Goal: Task Accomplishment & Management: Use online tool/utility

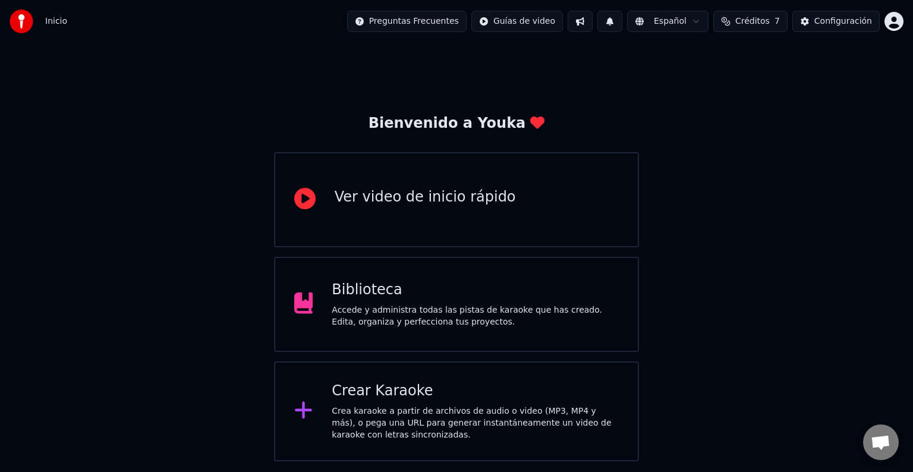
click at [412, 411] on div "Crea karaoke a partir de archivos de audio o video (MP3, MP4 y más), o pega una…" at bounding box center [475, 424] width 287 height 36
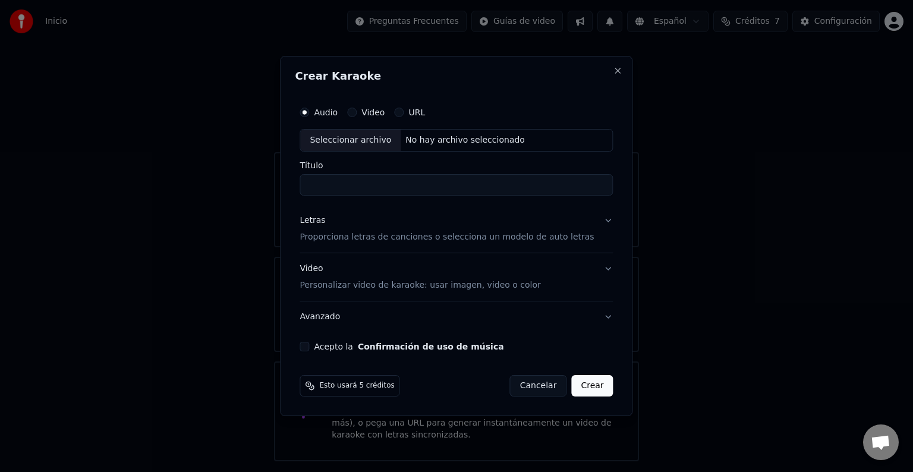
click at [595, 221] on button "Letras Proporciona letras de canciones o selecciona un modelo de auto letras" at bounding box center [456, 229] width 313 height 48
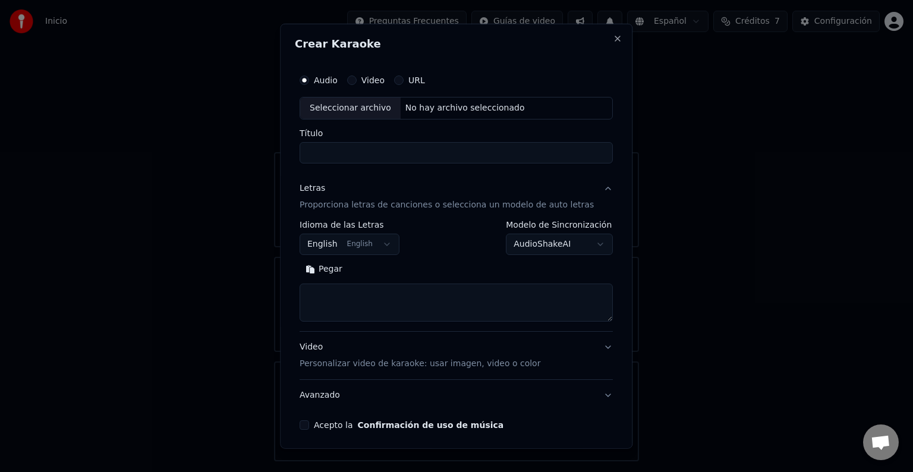
click at [370, 242] on button "English English" at bounding box center [350, 244] width 100 height 21
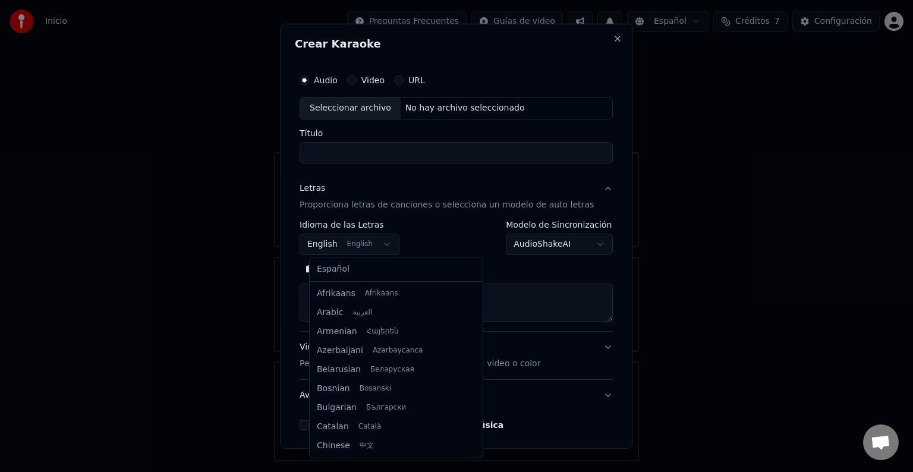
scroll to position [95, 0]
click at [484, 299] on body "**********" at bounding box center [456, 230] width 913 height 461
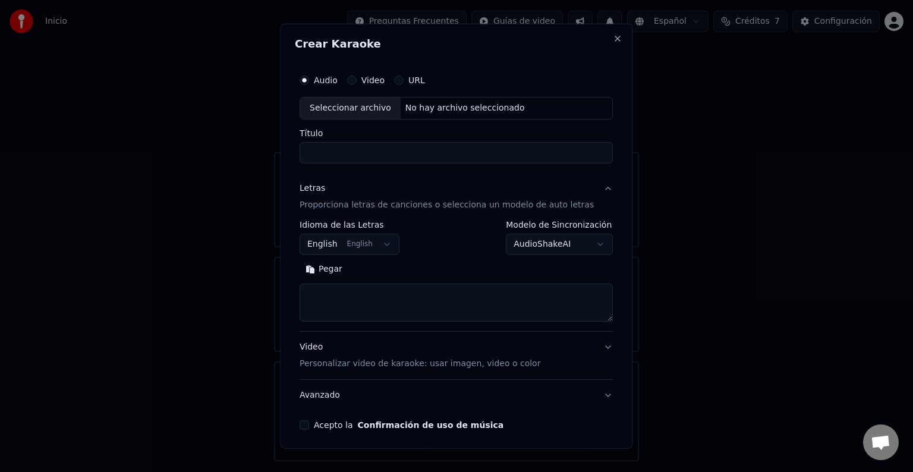
click at [362, 243] on body "**********" at bounding box center [456, 230] width 913 height 461
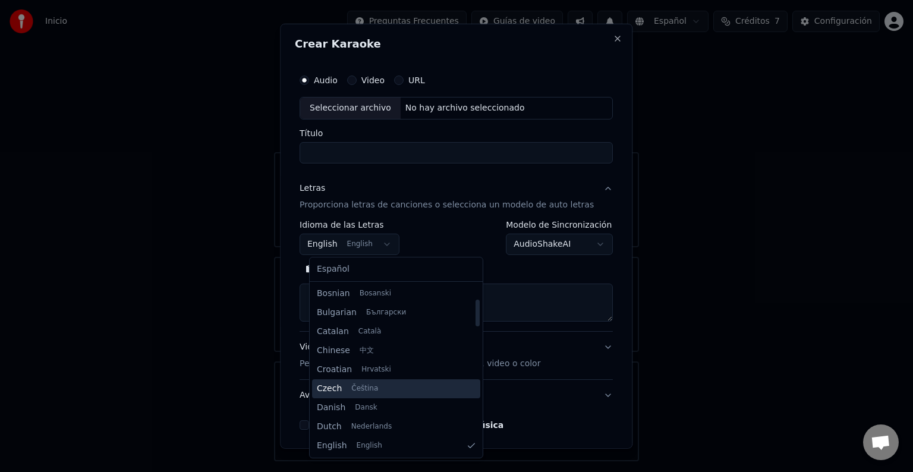
scroll to position [214, 0]
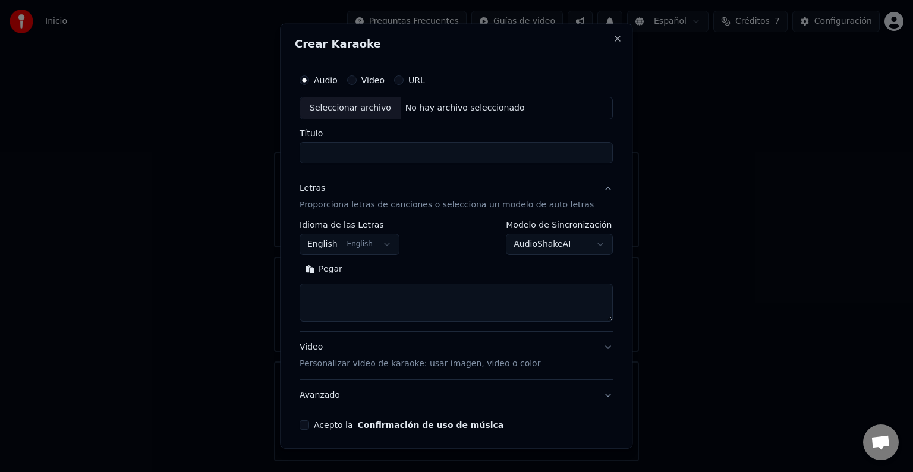
click at [372, 315] on textarea at bounding box center [456, 303] width 313 height 38
paste textarea "**********"
type textarea "**********"
click at [343, 109] on div "Seleccionar archivo" at bounding box center [350, 108] width 100 height 21
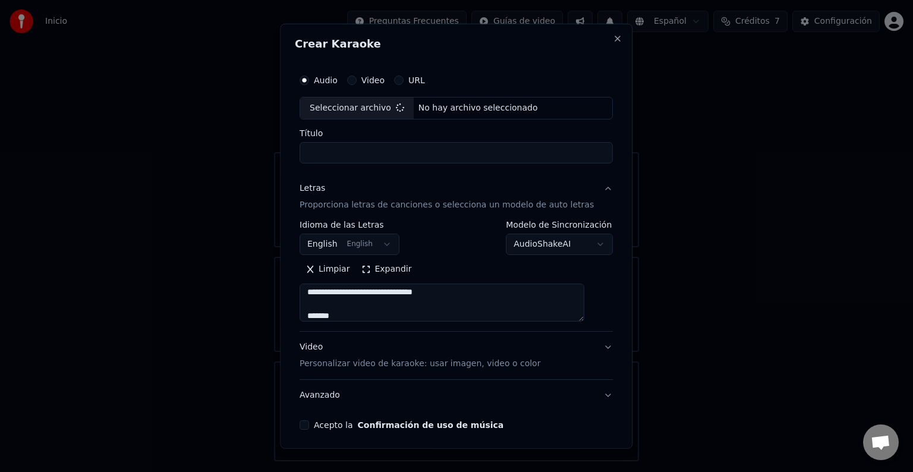
type input "**********"
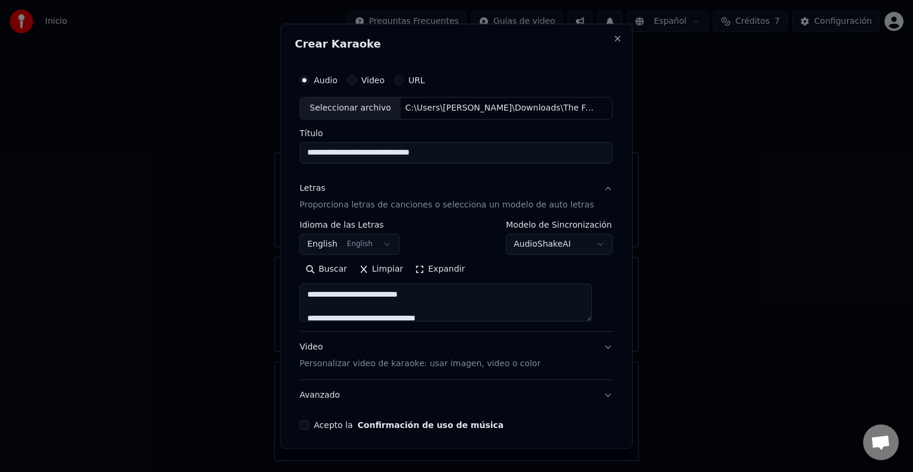
scroll to position [0, 0]
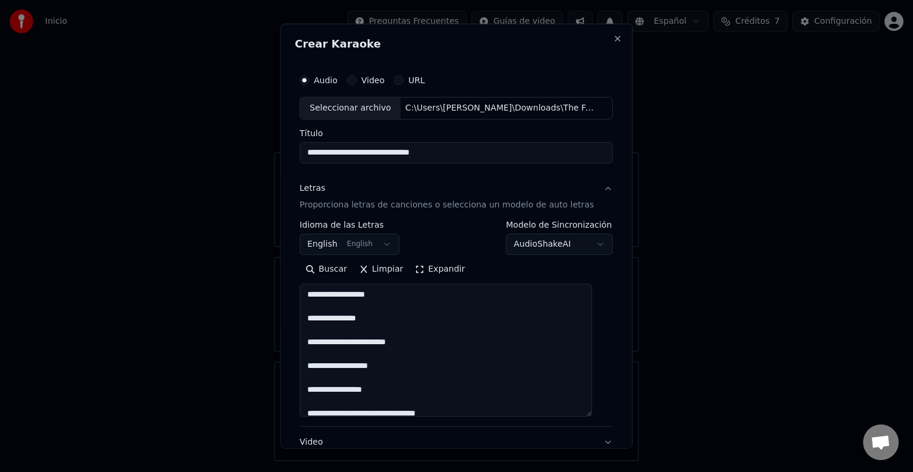
drag, startPoint x: 593, startPoint y: 316, endPoint x: 599, endPoint y: 413, distance: 97.1
click at [599, 413] on div "**********" at bounding box center [456, 297] width 323 height 466
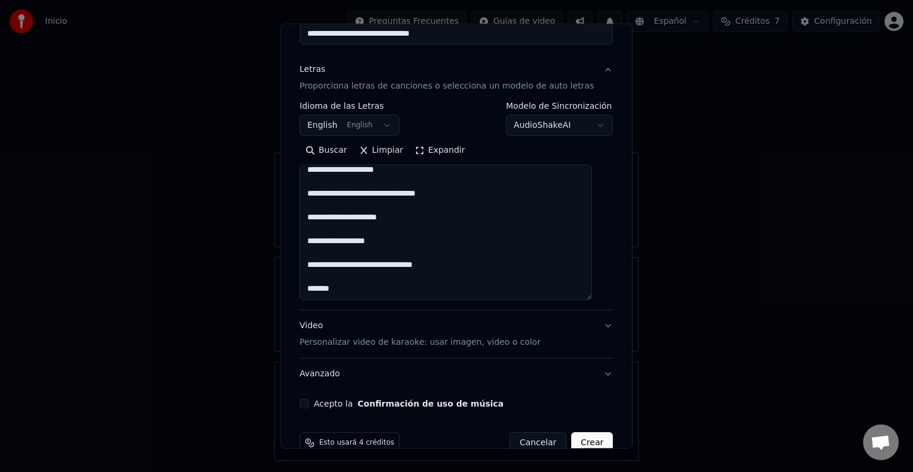
scroll to position [143, 0]
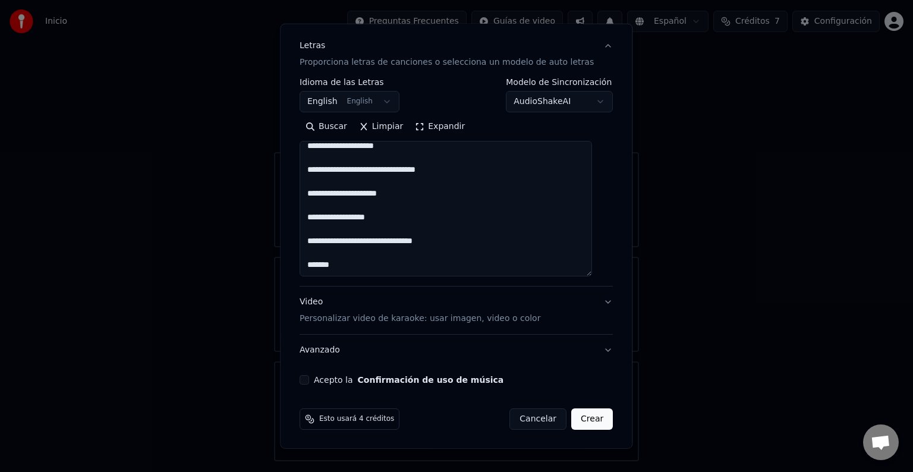
click at [309, 381] on button "Acepto la Confirmación de uso de música" at bounding box center [305, 380] width 10 height 10
click at [581, 413] on button "Crear" at bounding box center [592, 419] width 42 height 21
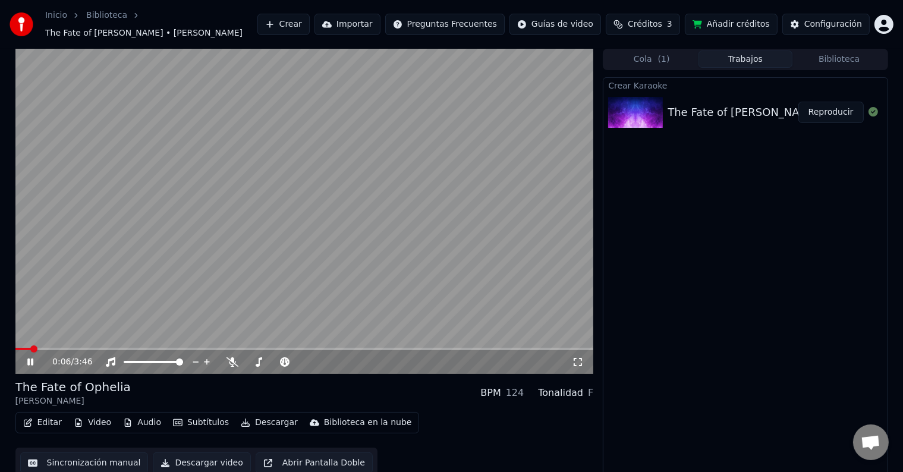
click at [38, 358] on icon at bounding box center [39, 362] width 28 height 10
click at [42, 357] on icon at bounding box center [39, 362] width 28 height 10
click at [233, 357] on icon at bounding box center [233, 362] width 12 height 10
click at [27, 357] on icon at bounding box center [39, 362] width 28 height 10
click at [45, 414] on button "Editar" at bounding box center [42, 422] width 48 height 17
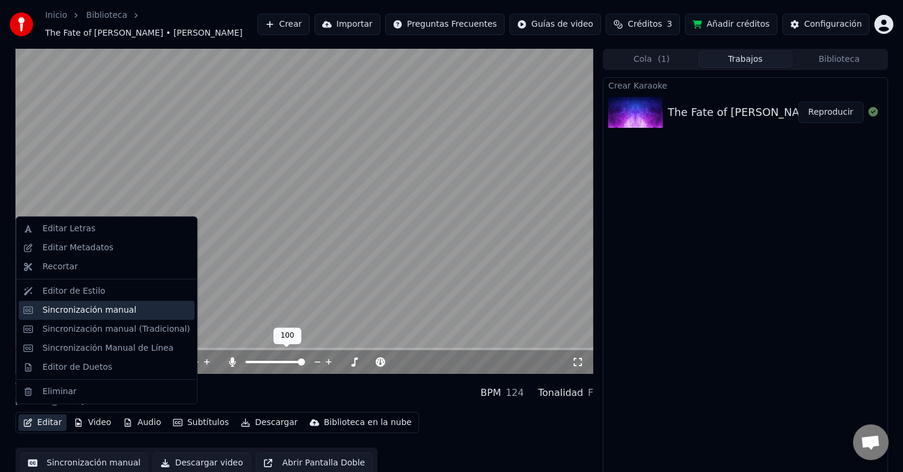
click at [84, 309] on div "Sincronización manual" at bounding box center [89, 310] width 94 height 12
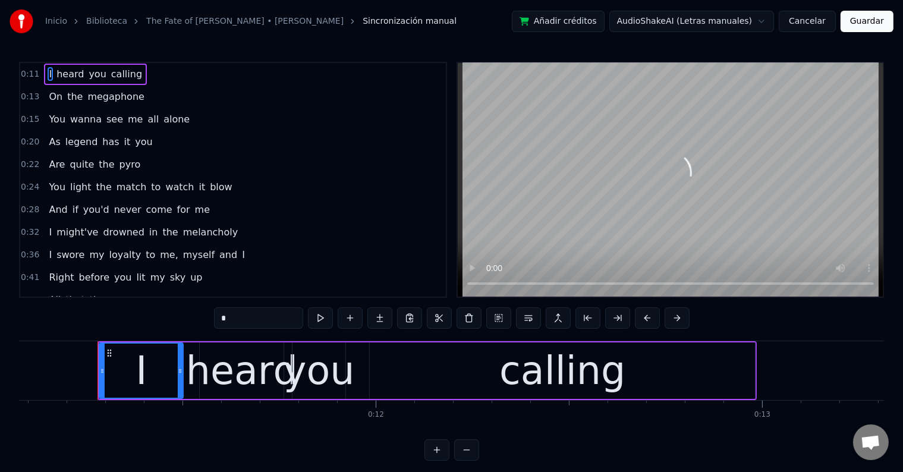
scroll to position [0, 4300]
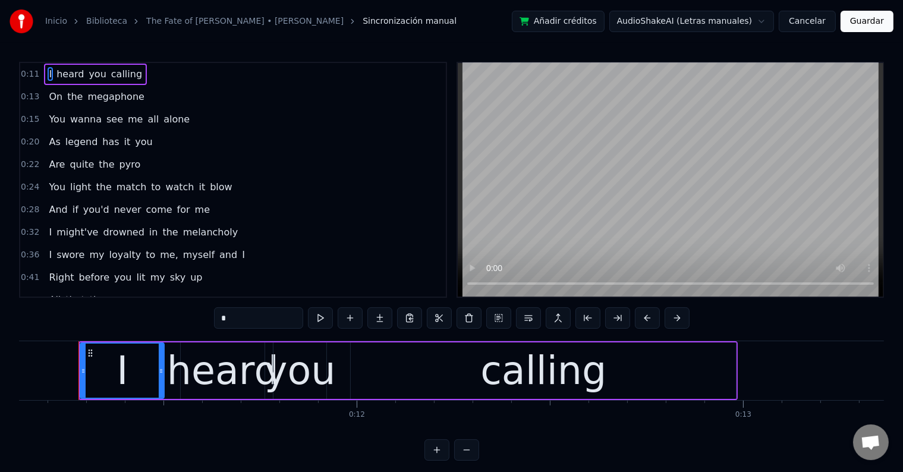
click at [118, 165] on span "pyro" at bounding box center [130, 165] width 24 height 14
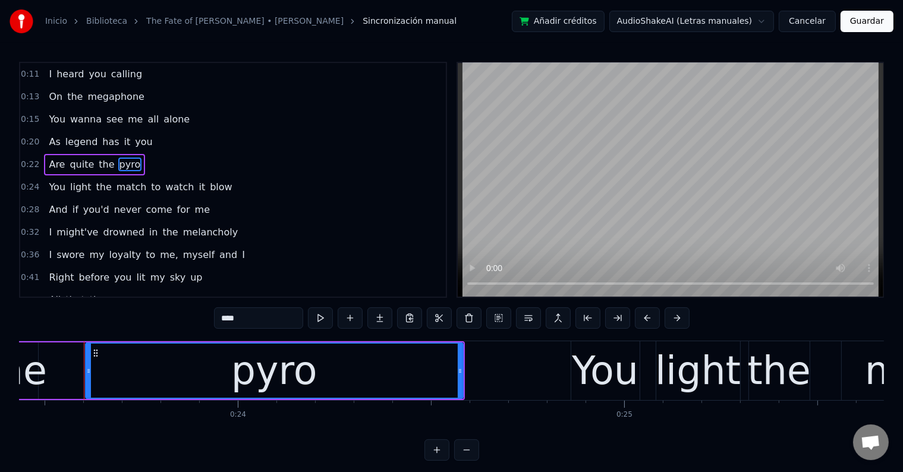
scroll to position [0, 9062]
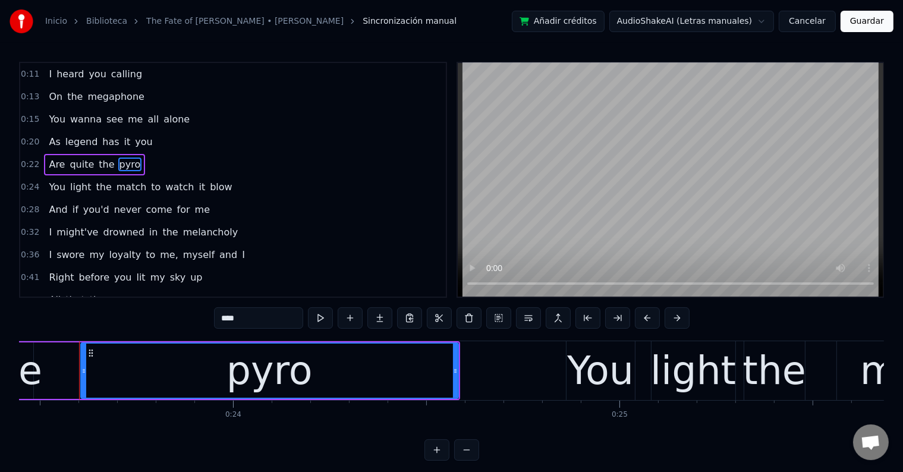
click at [189, 275] on span "up" at bounding box center [196, 278] width 14 height 14
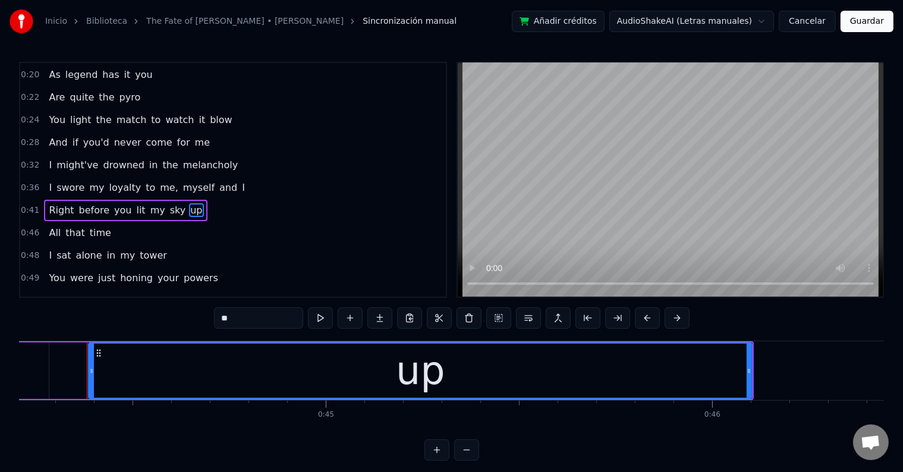
scroll to position [0, 17095]
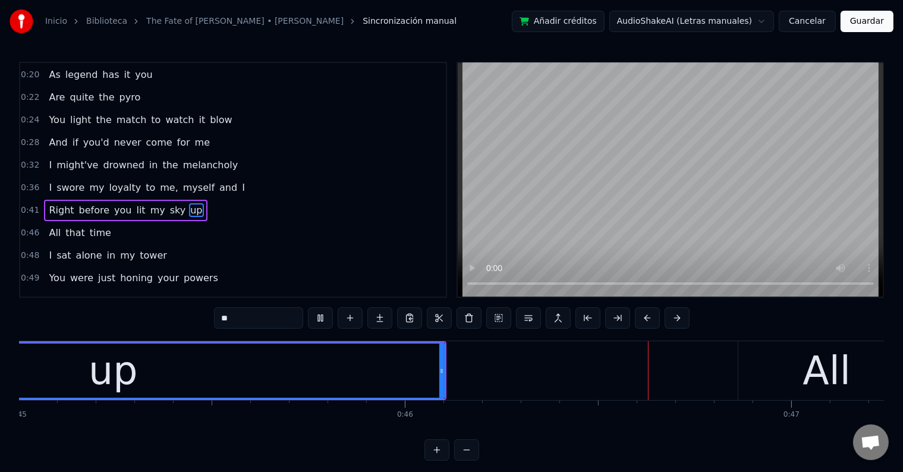
click at [226, 319] on input "**" at bounding box center [258, 317] width 89 height 21
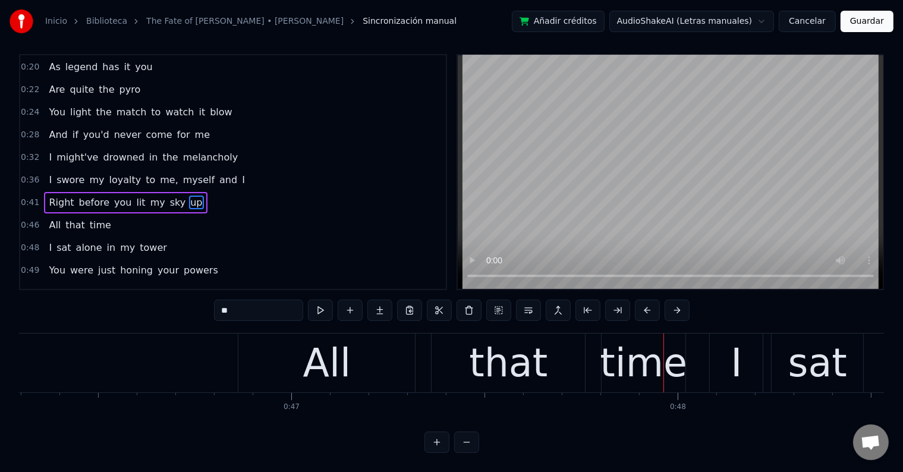
scroll to position [10, 0]
click at [225, 308] on input "**" at bounding box center [258, 310] width 89 height 21
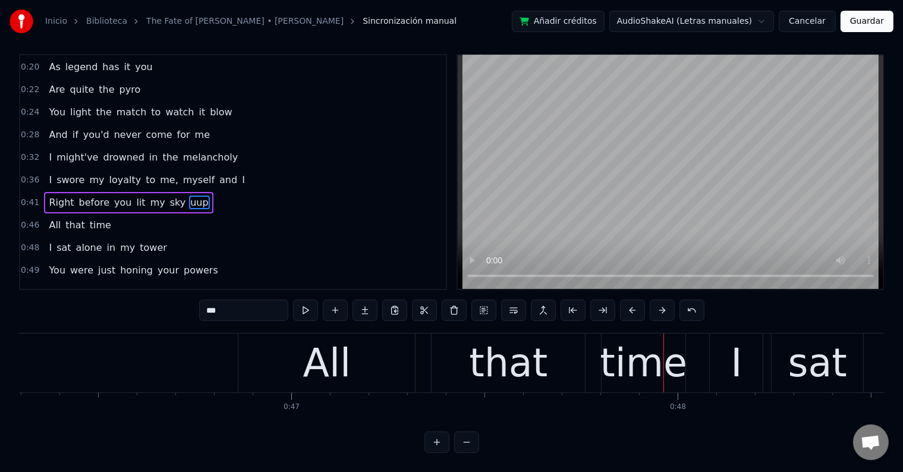
click at [213, 309] on input "***" at bounding box center [243, 310] width 89 height 21
click at [311, 310] on button at bounding box center [305, 310] width 25 height 21
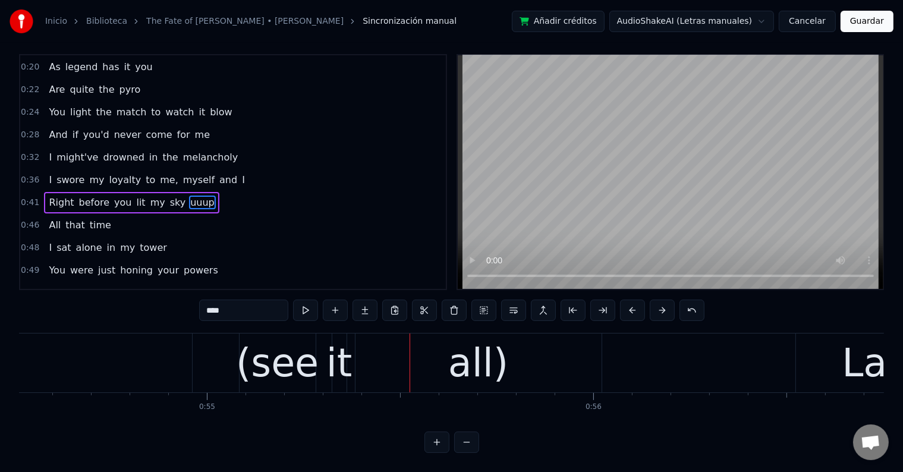
scroll to position [0, 21068]
click at [282, 363] on div "(see" at bounding box center [279, 363] width 83 height 58
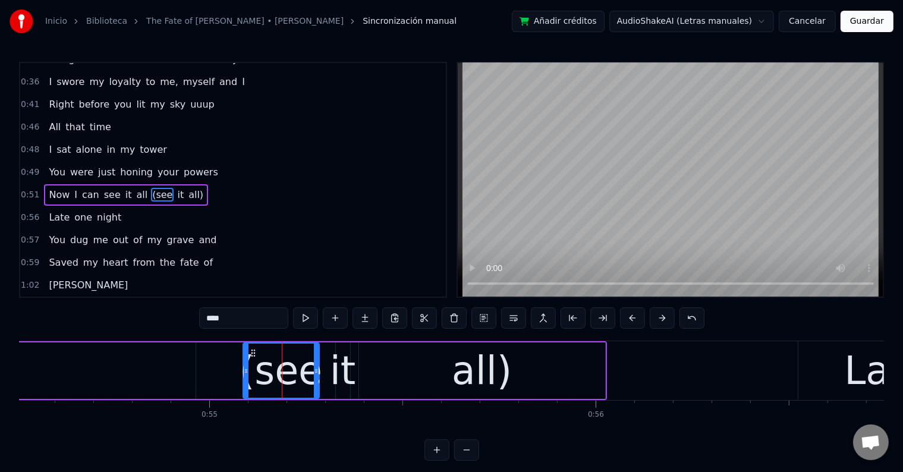
scroll to position [178, 0]
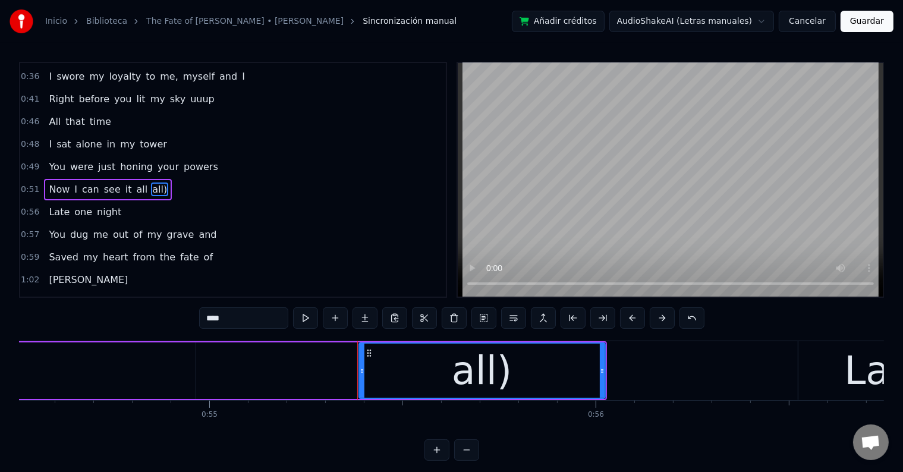
click at [453, 376] on div "all)" at bounding box center [482, 371] width 245 height 54
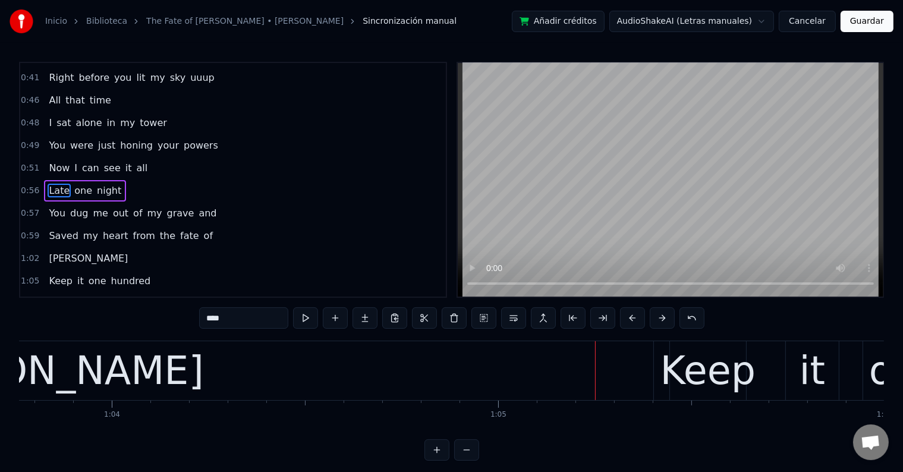
scroll to position [0, 24608]
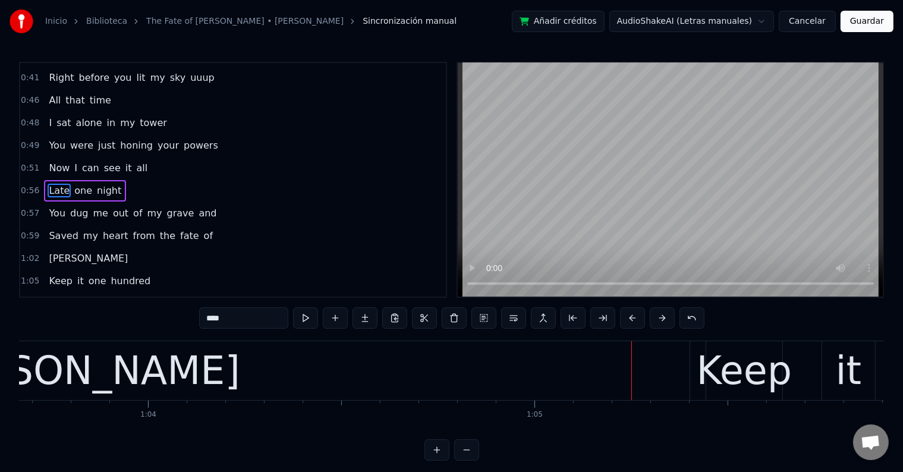
click at [291, 376] on div "[PERSON_NAME]" at bounding box center [80, 370] width 1220 height 59
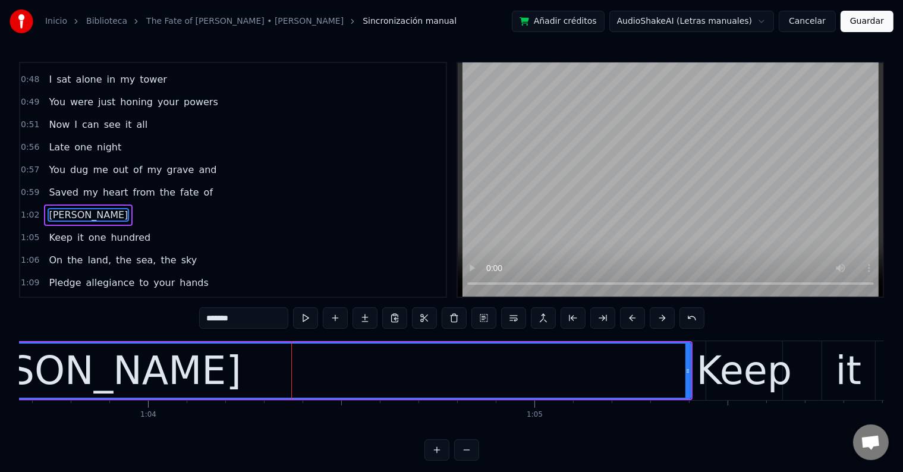
scroll to position [266, 0]
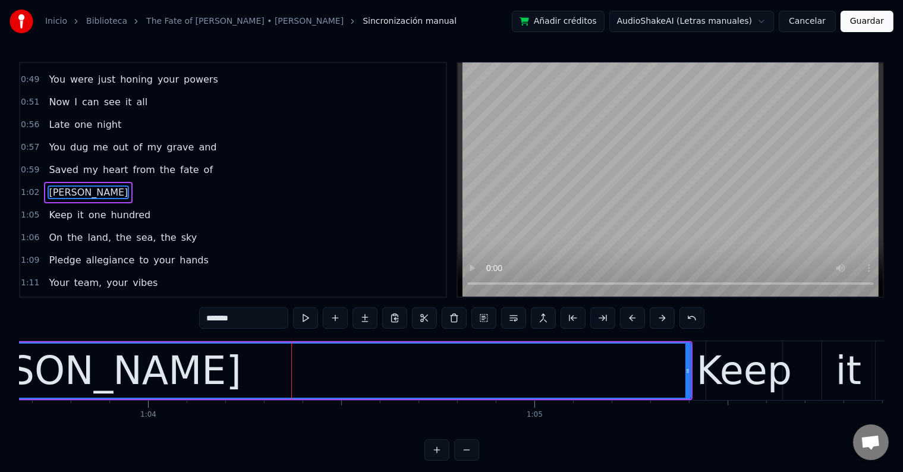
click at [250, 317] on input "*******" at bounding box center [243, 317] width 89 height 21
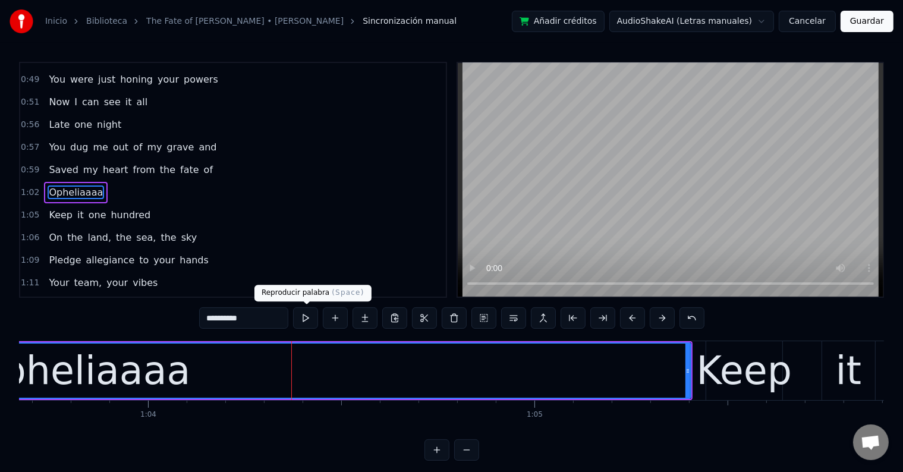
click at [311, 313] on button at bounding box center [305, 317] width 25 height 21
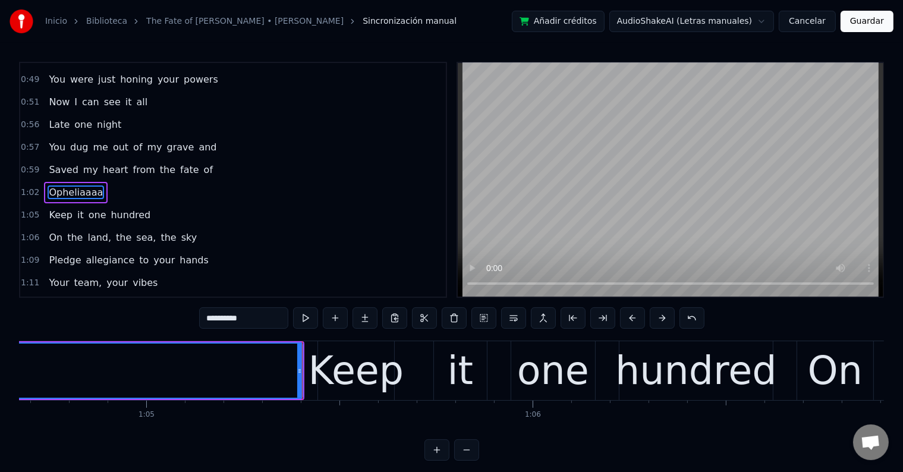
scroll to position [0, 24997]
click at [312, 320] on button at bounding box center [305, 317] width 25 height 21
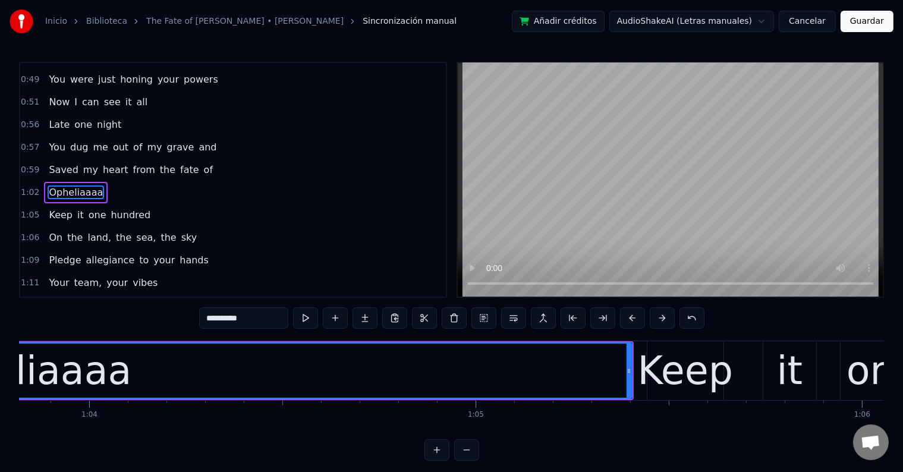
scroll to position [0, 24668]
click at [321, 371] on div "Opheliaaaa" at bounding box center [20, 371] width 1219 height 54
click at [190, 355] on div "Opheliaaaa" at bounding box center [20, 371] width 1219 height 54
click at [269, 317] on input "**********" at bounding box center [243, 317] width 89 height 21
click at [646, 371] on div "Keep" at bounding box center [685, 371] width 96 height 58
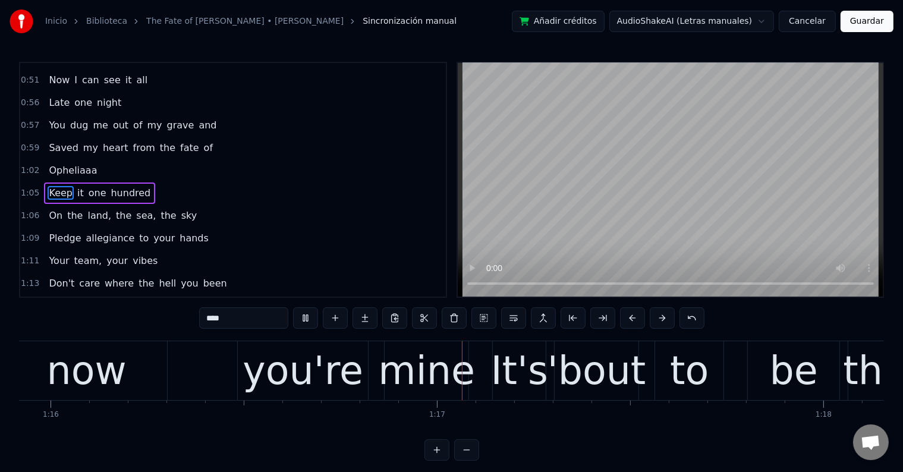
scroll to position [0, 29527]
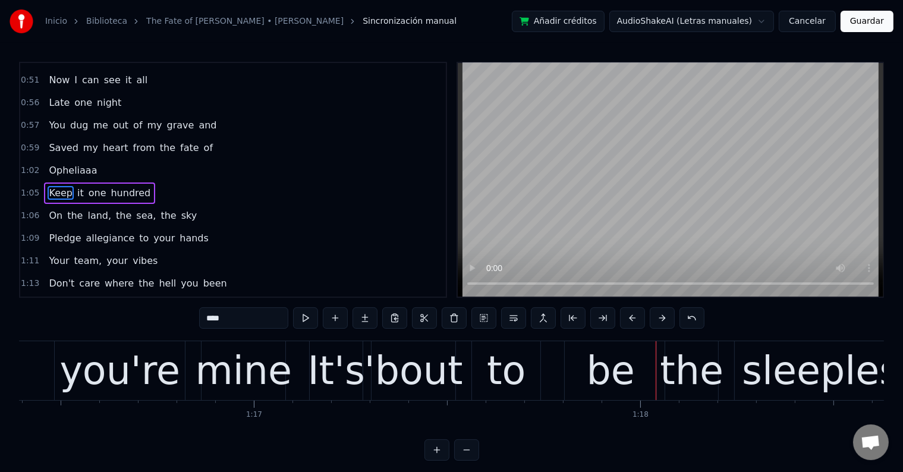
click at [234, 374] on div "mine" at bounding box center [243, 371] width 97 height 58
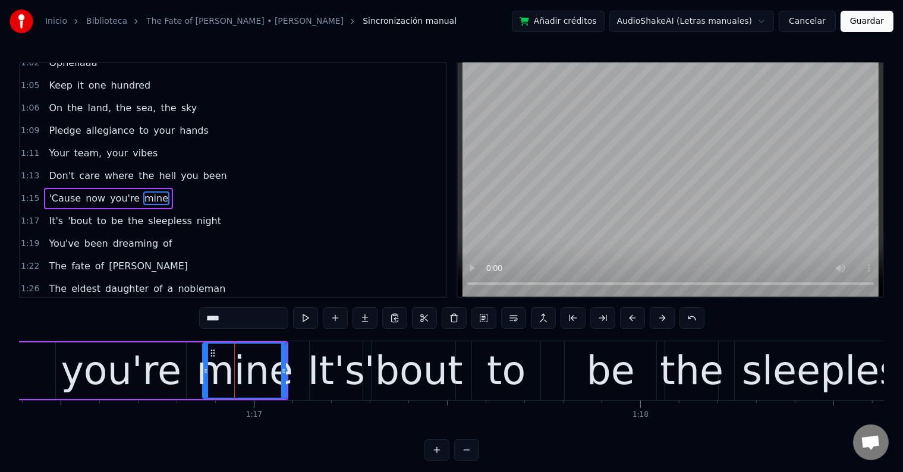
scroll to position [397, 0]
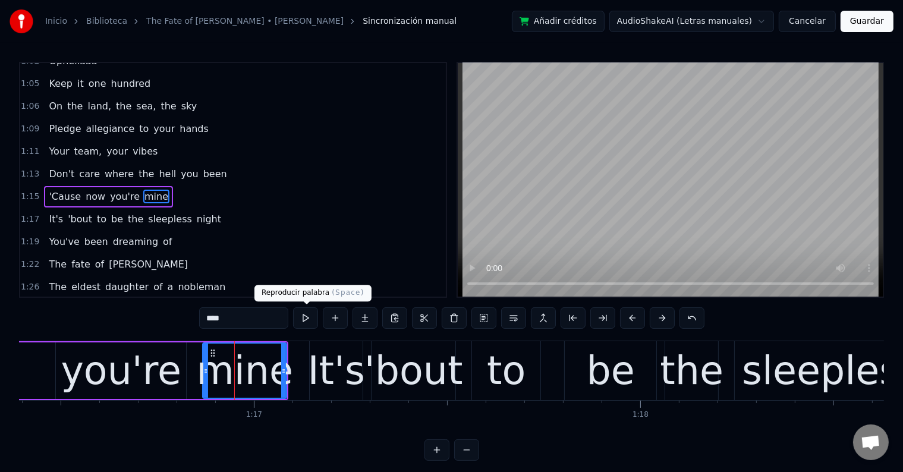
click at [301, 320] on button at bounding box center [305, 317] width 25 height 21
click at [322, 365] on div "It's" at bounding box center [336, 371] width 57 height 58
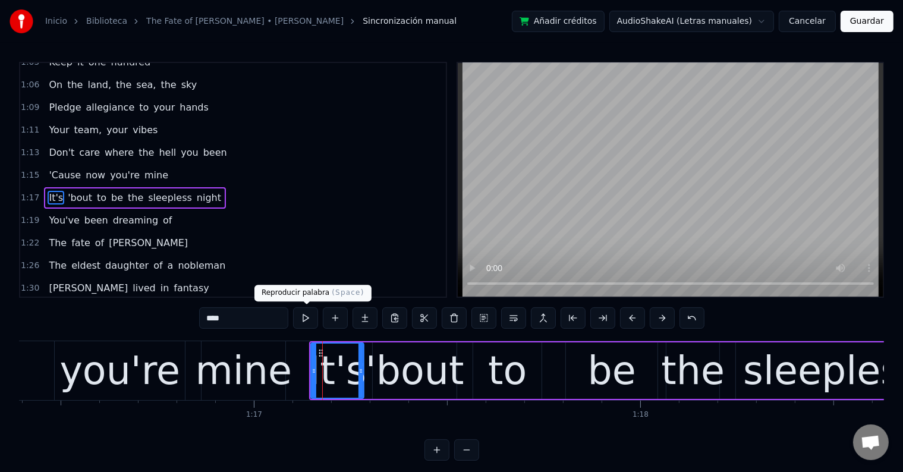
click at [312, 326] on button at bounding box center [305, 317] width 25 height 21
click at [434, 399] on div "'bout" at bounding box center [415, 371] width 99 height 58
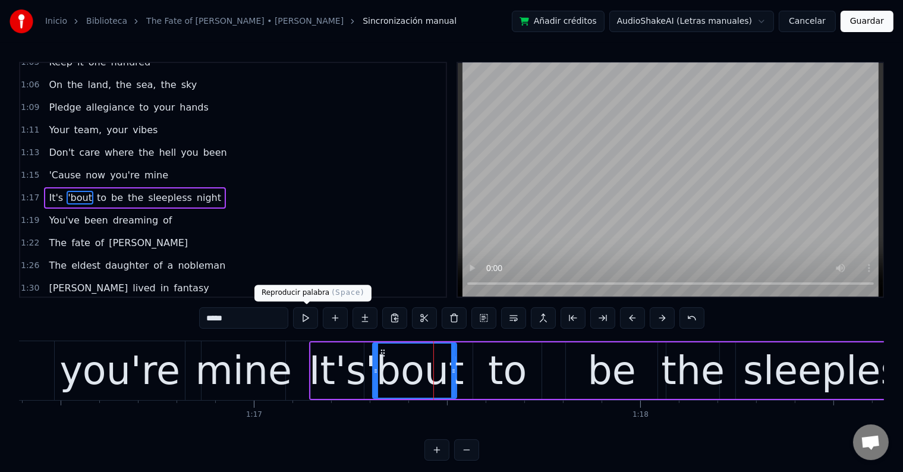
click at [313, 318] on button at bounding box center [305, 317] width 25 height 21
click at [511, 369] on div "to" at bounding box center [507, 371] width 39 height 58
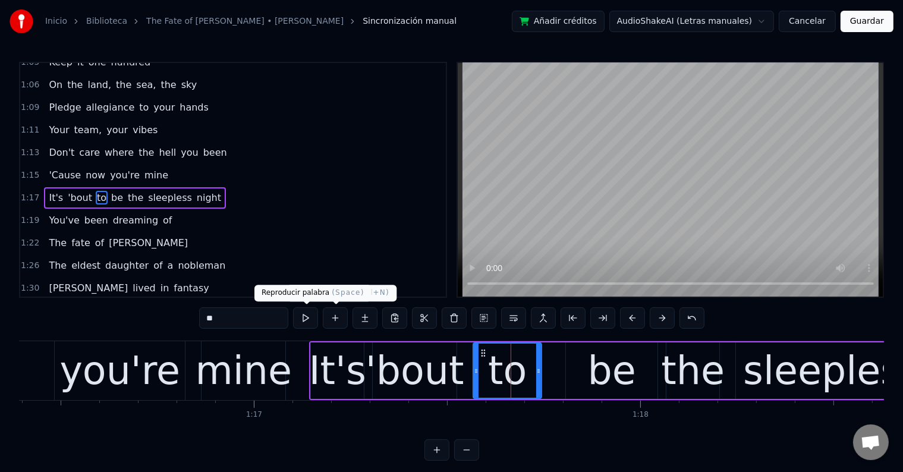
click at [307, 314] on button at bounding box center [305, 317] width 25 height 21
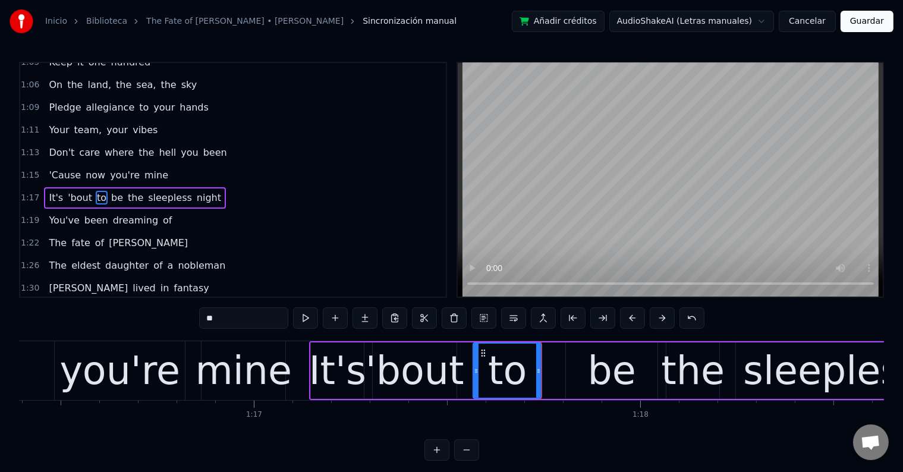
click at [338, 384] on div "It's" at bounding box center [337, 371] width 57 height 58
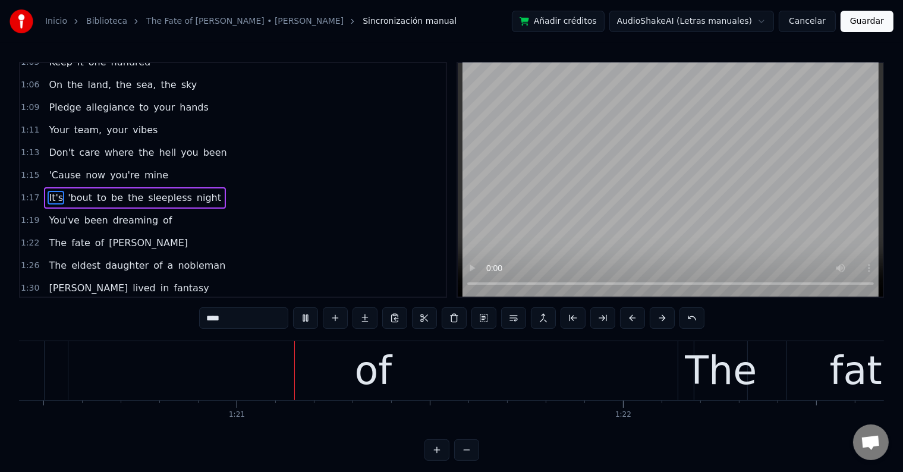
scroll to position [0, 31092]
click at [379, 387] on div "of" at bounding box center [371, 371] width 37 height 58
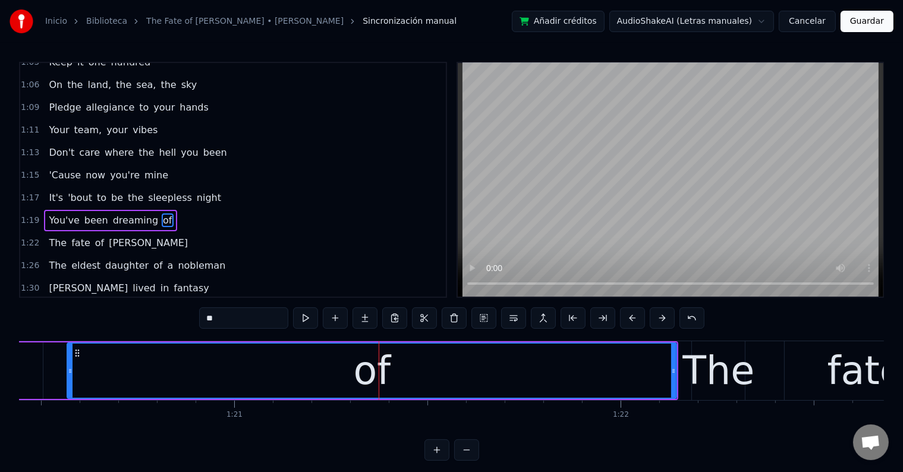
scroll to position [441, 0]
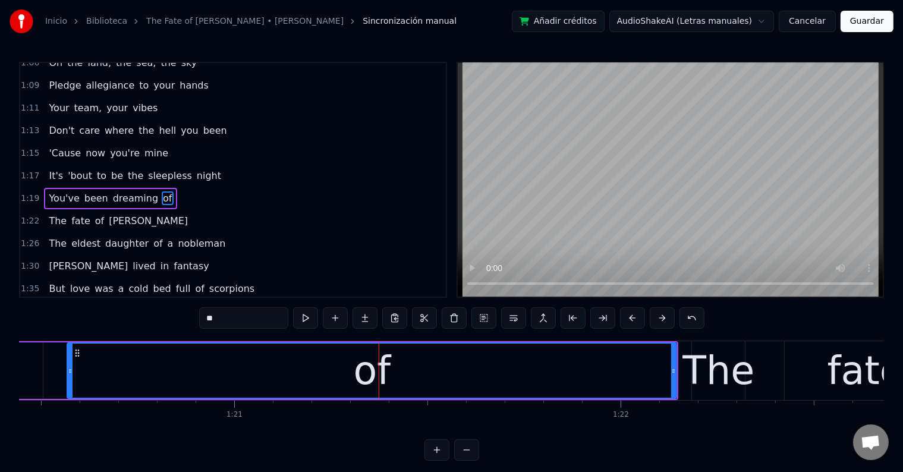
click at [211, 319] on input "**" at bounding box center [243, 317] width 89 height 21
click at [211, 321] on input "***" at bounding box center [243, 317] width 89 height 21
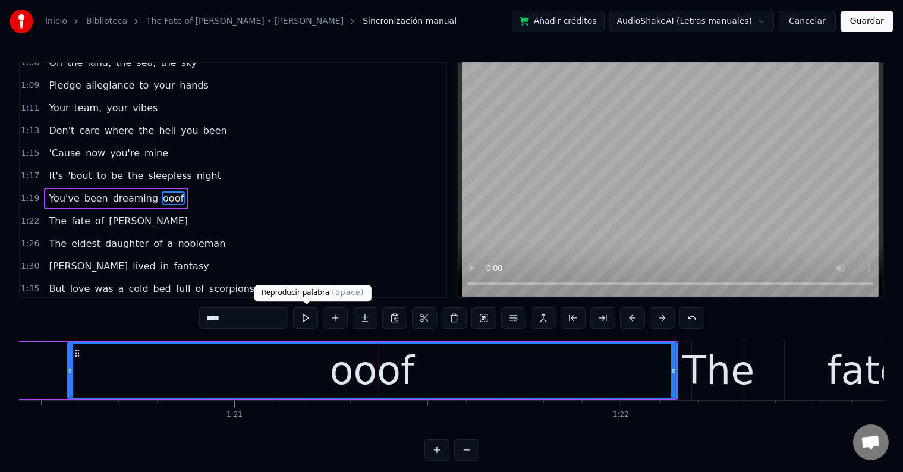
click at [307, 318] on button at bounding box center [305, 317] width 25 height 21
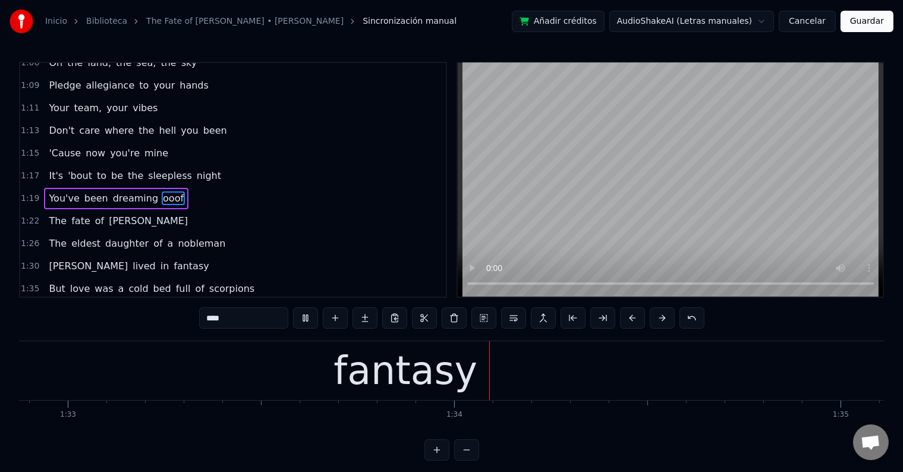
scroll to position [0, 36080]
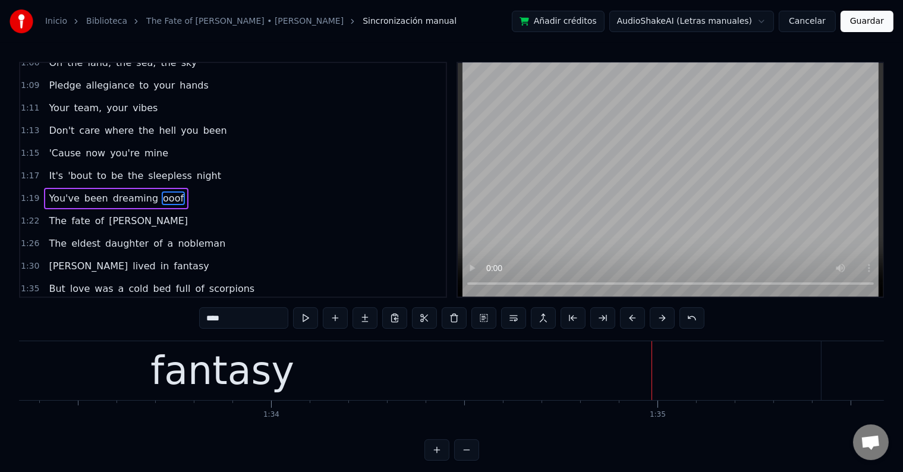
click at [279, 385] on div "fantasy" at bounding box center [222, 371] width 144 height 58
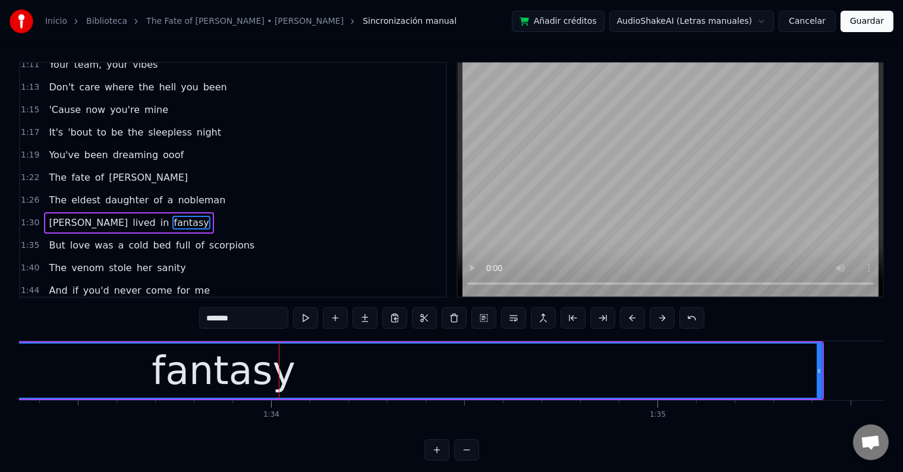
scroll to position [507, 0]
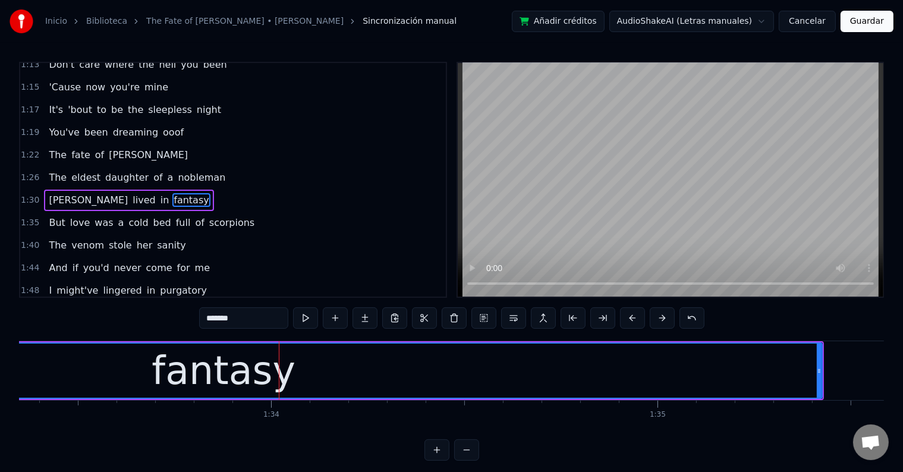
click at [239, 318] on input "*******" at bounding box center [243, 317] width 89 height 21
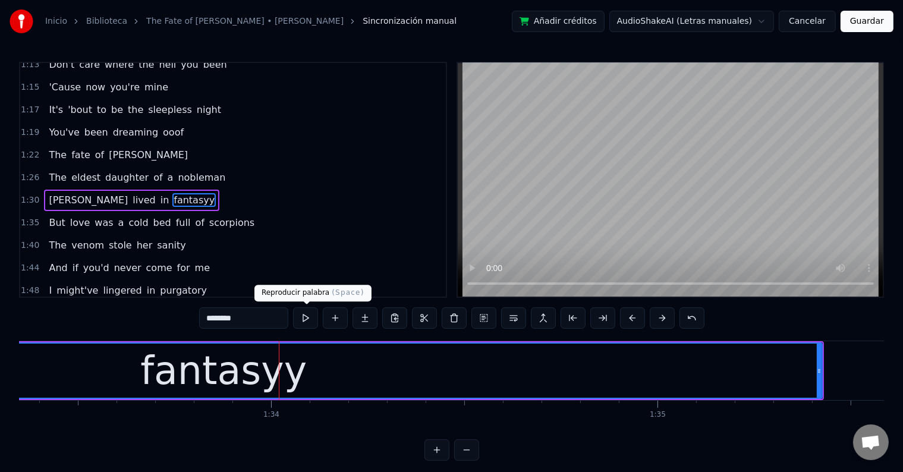
click at [308, 321] on button at bounding box center [305, 317] width 25 height 21
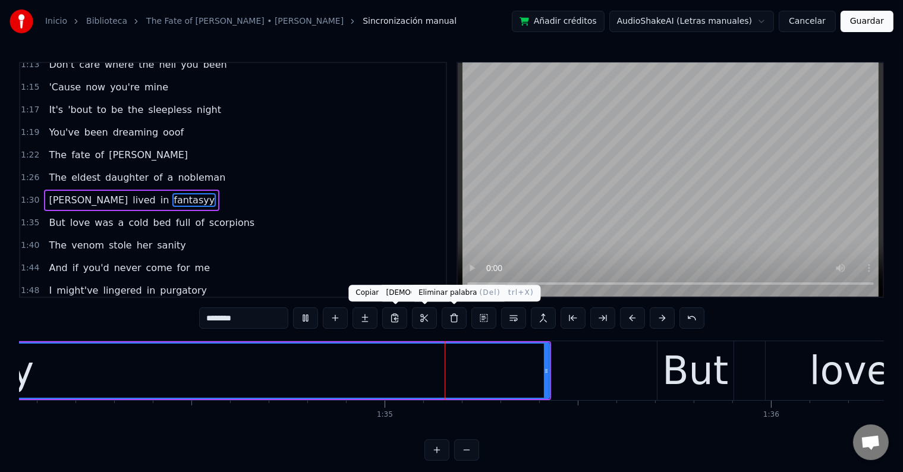
scroll to position [0, 36535]
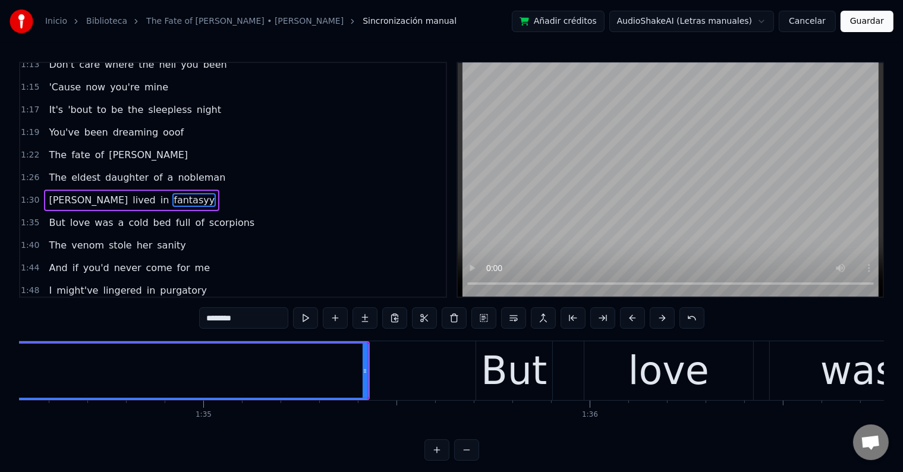
click at [264, 325] on input "********" at bounding box center [243, 317] width 89 height 21
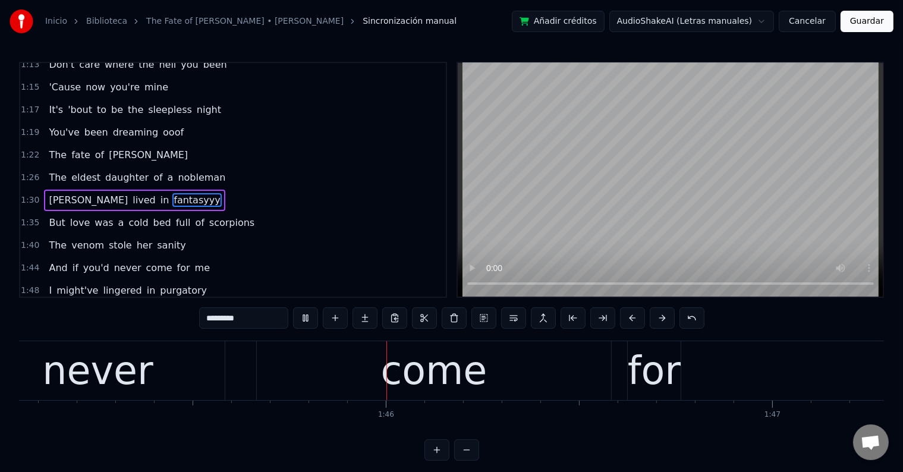
scroll to position [0, 40727]
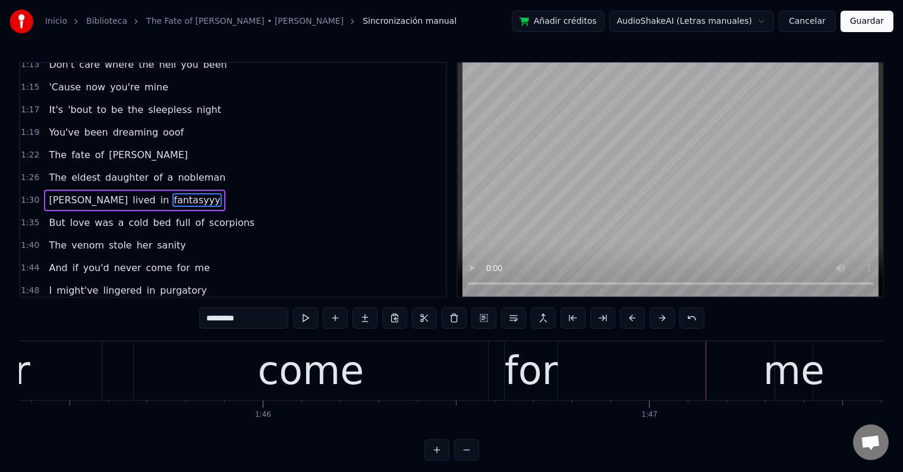
click at [539, 395] on div "for" at bounding box center [531, 371] width 53 height 58
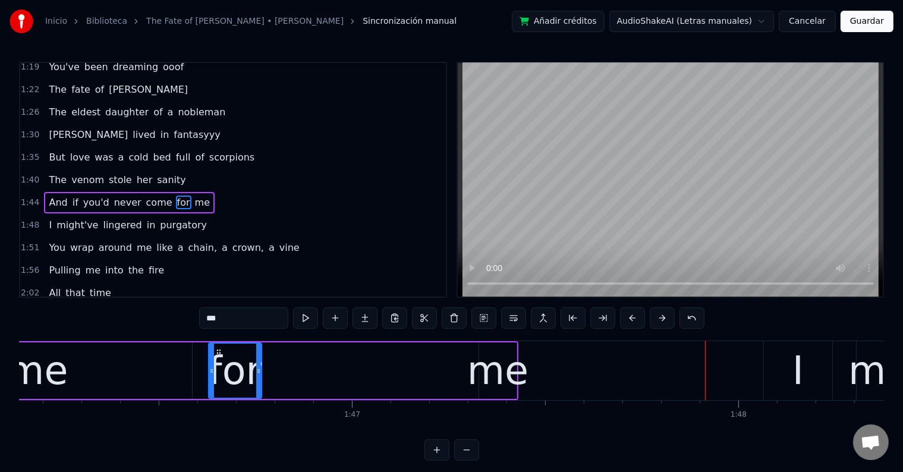
scroll to position [0, 41023]
click at [228, 369] on div "for" at bounding box center [236, 371] width 53 height 58
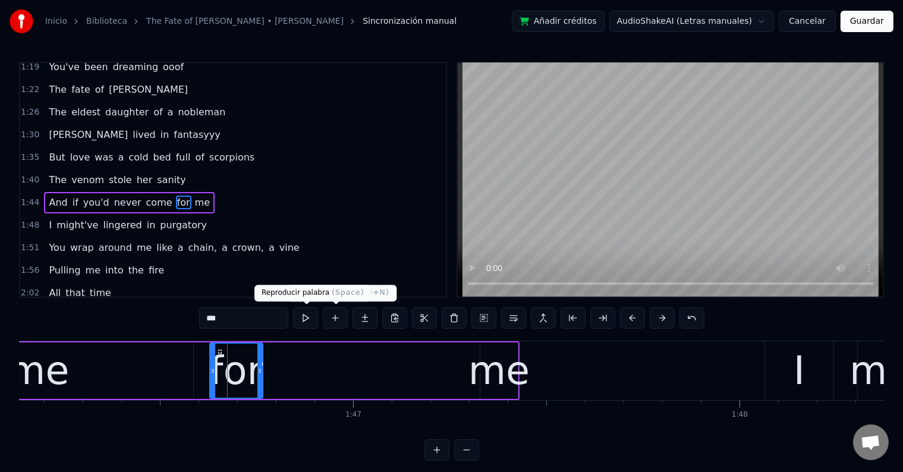
click at [312, 314] on button at bounding box center [305, 317] width 25 height 21
click at [164, 362] on div "come" at bounding box center [16, 371] width 354 height 56
type input "****"
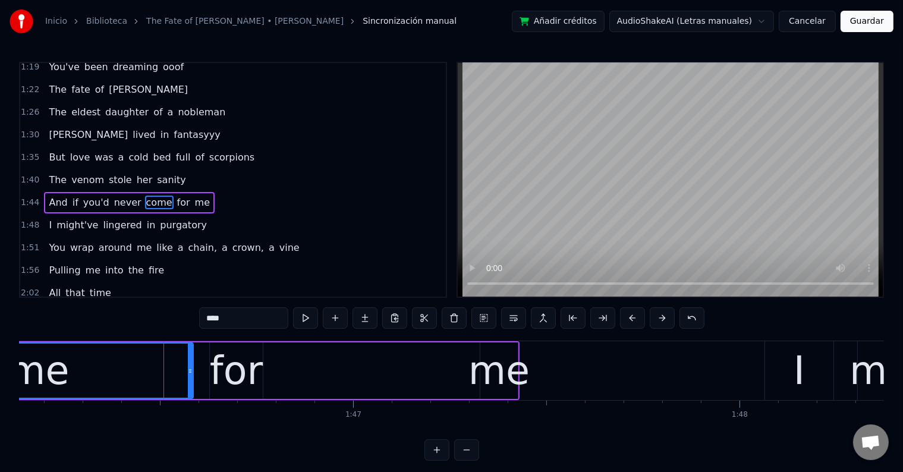
click at [454, 279] on div "0:11 I heard you calling 0:13 On the megaphone 0:15 You wanna see me all alone …" at bounding box center [451, 180] width 865 height 236
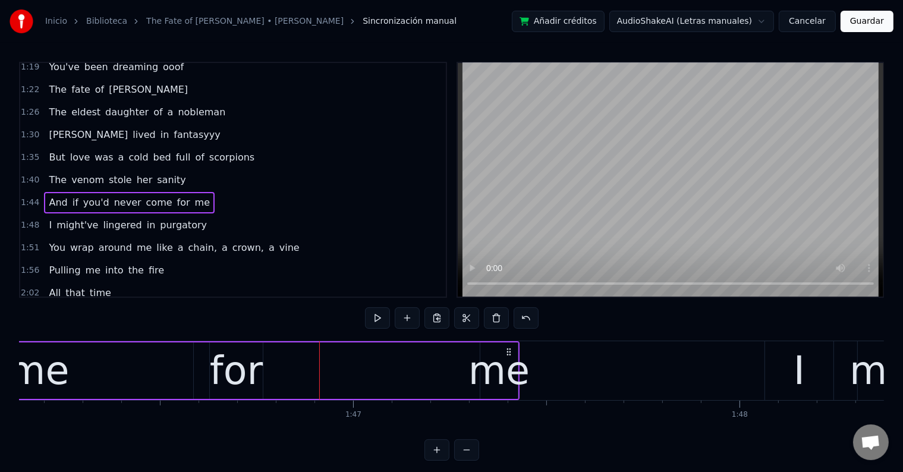
click at [504, 372] on div "me" at bounding box center [499, 371] width 61 height 58
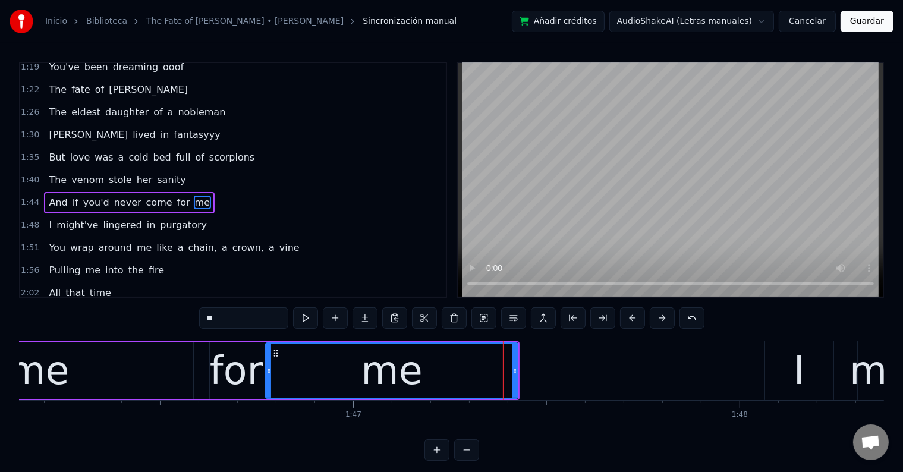
drag, startPoint x: 482, startPoint y: 369, endPoint x: 299, endPoint y: 369, distance: 183.1
click at [268, 371] on icon at bounding box center [268, 371] width 5 height 10
drag, startPoint x: 516, startPoint y: 367, endPoint x: 480, endPoint y: 367, distance: 35.7
click at [484, 367] on icon at bounding box center [486, 371] width 5 height 10
click at [255, 371] on div "for" at bounding box center [236, 371] width 53 height 58
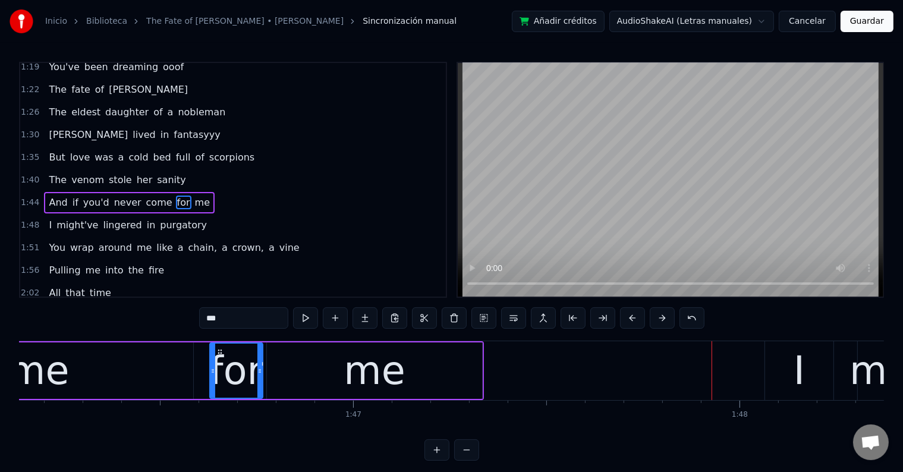
click at [115, 390] on div "come" at bounding box center [16, 371] width 354 height 56
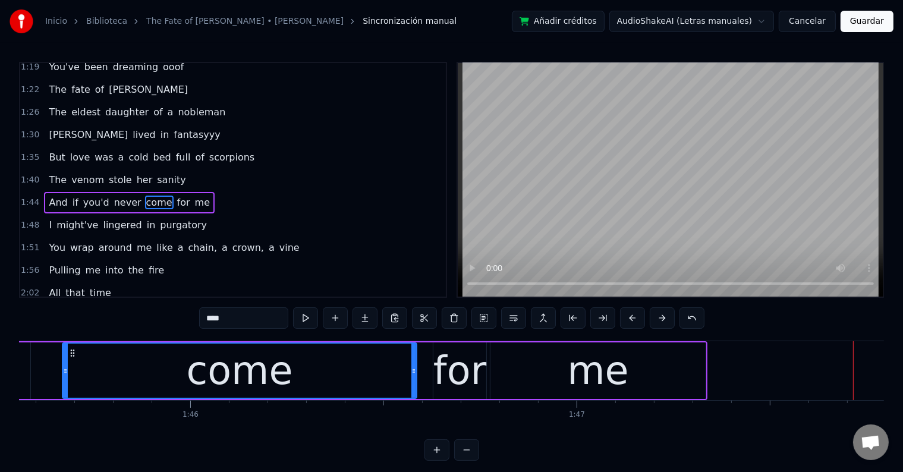
scroll to position [0, 40787]
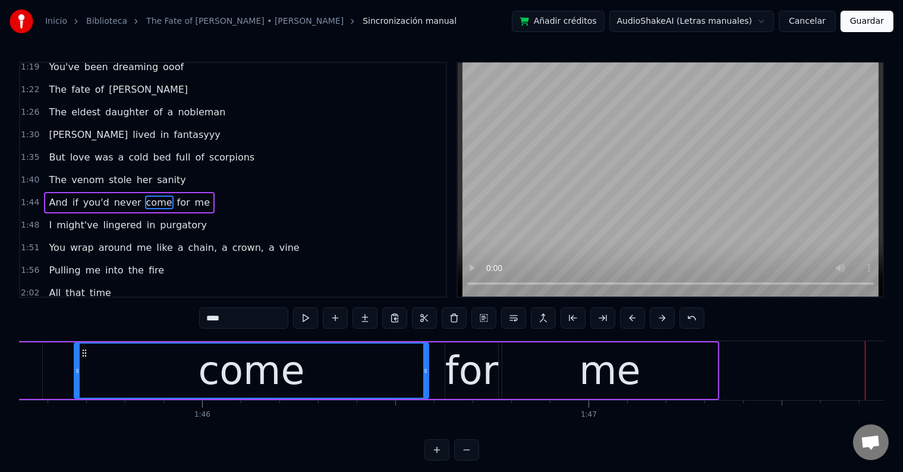
click at [221, 381] on div "come" at bounding box center [252, 371] width 106 height 58
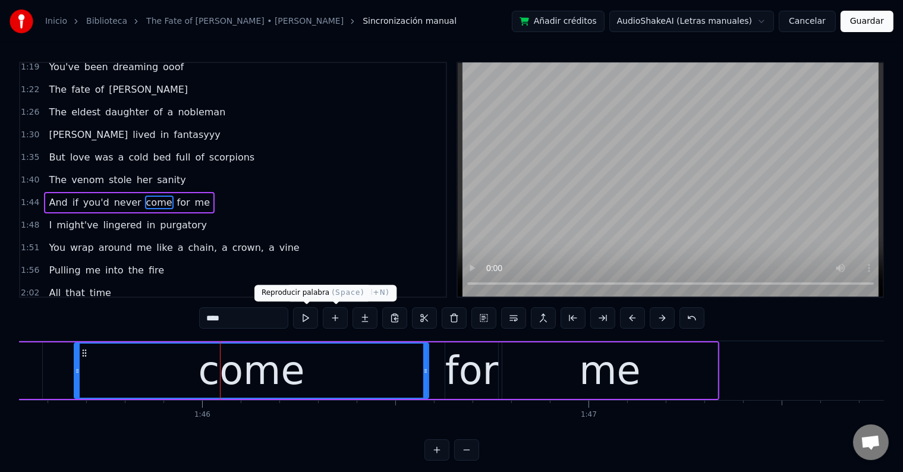
click at [314, 317] on button at bounding box center [305, 317] width 25 height 21
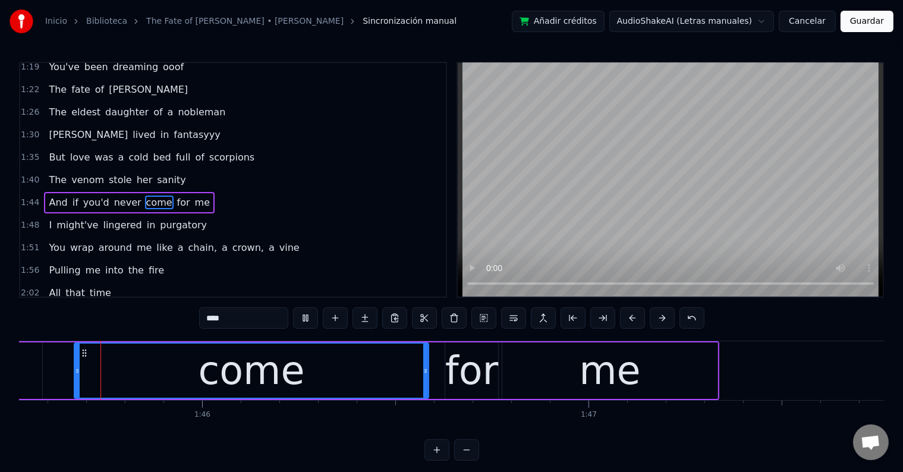
scroll to position [0, 40781]
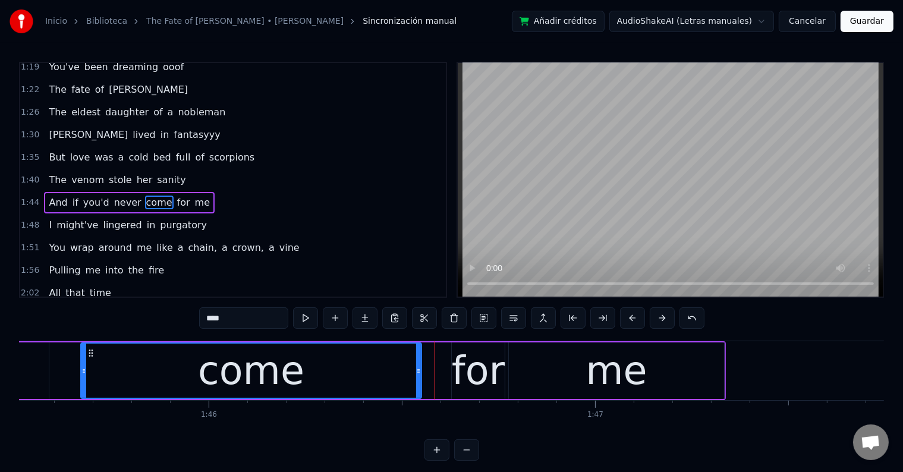
drag, startPoint x: 433, startPoint y: 370, endPoint x: 419, endPoint y: 370, distance: 13.7
click at [419, 370] on icon at bounding box center [418, 371] width 5 height 10
click at [372, 371] on div "come" at bounding box center [251, 371] width 340 height 54
click at [306, 321] on button at bounding box center [305, 317] width 25 height 21
click at [297, 369] on div "come" at bounding box center [251, 371] width 106 height 58
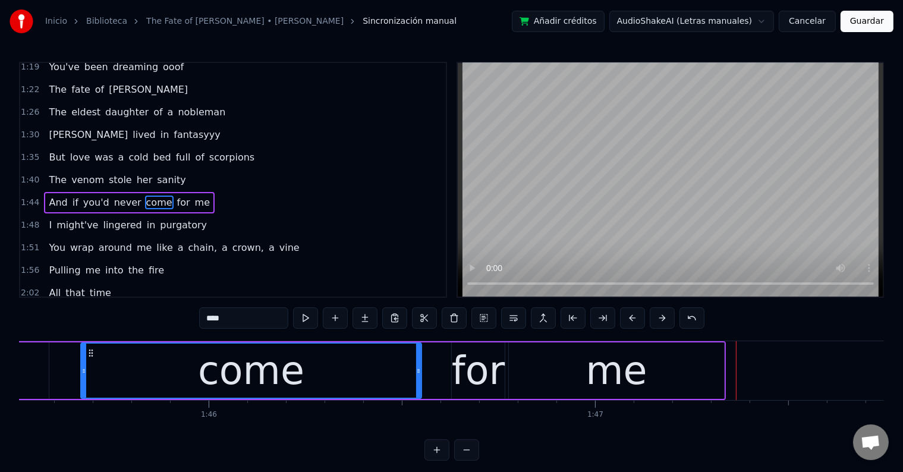
click at [455, 359] on div "for" at bounding box center [478, 371] width 53 height 58
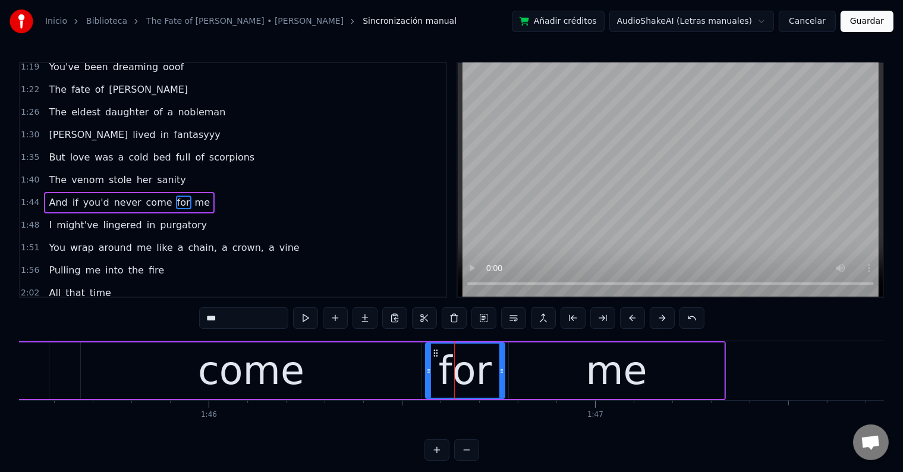
drag, startPoint x: 453, startPoint y: 372, endPoint x: 426, endPoint y: 372, distance: 26.2
click at [426, 372] on icon at bounding box center [428, 371] width 5 height 10
click at [448, 369] on div "for" at bounding box center [465, 371] width 53 height 58
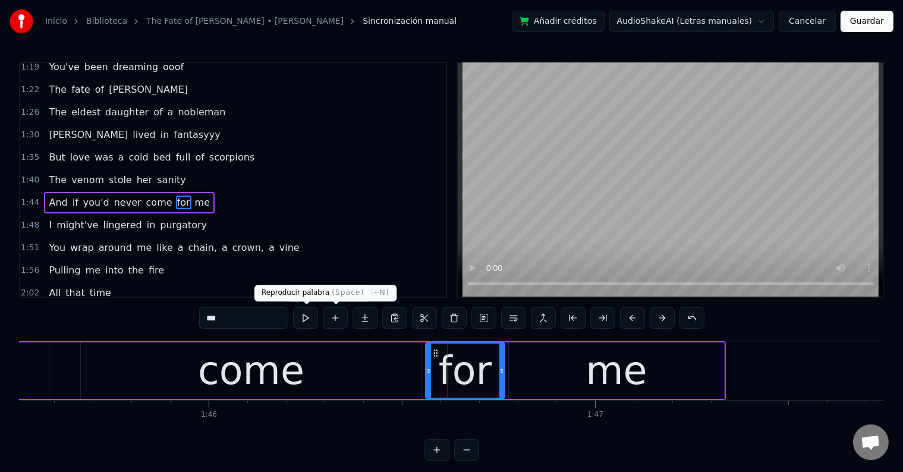
click at [313, 315] on button at bounding box center [305, 317] width 25 height 21
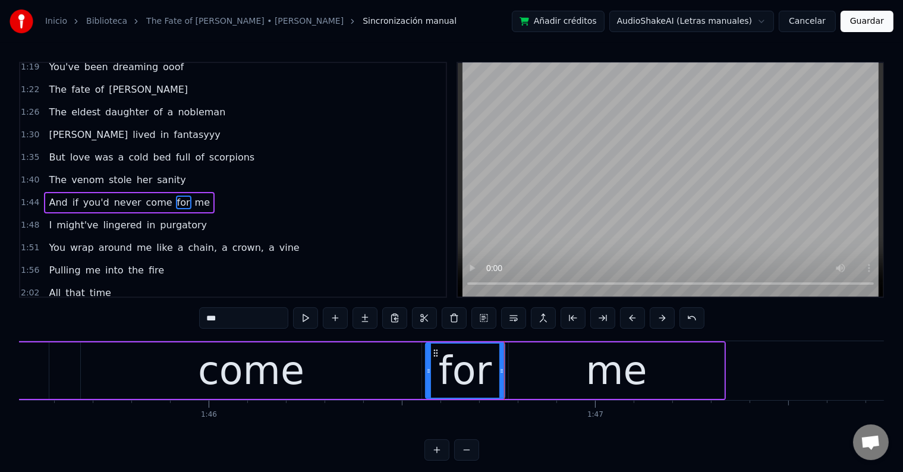
click at [478, 372] on div "for" at bounding box center [465, 371] width 53 height 58
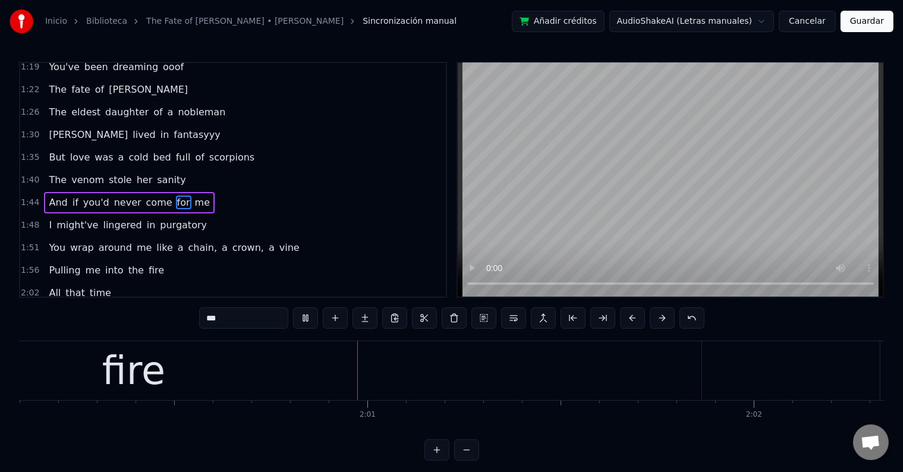
scroll to position [0, 46462]
click at [166, 390] on div "fire" at bounding box center [91, 370] width 1135 height 59
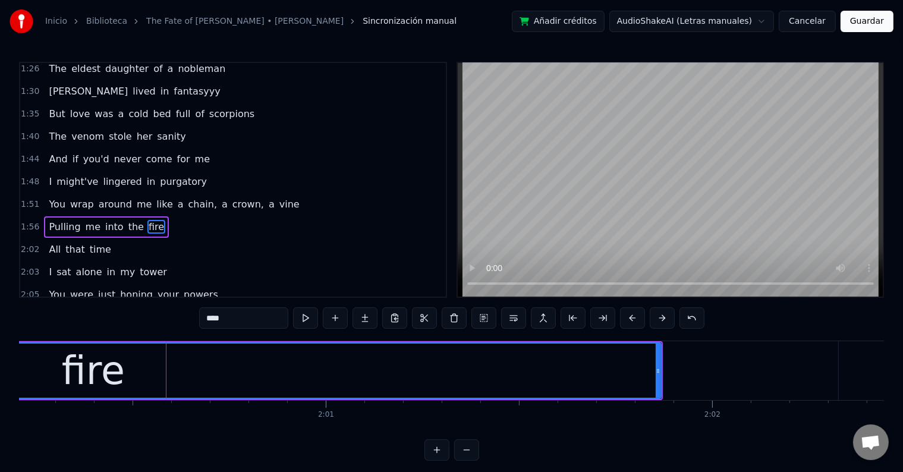
scroll to position [637, 0]
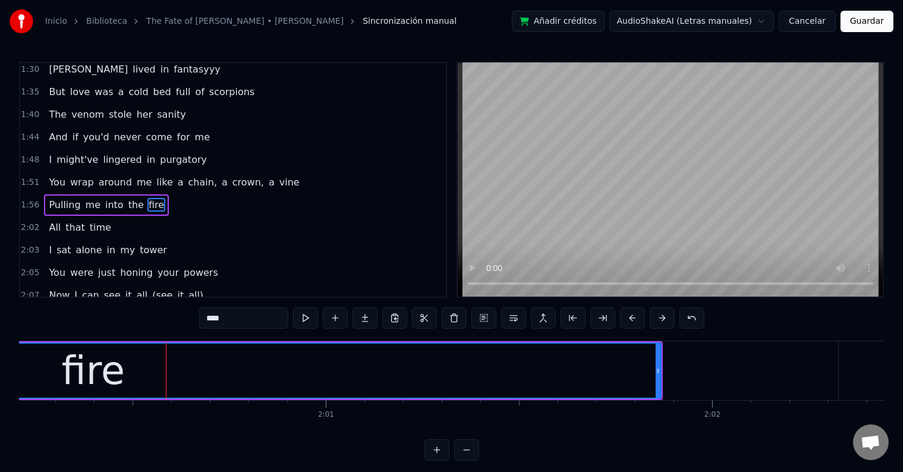
click at [248, 323] on input "****" at bounding box center [243, 317] width 89 height 21
click at [262, 319] on input "*****" at bounding box center [243, 317] width 89 height 21
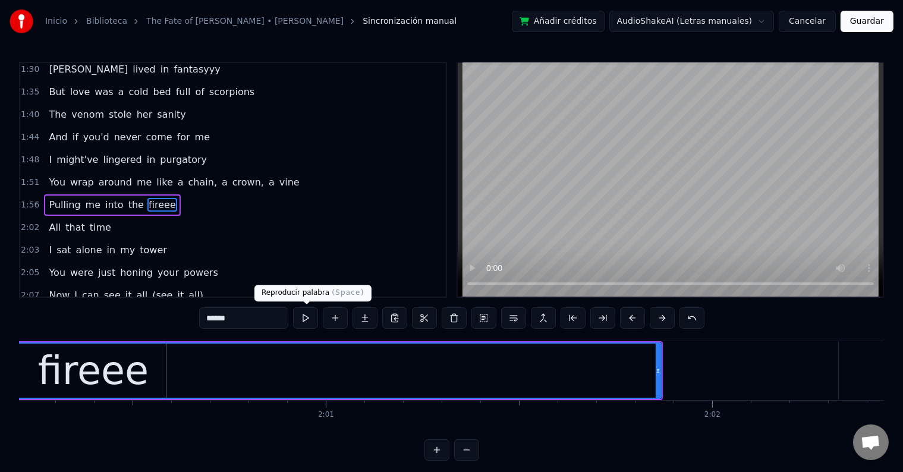
click at [304, 319] on button at bounding box center [305, 317] width 25 height 21
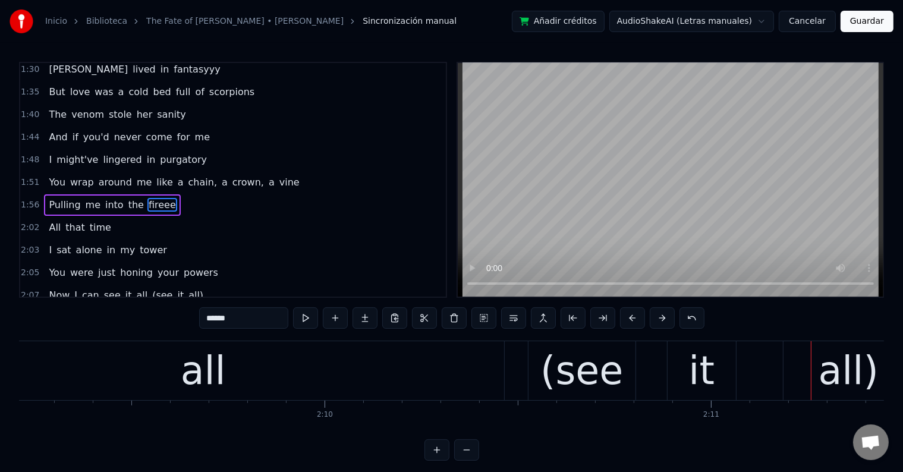
scroll to position [0, 49941]
click at [237, 357] on div "all" at bounding box center [204, 370] width 602 height 59
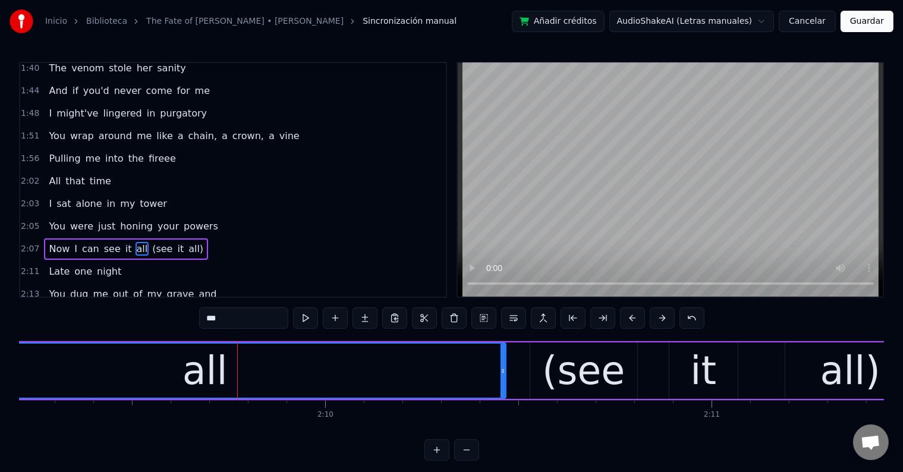
scroll to position [725, 0]
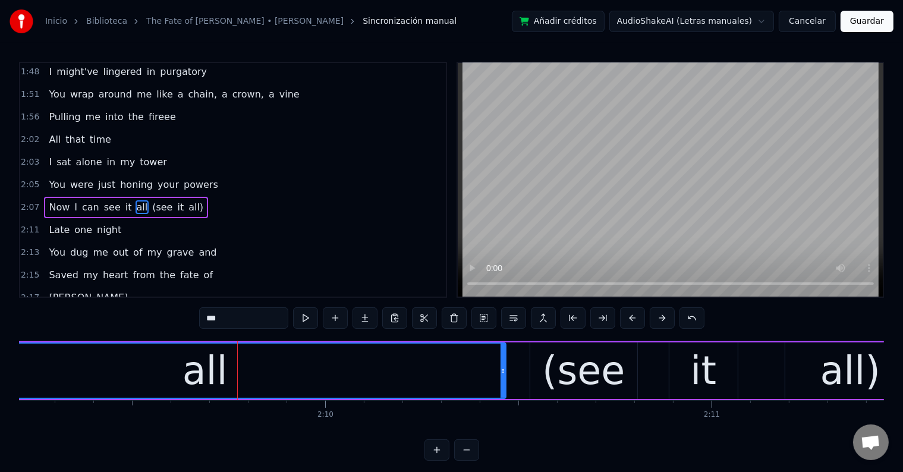
click at [240, 375] on div "all" at bounding box center [205, 371] width 601 height 54
click at [466, 368] on div "all" at bounding box center [205, 371] width 601 height 54
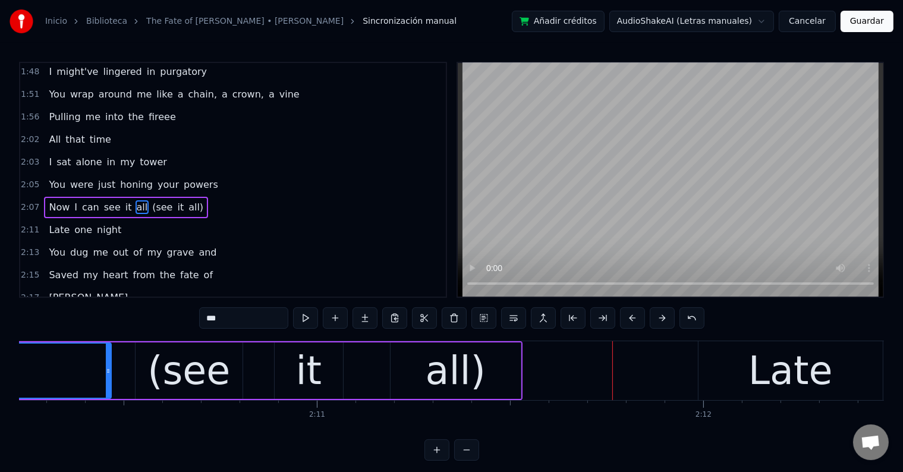
scroll to position [0, 50309]
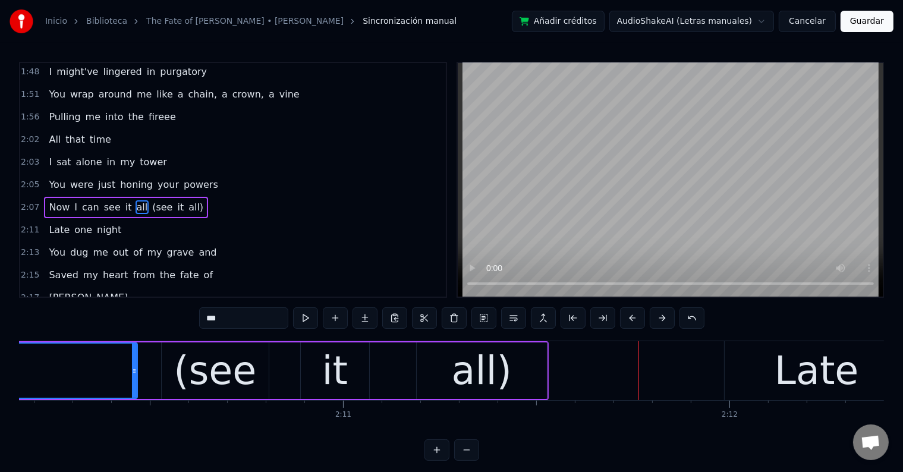
click at [215, 377] on div "(see" at bounding box center [215, 371] width 83 height 58
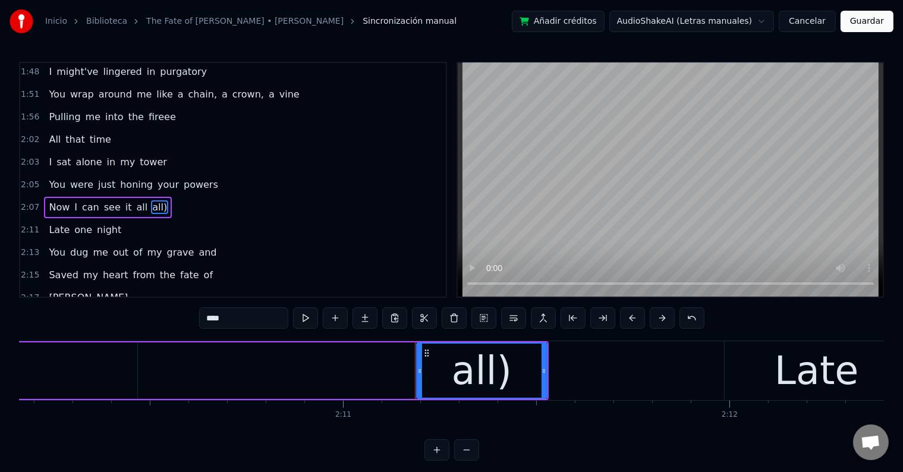
type input "****"
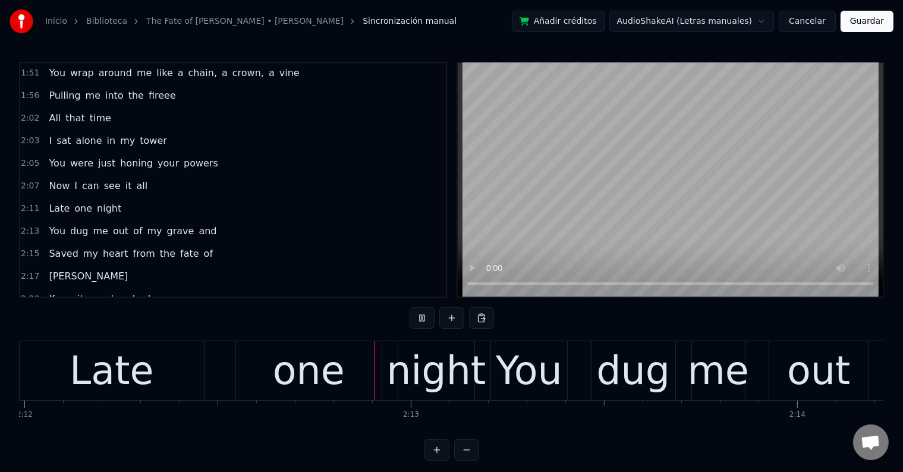
scroll to position [0, 51056]
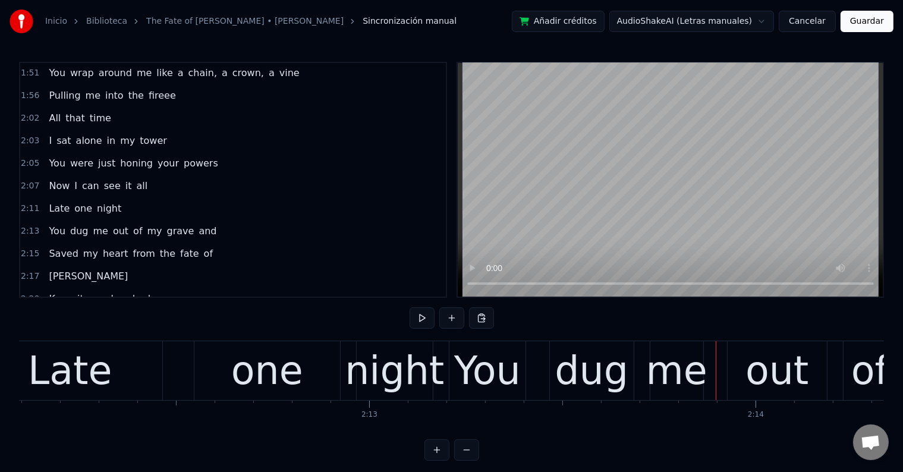
click at [405, 383] on div "night" at bounding box center [394, 371] width 99 height 58
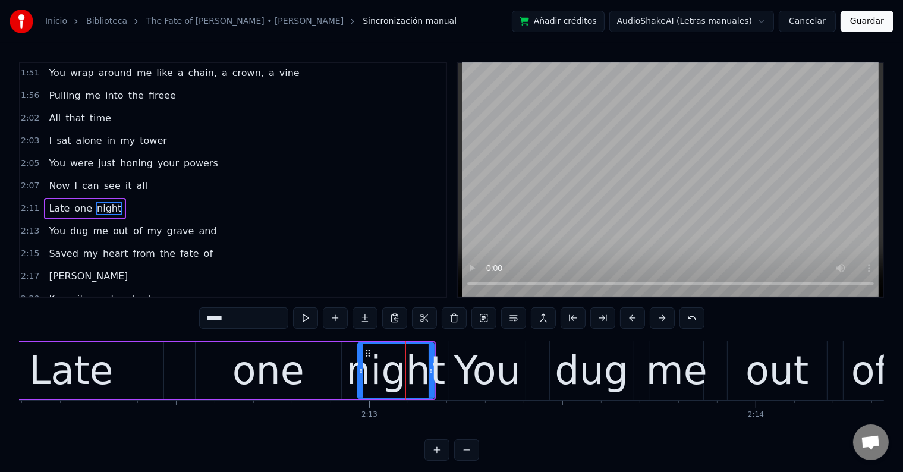
click at [305, 322] on button at bounding box center [305, 317] width 25 height 21
click at [286, 382] on div "one" at bounding box center [269, 371] width 72 height 58
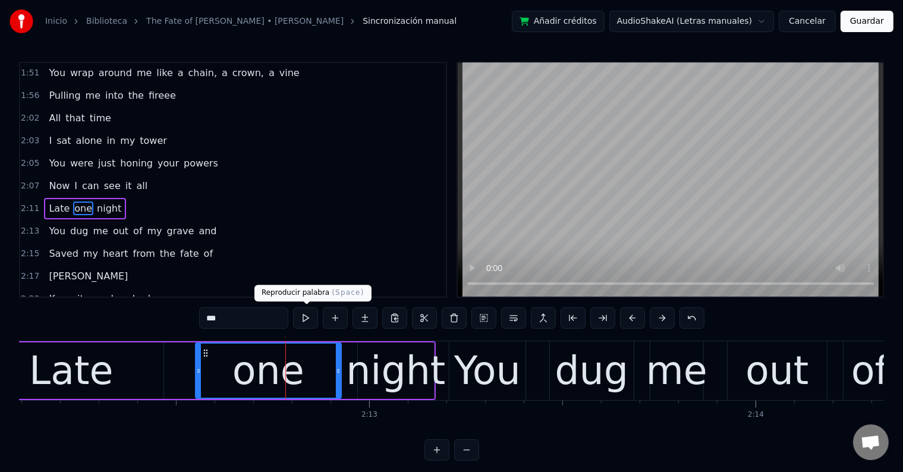
click at [310, 312] on button at bounding box center [305, 317] width 25 height 21
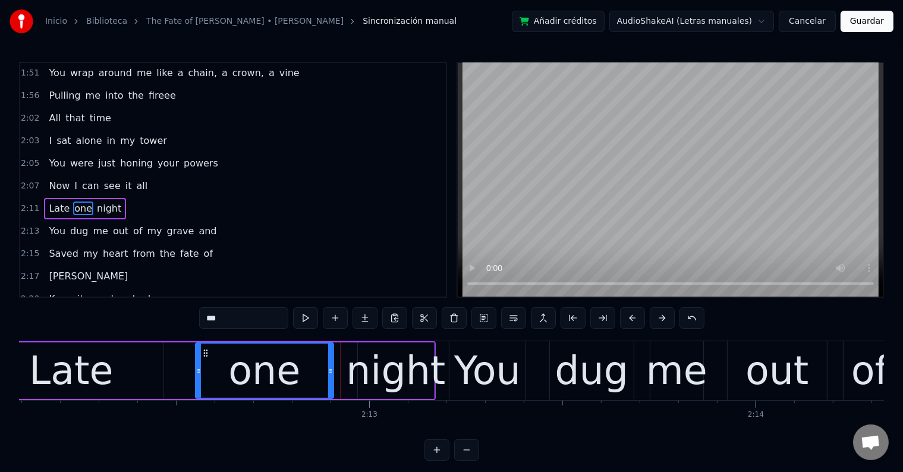
drag, startPoint x: 337, startPoint y: 364, endPoint x: 321, endPoint y: 364, distance: 16.1
click at [328, 364] on div at bounding box center [330, 371] width 5 height 54
click at [359, 367] on div "night" at bounding box center [395, 371] width 99 height 58
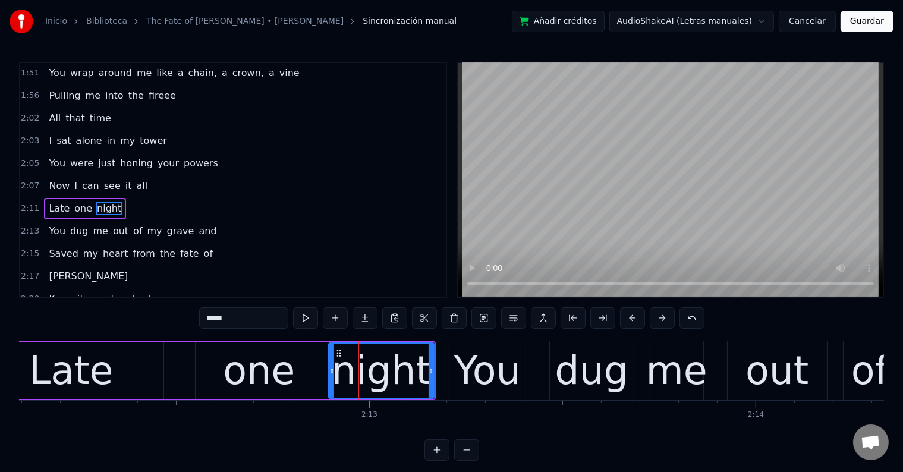
drag, startPoint x: 359, startPoint y: 370, endPoint x: 329, endPoint y: 370, distance: 29.7
click at [329, 370] on icon at bounding box center [331, 371] width 5 height 10
click at [272, 362] on div "one" at bounding box center [259, 371] width 72 height 58
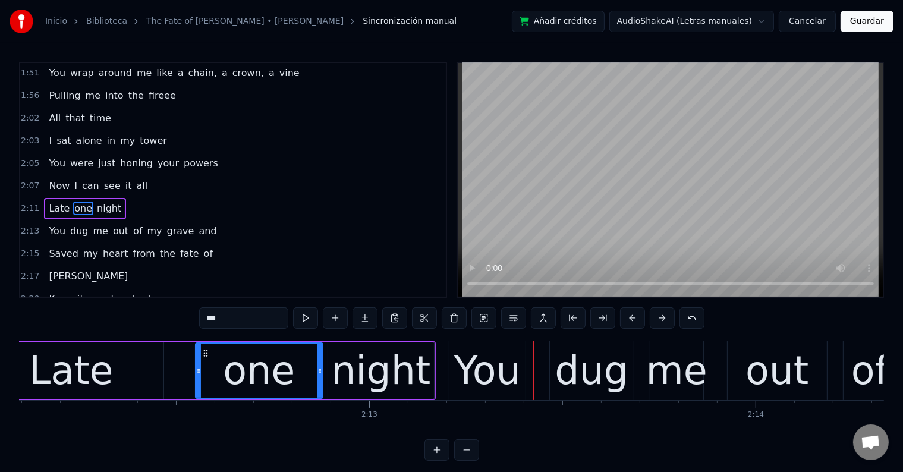
click at [494, 357] on div "You" at bounding box center [487, 371] width 67 height 58
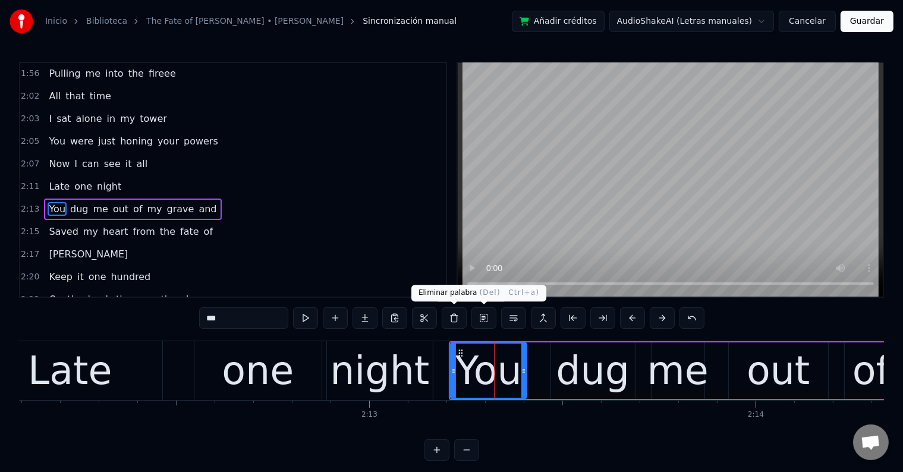
click at [424, 360] on div "night" at bounding box center [380, 370] width 106 height 59
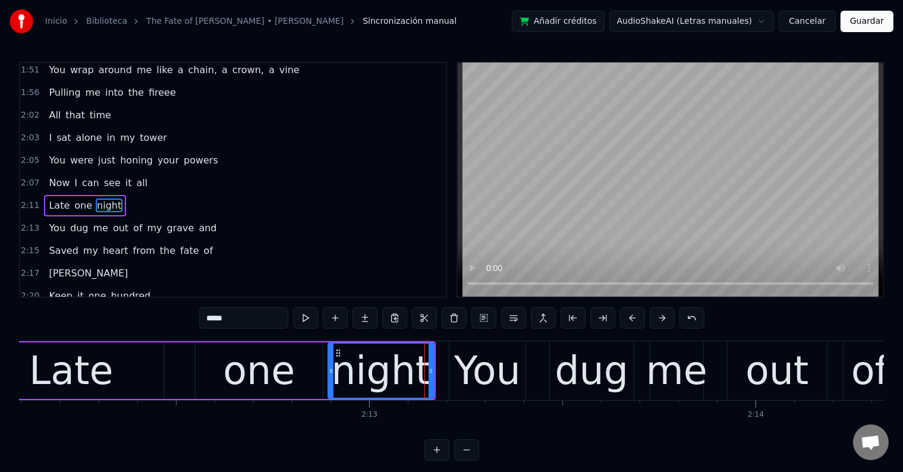
scroll to position [747, 0]
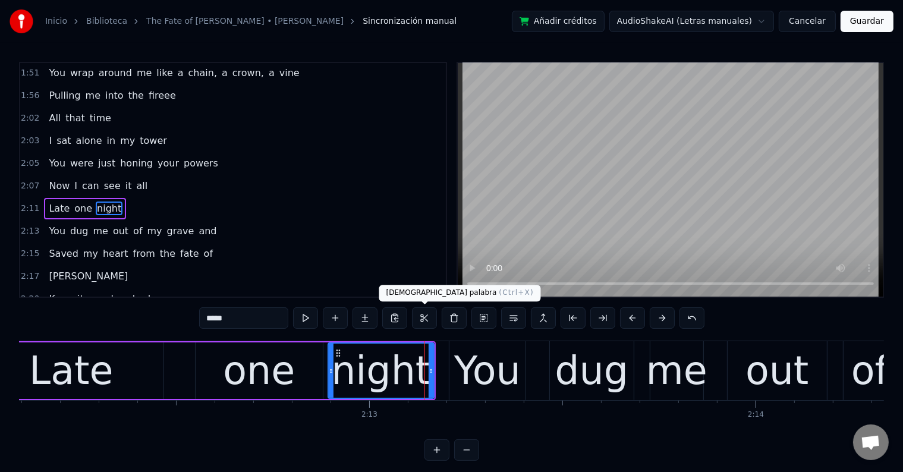
click at [296, 357] on div "one" at bounding box center [259, 371] width 127 height 56
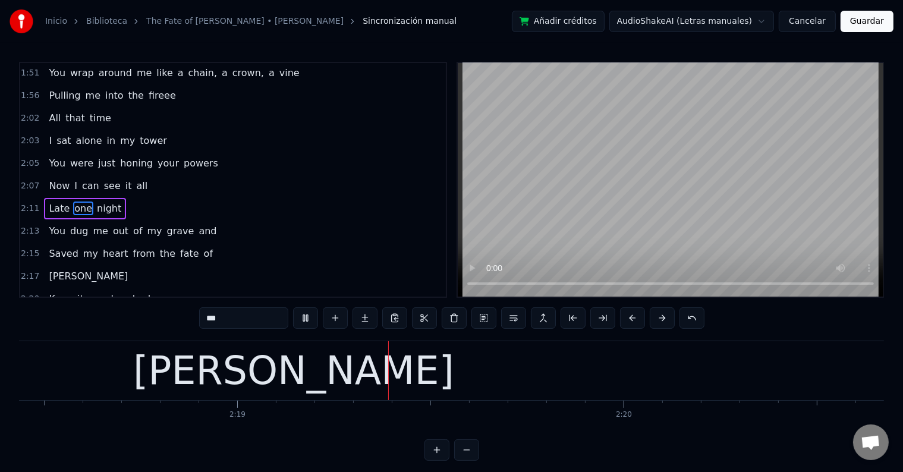
scroll to position [0, 53510]
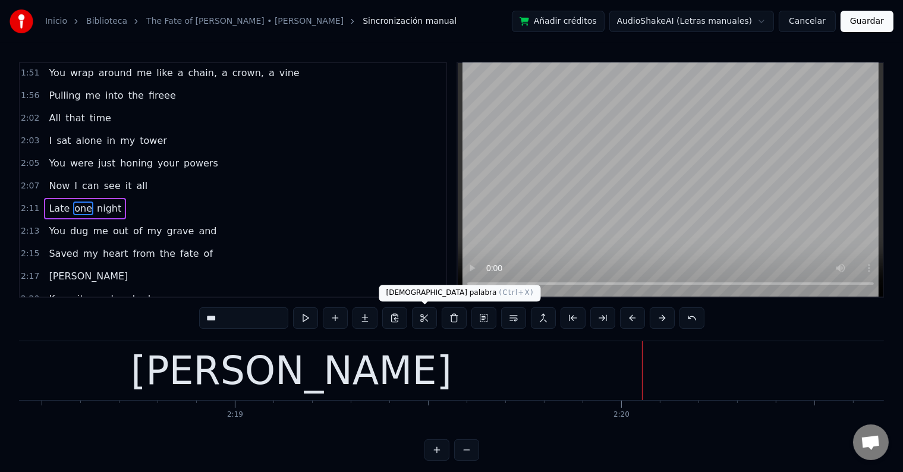
click at [359, 360] on div "[PERSON_NAME]" at bounding box center [291, 370] width 1375 height 59
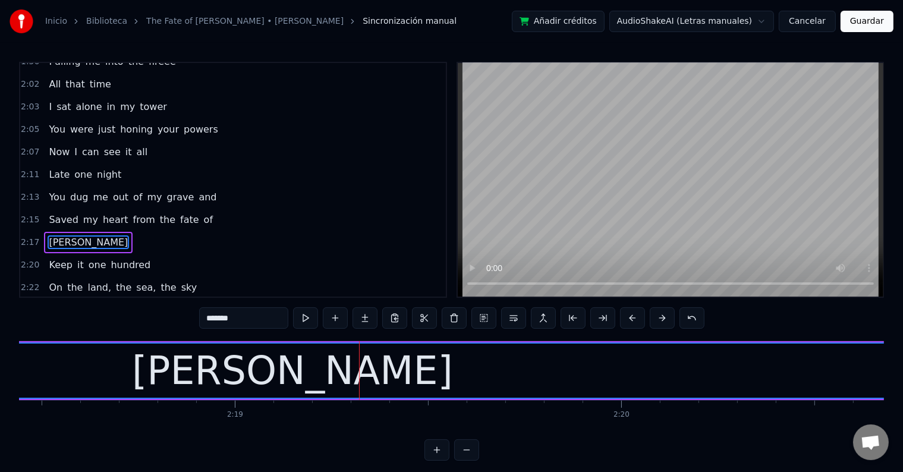
scroll to position [813, 0]
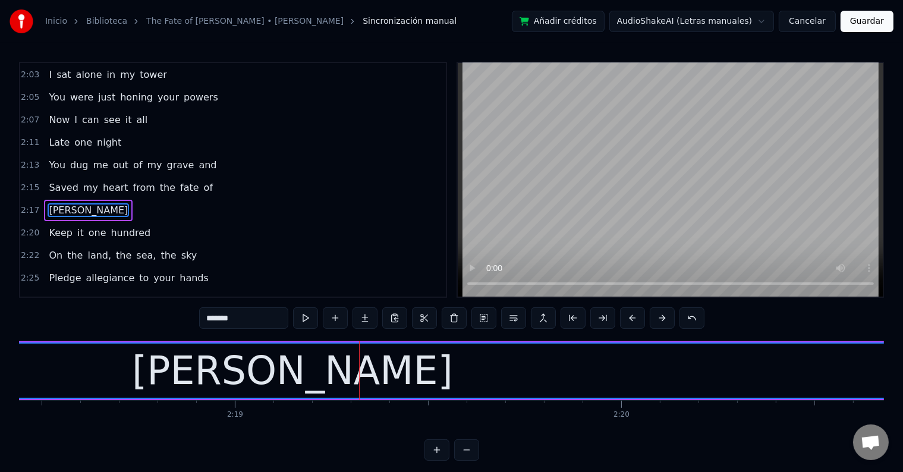
click at [256, 321] on input "*******" at bounding box center [243, 317] width 89 height 21
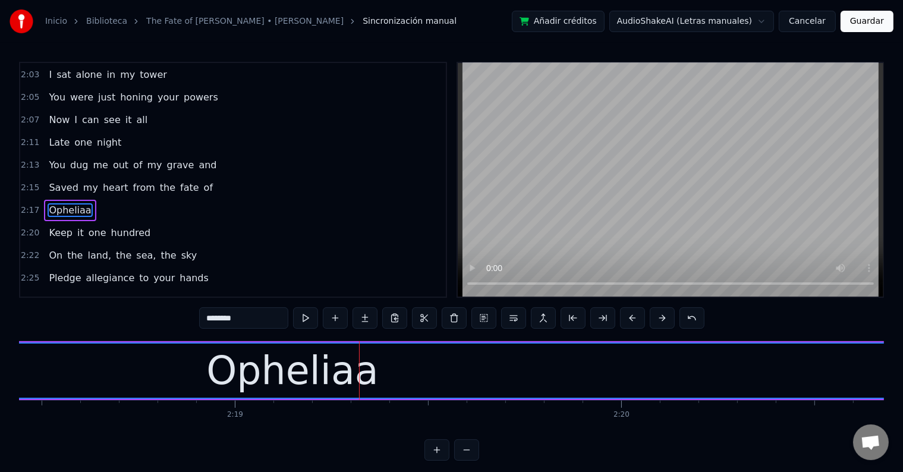
click at [260, 319] on input "********" at bounding box center [243, 317] width 89 height 21
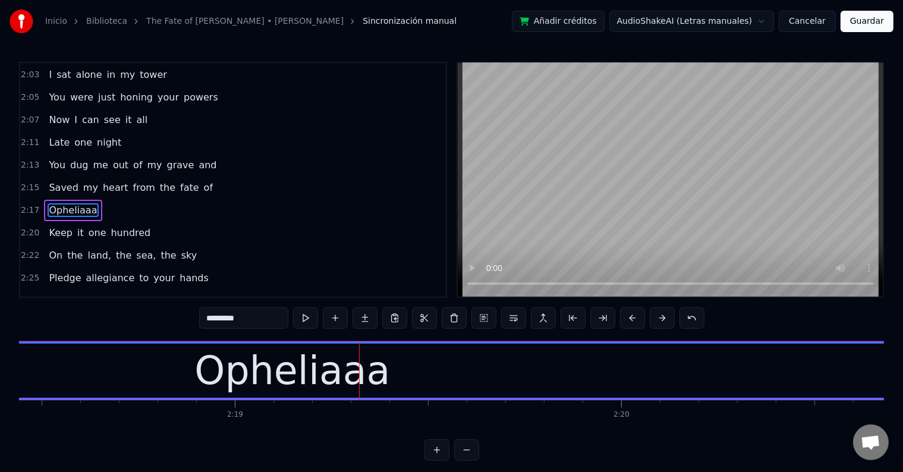
type input "*********"
click at [267, 353] on div "Opheliaaa" at bounding box center [292, 371] width 196 height 58
click at [304, 324] on button at bounding box center [305, 317] width 25 height 21
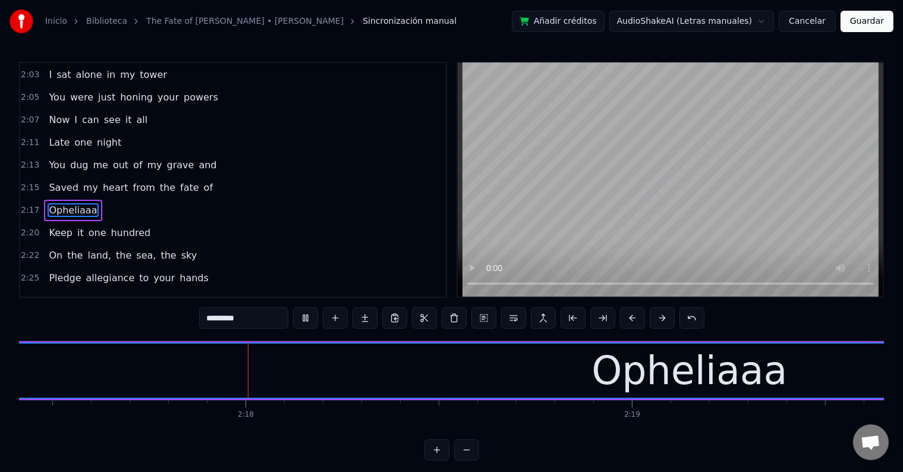
scroll to position [0, 53112]
click at [311, 322] on button at bounding box center [305, 317] width 25 height 21
click at [227, 369] on div "Opheliaaa" at bounding box center [691, 371] width 1374 height 54
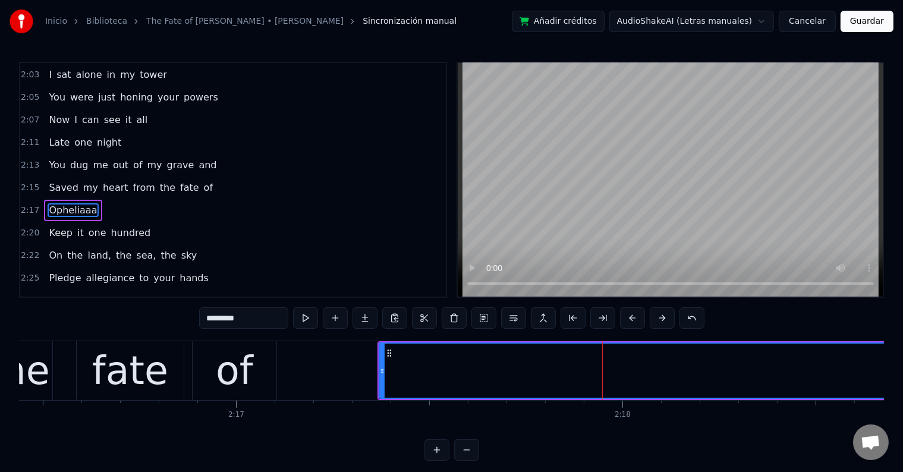
scroll to position [0, 52736]
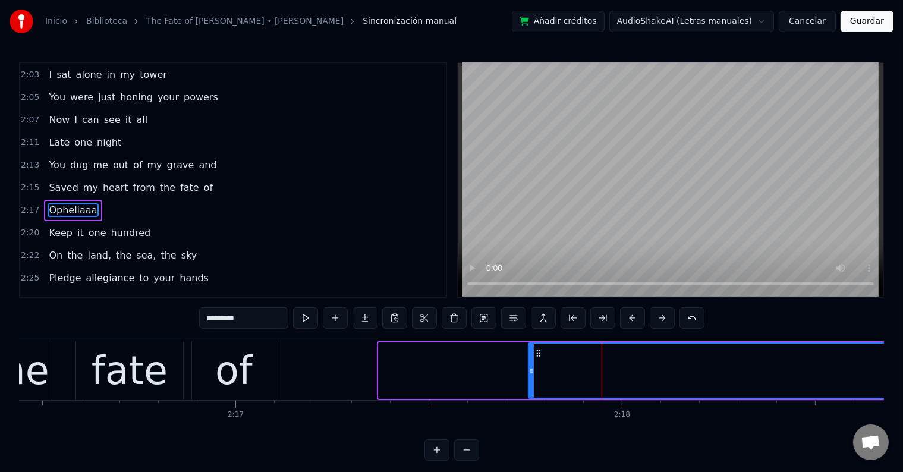
drag, startPoint x: 381, startPoint y: 369, endPoint x: 533, endPoint y: 375, distance: 152.3
click at [533, 375] on icon at bounding box center [531, 371] width 5 height 10
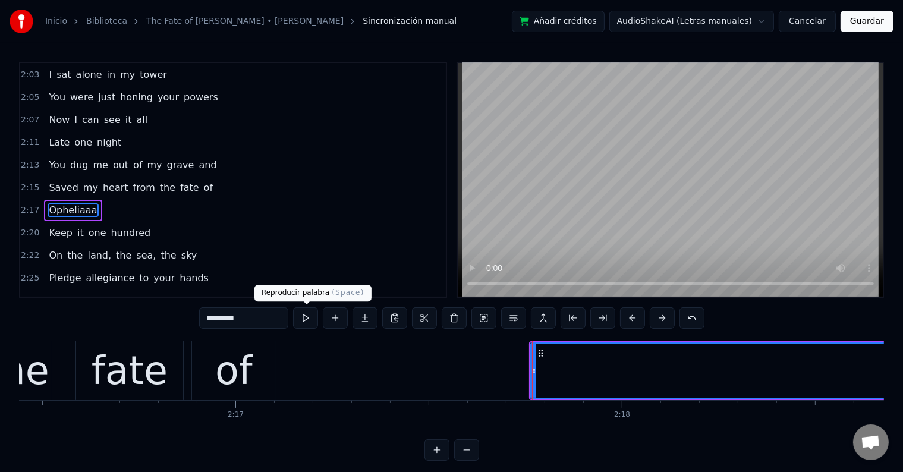
click at [309, 321] on button at bounding box center [305, 317] width 25 height 21
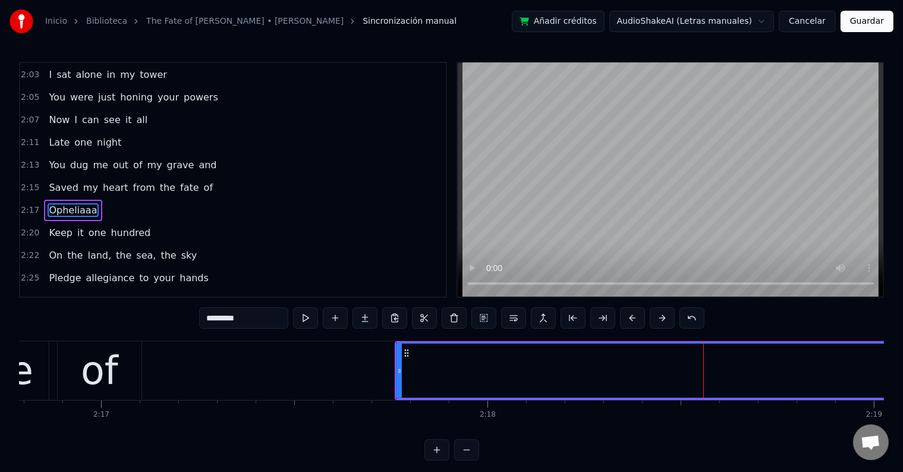
scroll to position [0, 52870]
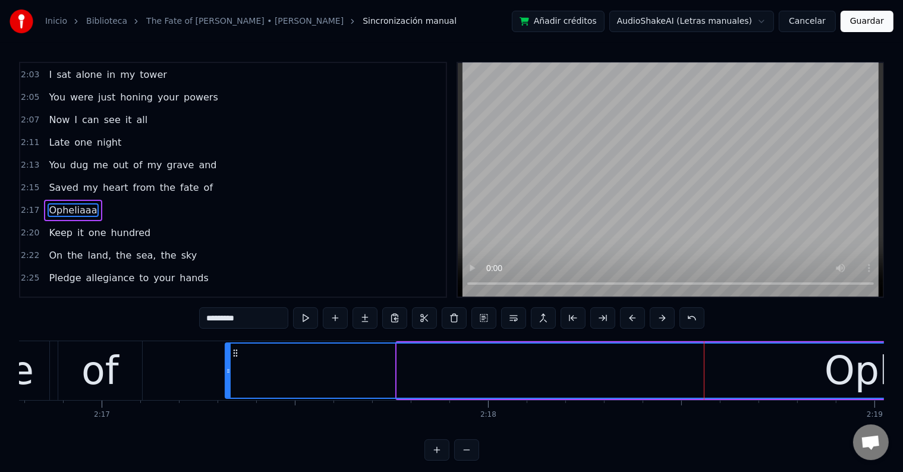
drag, startPoint x: 400, startPoint y: 371, endPoint x: 234, endPoint y: 363, distance: 166.1
click at [226, 369] on icon at bounding box center [228, 371] width 5 height 10
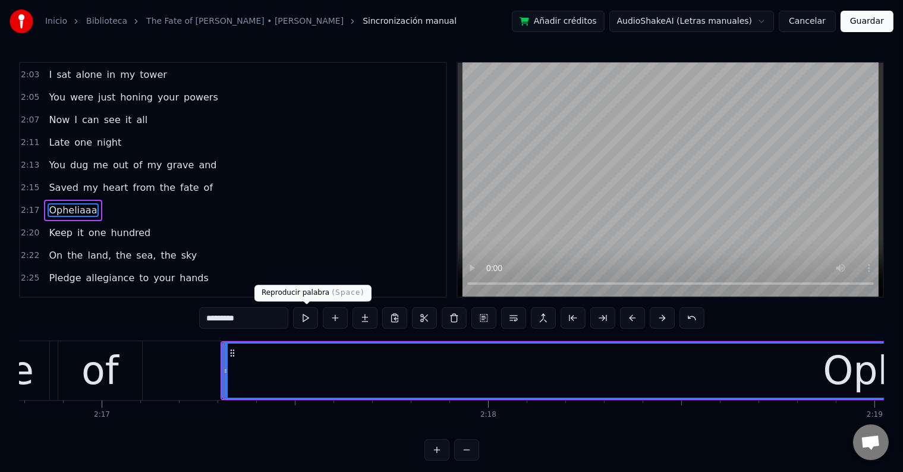
click at [306, 322] on button at bounding box center [305, 317] width 25 height 21
click at [309, 318] on button at bounding box center [305, 317] width 25 height 21
click at [303, 319] on button at bounding box center [305, 317] width 25 height 21
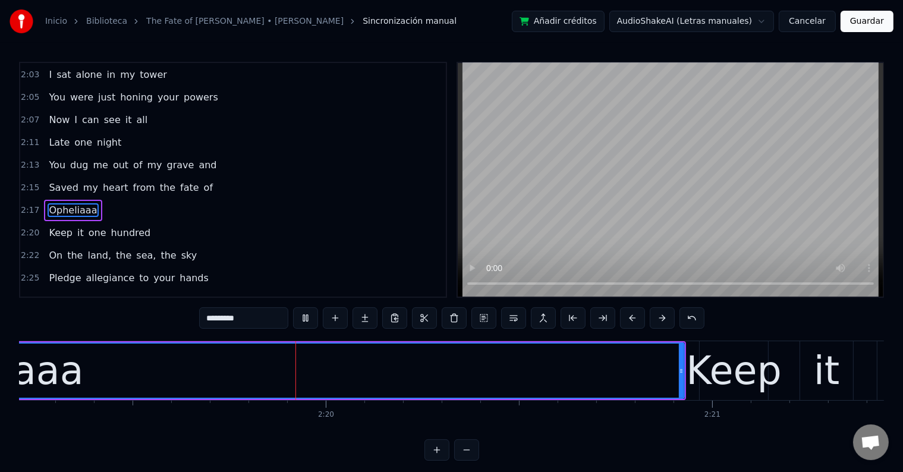
scroll to position [0, 53805]
drag, startPoint x: 683, startPoint y: 366, endPoint x: 554, endPoint y: 364, distance: 128.5
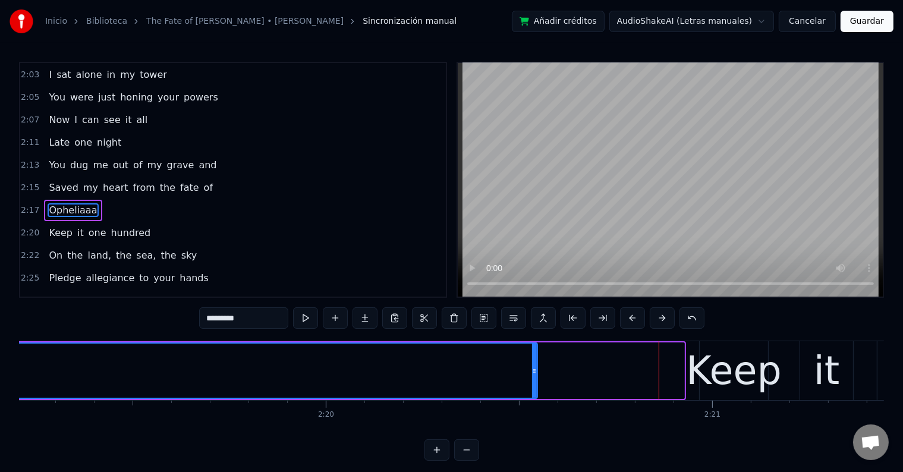
drag, startPoint x: 682, startPoint y: 363, endPoint x: 532, endPoint y: 364, distance: 149.9
click at [533, 364] on div at bounding box center [534, 371] width 5 height 54
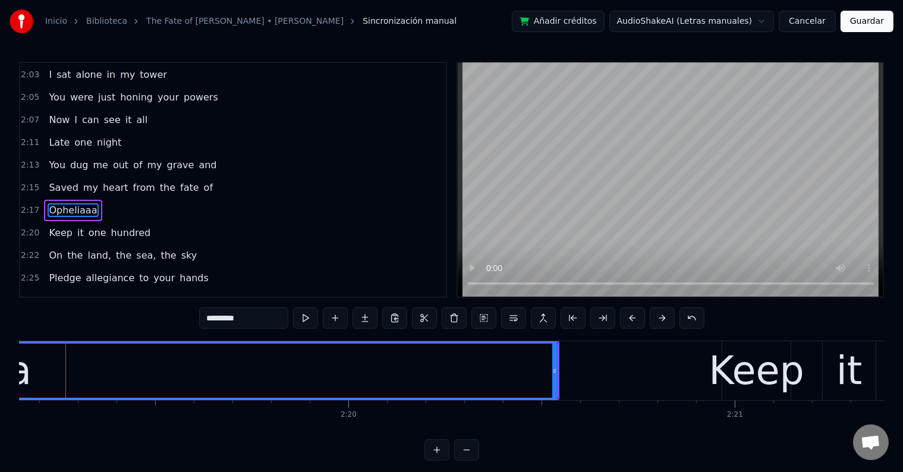
scroll to position [0, 53770]
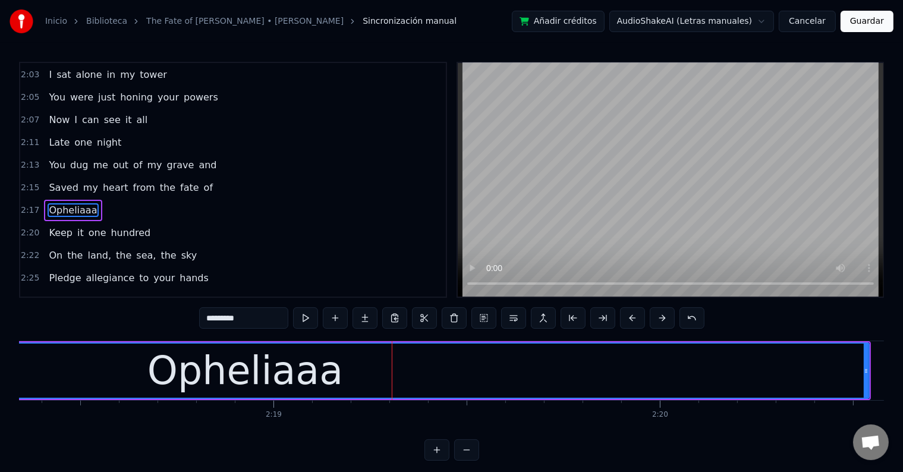
scroll to position [0, 53470]
click at [102, 363] on div "Opheliaaa" at bounding box center [246, 371] width 1247 height 54
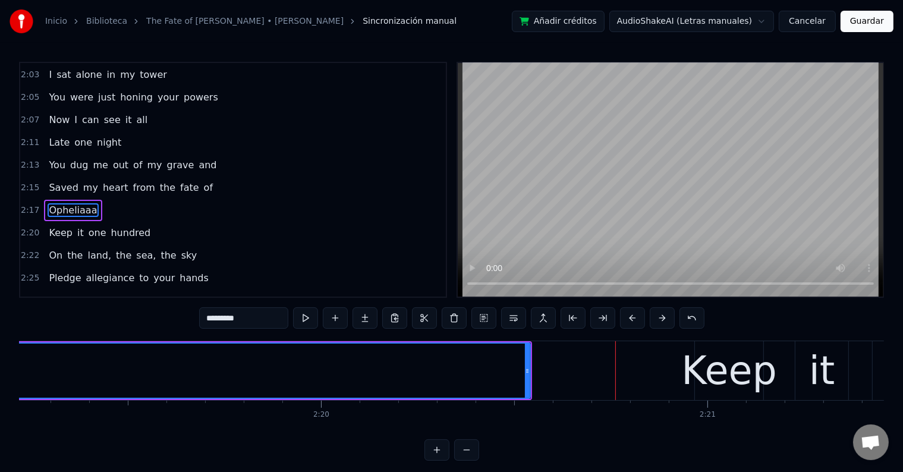
scroll to position [0, 53809]
click at [203, 181] on span "of" at bounding box center [208, 188] width 11 height 14
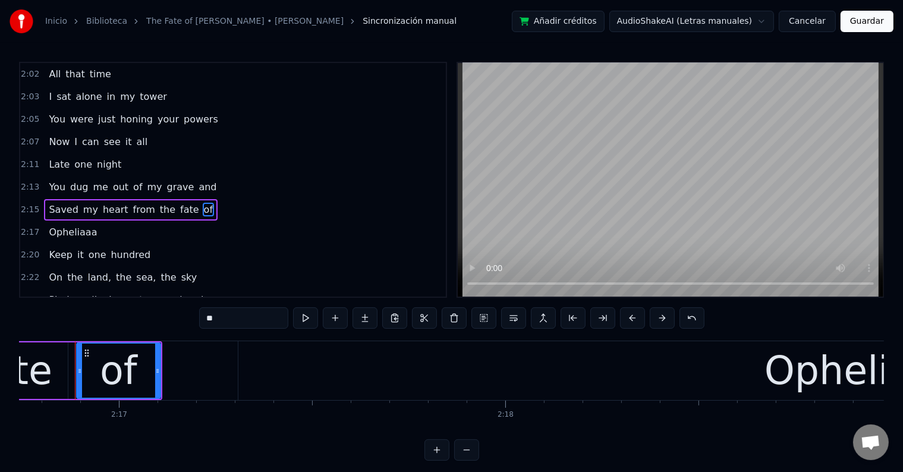
scroll to position [0, 52849]
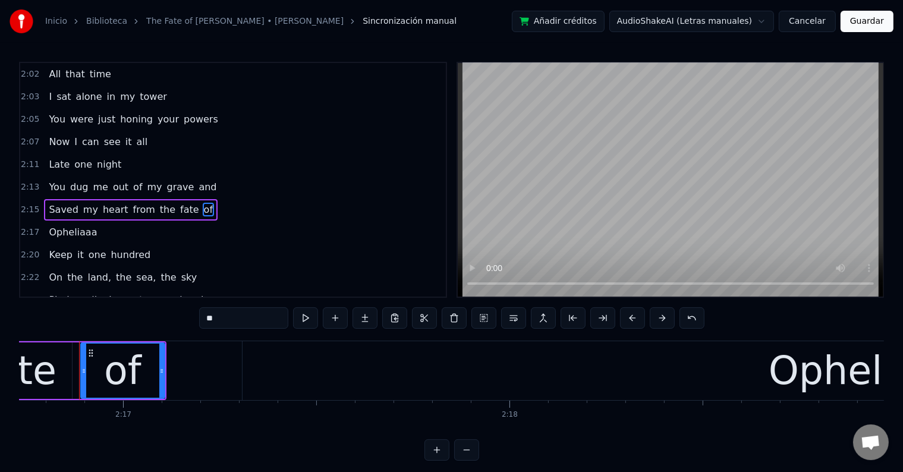
click at [77, 225] on span "Opheliaaa" at bounding box center [73, 232] width 51 height 14
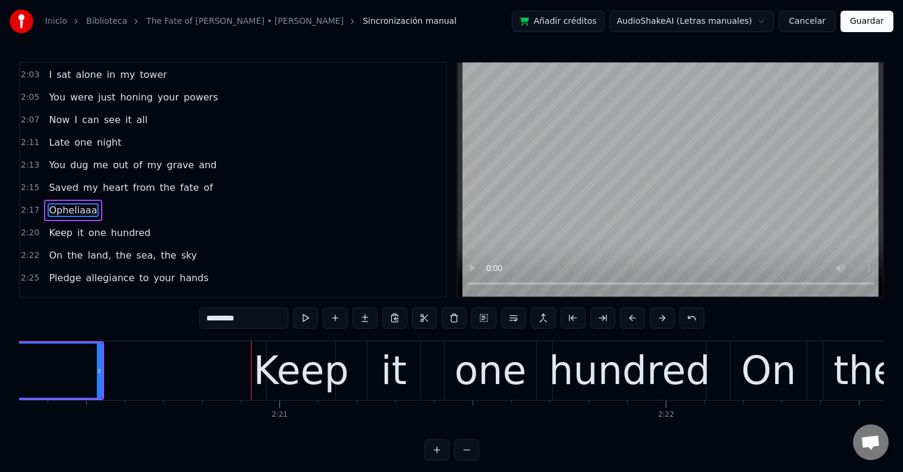
scroll to position [0, 54410]
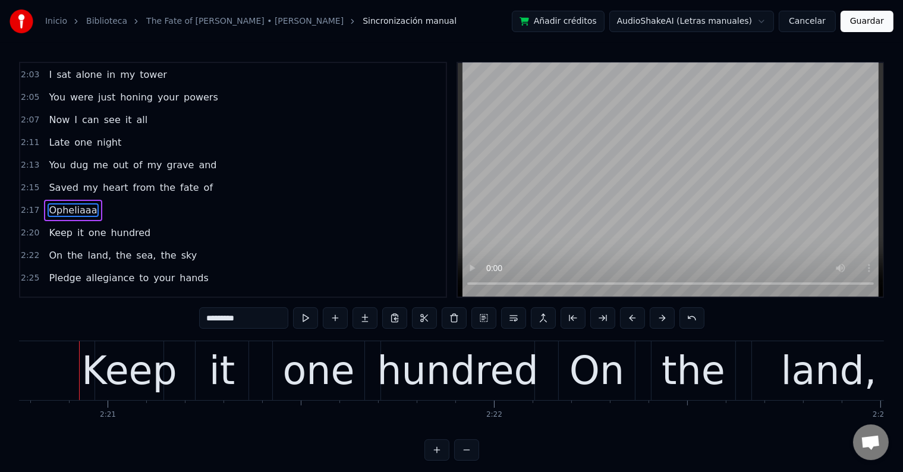
click at [142, 361] on div "Keep" at bounding box center [129, 371] width 96 height 58
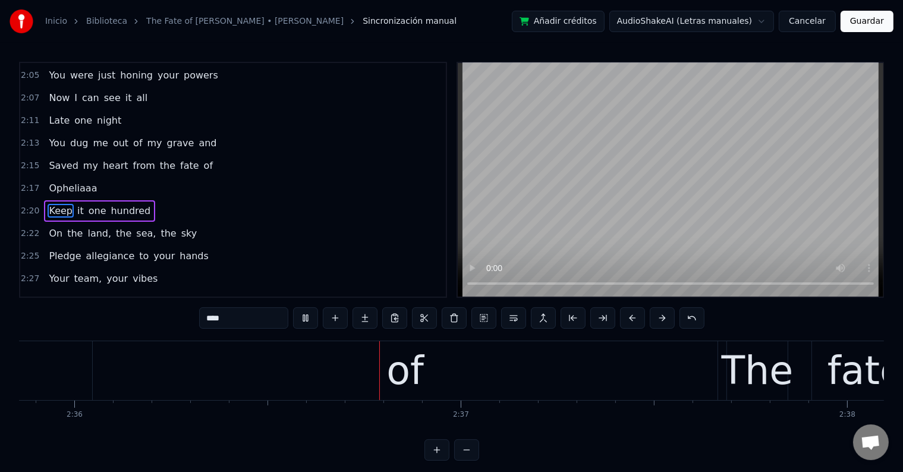
scroll to position [0, 60243]
click at [409, 355] on div "of" at bounding box center [402, 371] width 37 height 58
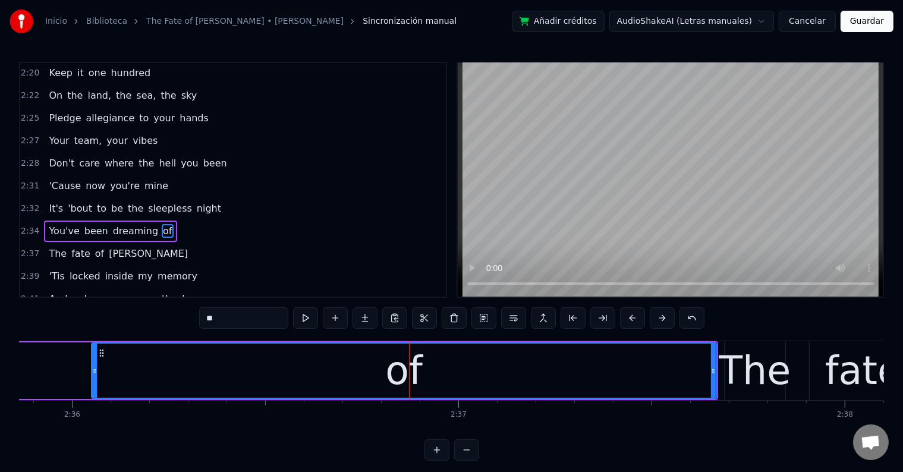
scroll to position [988, 0]
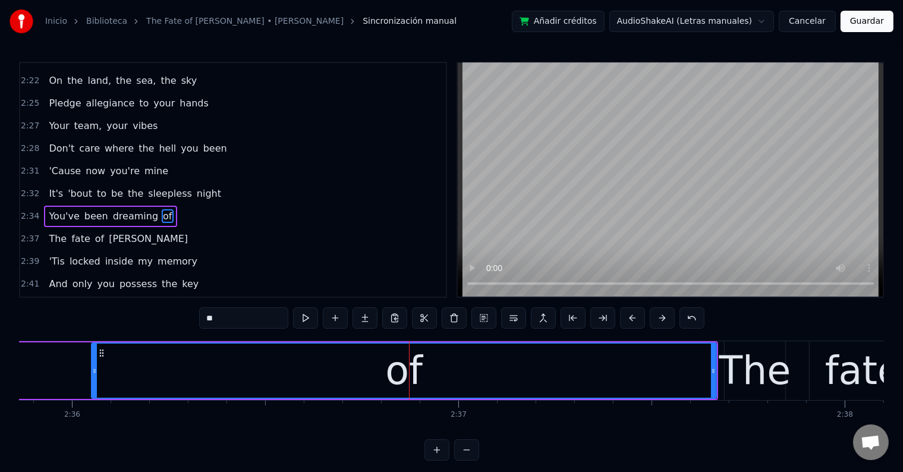
click at [212, 319] on input "**" at bounding box center [243, 317] width 89 height 21
click at [212, 319] on input "***" at bounding box center [243, 317] width 89 height 21
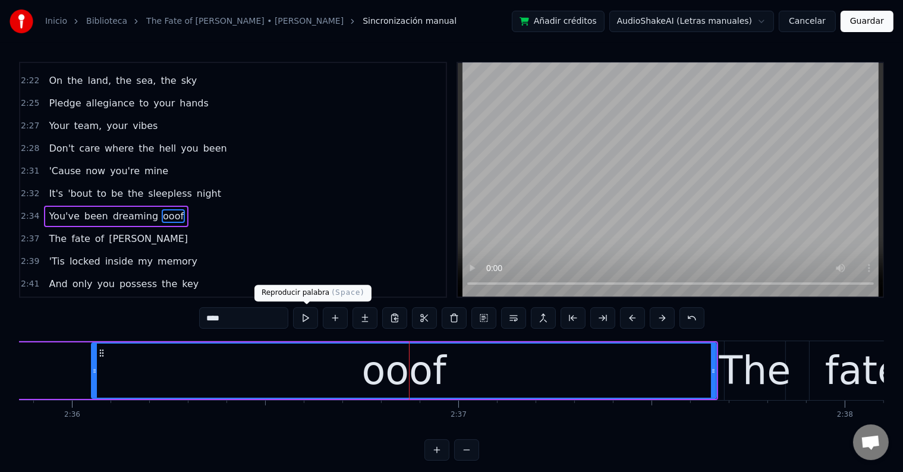
click at [307, 318] on button at bounding box center [305, 317] width 25 height 21
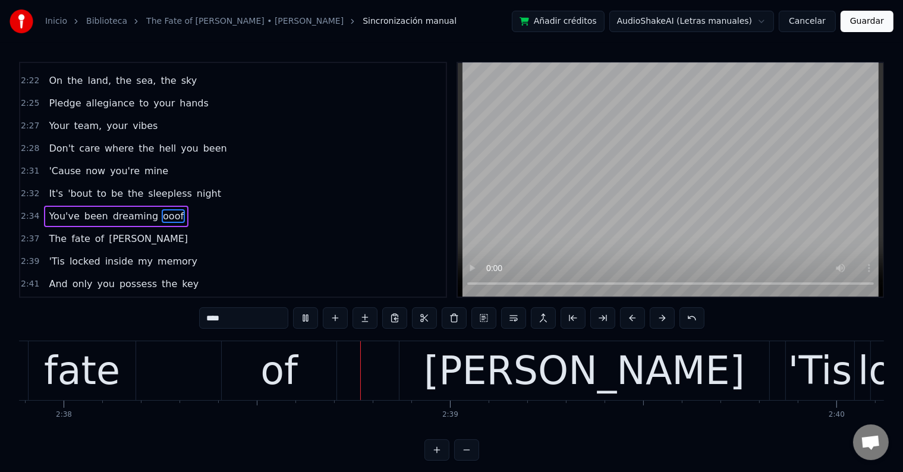
scroll to position [0, 61067]
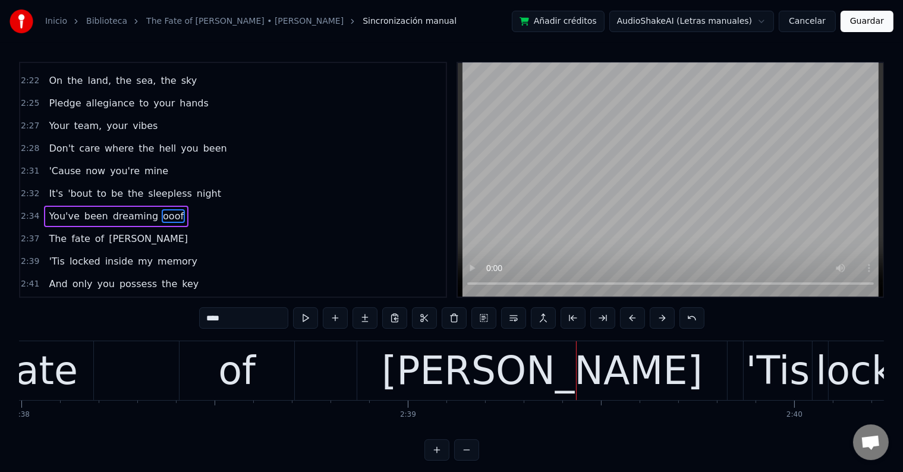
click at [263, 371] on div "of" at bounding box center [237, 370] width 115 height 59
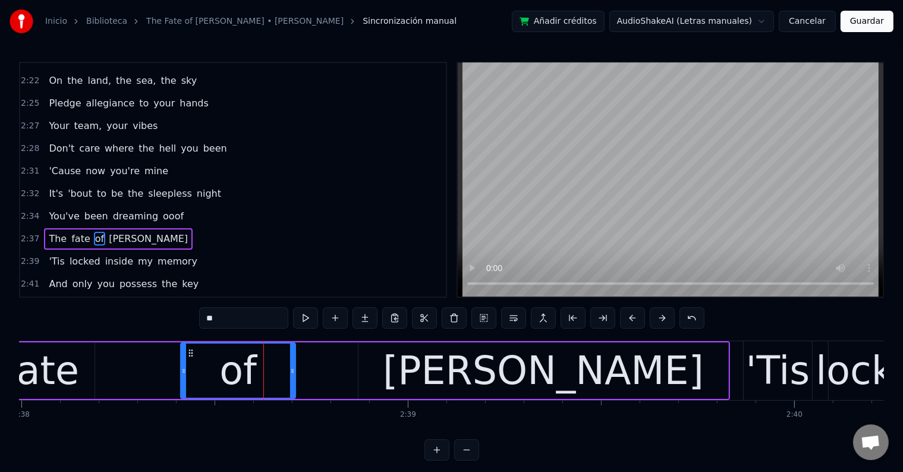
scroll to position [1010, 0]
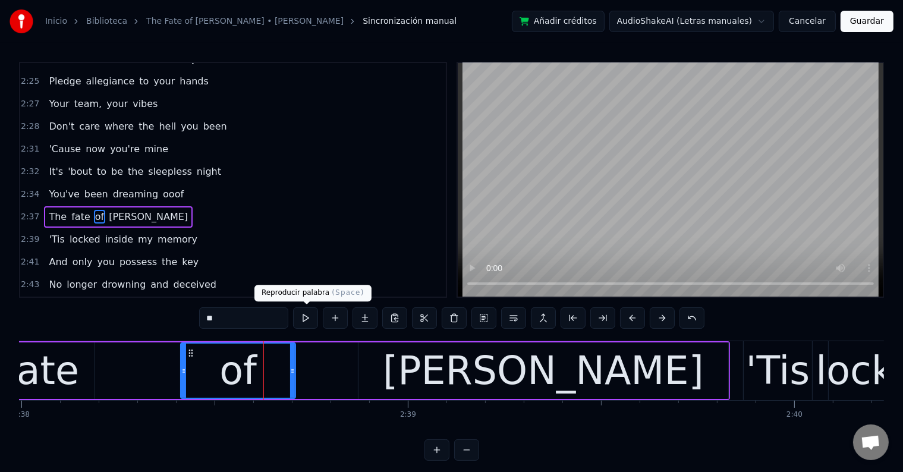
click at [305, 318] on button at bounding box center [305, 317] width 25 height 21
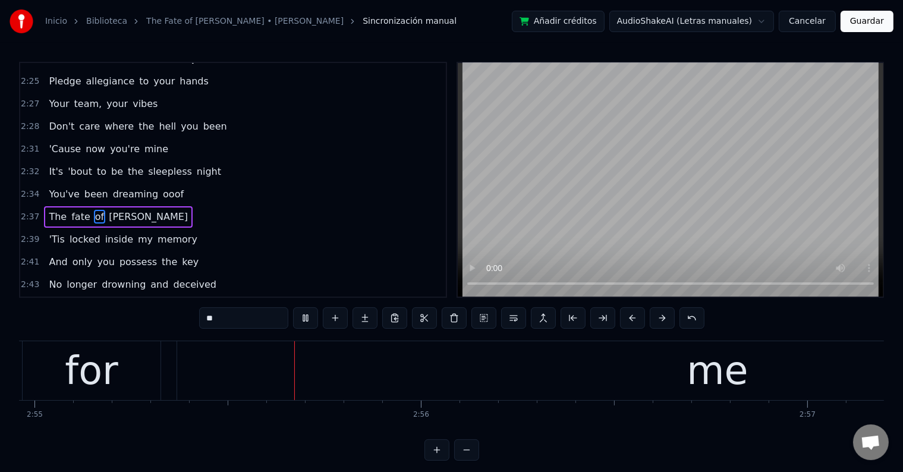
scroll to position [0, 67627]
drag, startPoint x: 537, startPoint y: 370, endPoint x: 507, endPoint y: 364, distance: 31.0
click at [536, 371] on div "me" at bounding box center [715, 370] width 1081 height 59
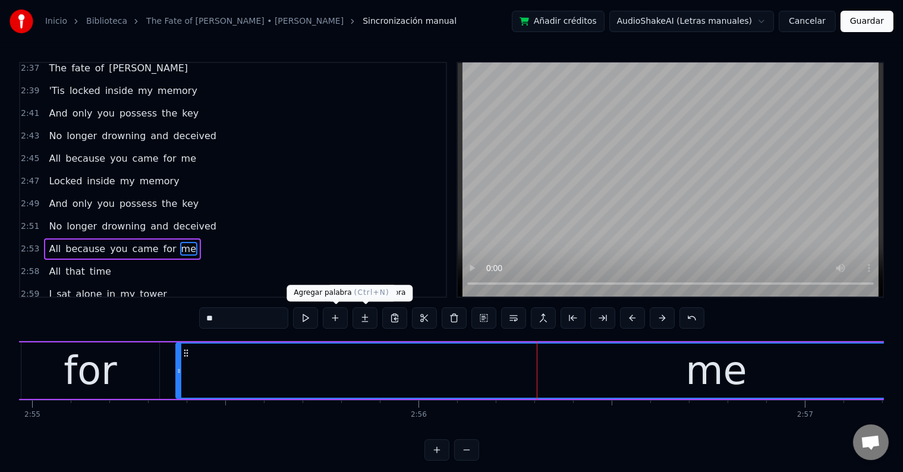
scroll to position [1185, 0]
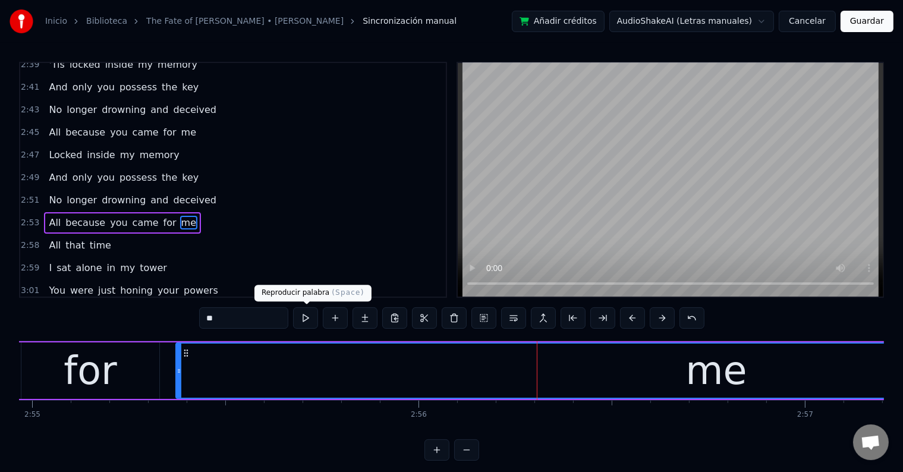
click at [282, 321] on input "**" at bounding box center [243, 317] width 89 height 21
type input "****"
click at [304, 318] on button at bounding box center [305, 317] width 25 height 21
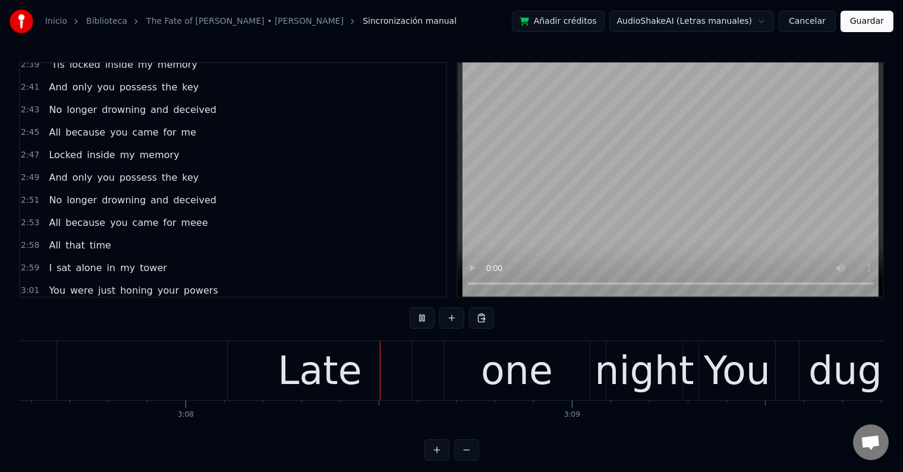
scroll to position [0, 72500]
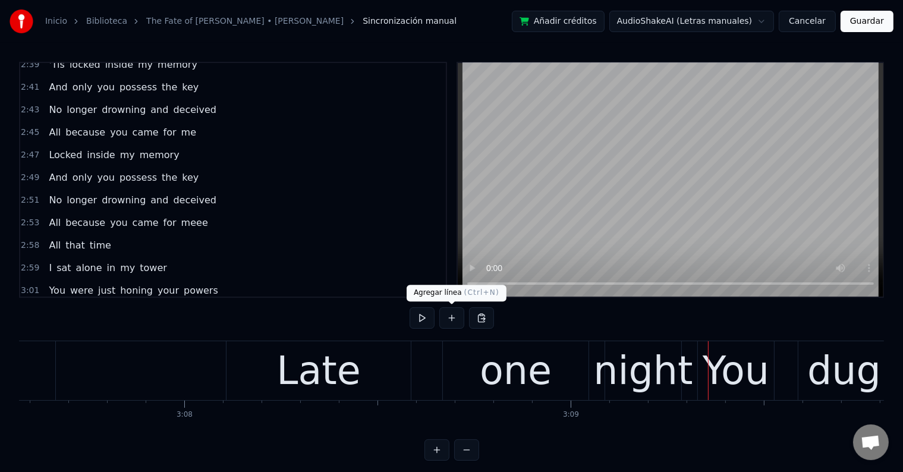
click at [341, 375] on div "Late" at bounding box center [319, 371] width 84 height 58
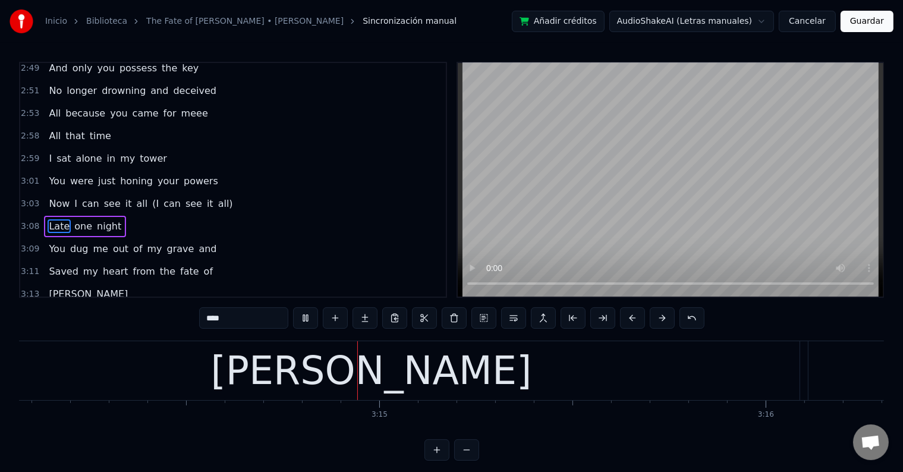
scroll to position [0, 75037]
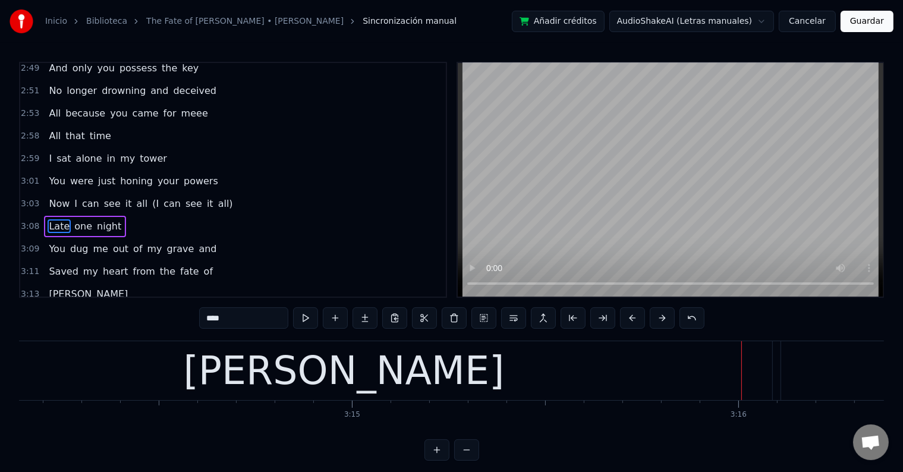
click at [362, 374] on div "[PERSON_NAME]" at bounding box center [344, 371] width 321 height 58
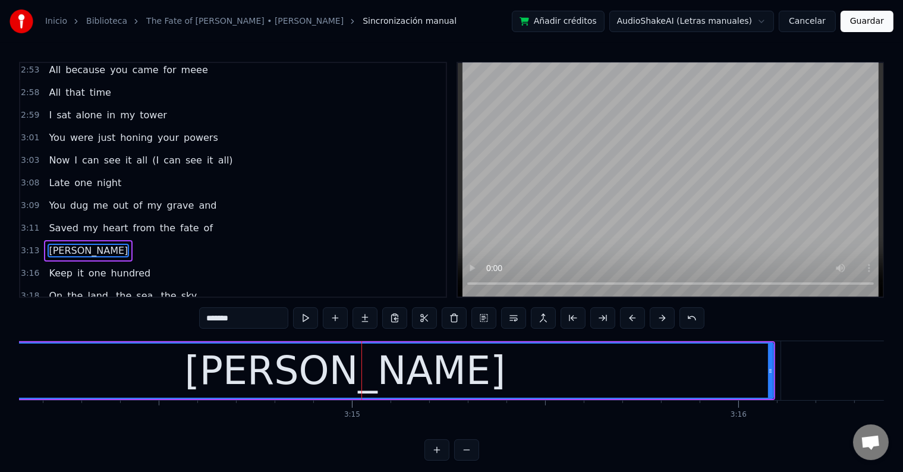
scroll to position [1360, 0]
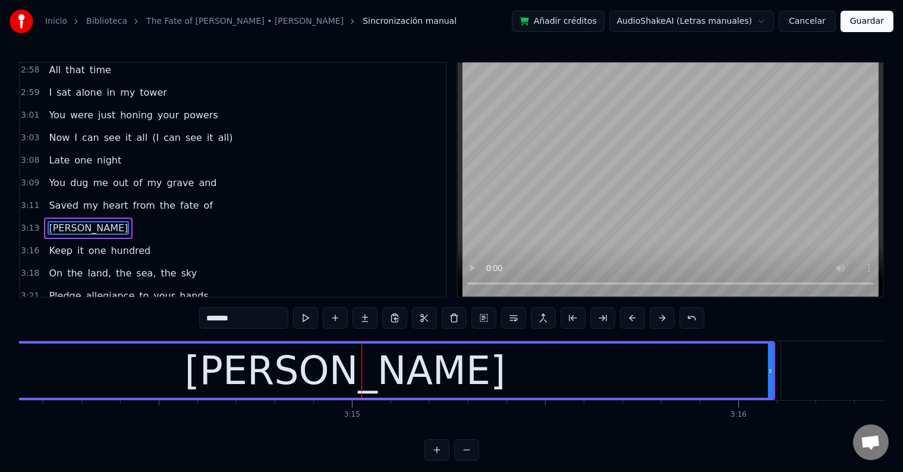
click at [275, 318] on input "*******" at bounding box center [243, 317] width 89 height 21
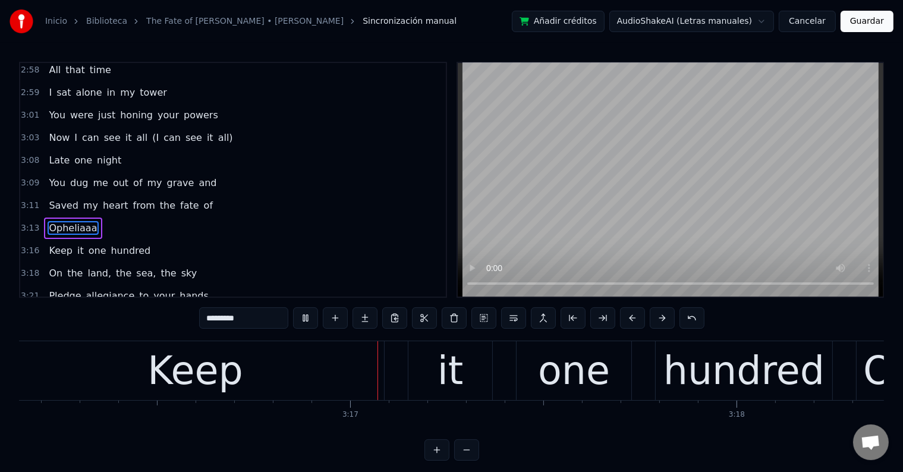
scroll to position [0, 75813]
click at [215, 376] on div "Keep" at bounding box center [195, 371] width 96 height 58
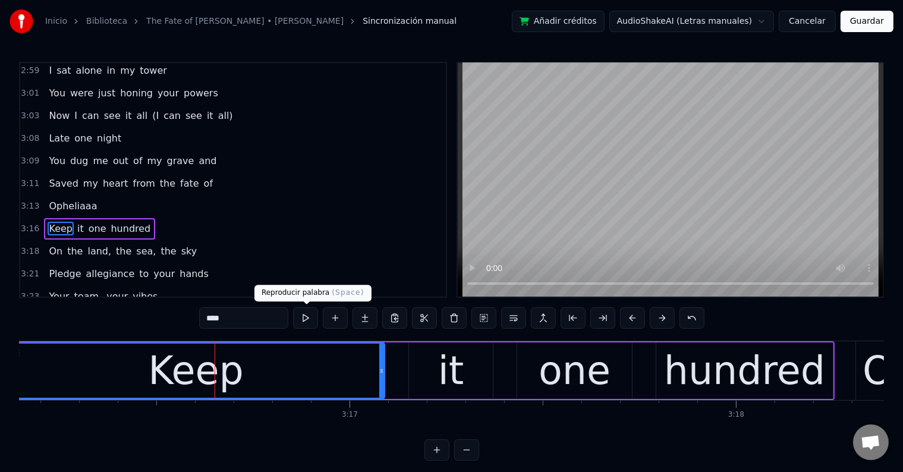
click at [306, 319] on button at bounding box center [305, 317] width 25 height 21
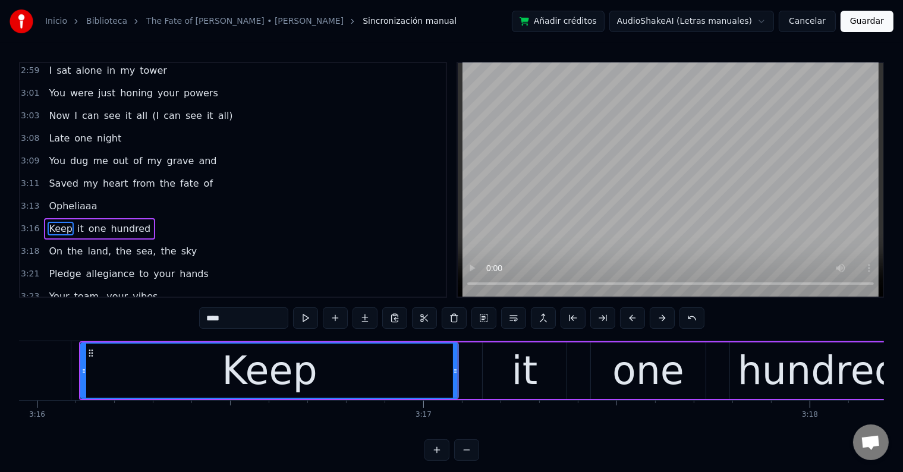
click at [309, 318] on button at bounding box center [305, 317] width 25 height 21
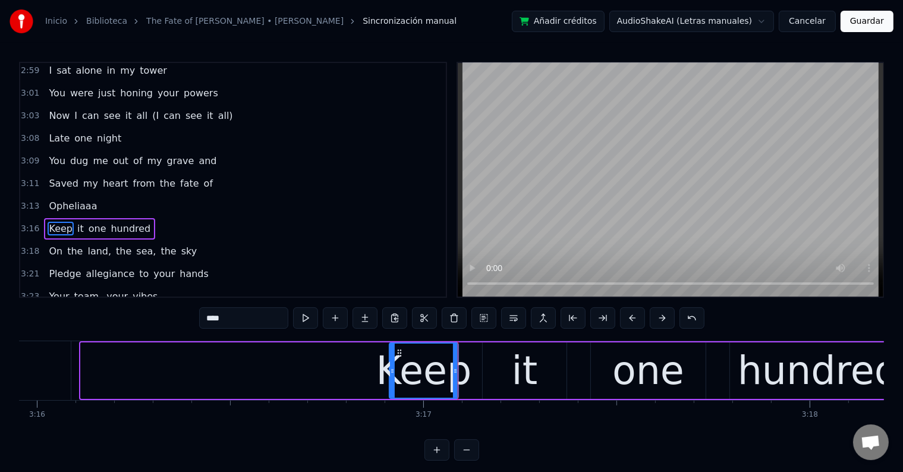
drag, startPoint x: 84, startPoint y: 369, endPoint x: 392, endPoint y: 371, distance: 308.6
click at [392, 371] on icon at bounding box center [392, 371] width 5 height 10
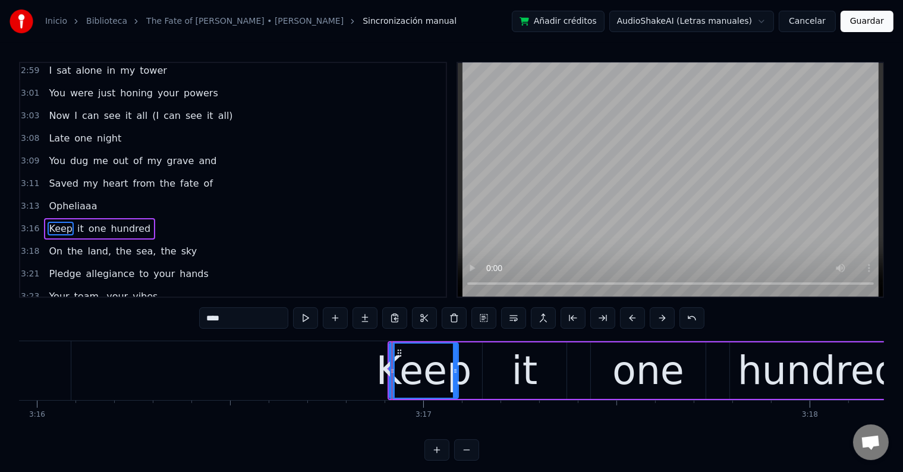
click at [495, 364] on div "it" at bounding box center [525, 371] width 84 height 56
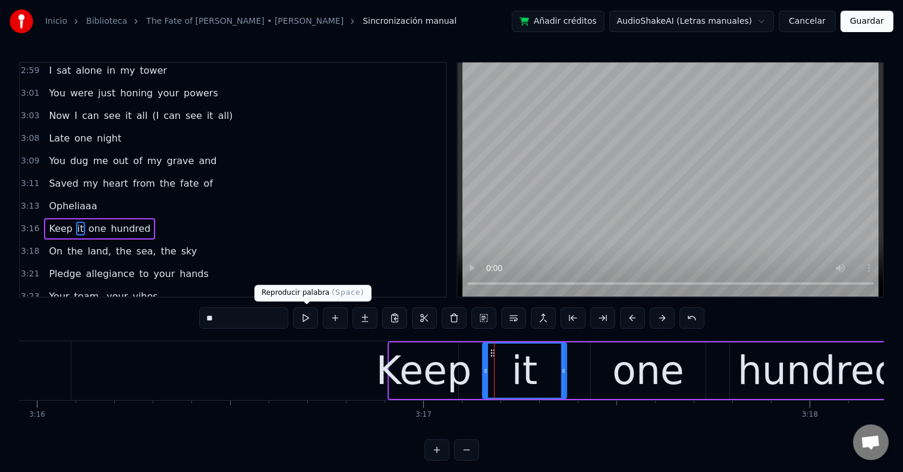
click at [304, 315] on button at bounding box center [305, 317] width 25 height 21
click at [534, 374] on div "it" at bounding box center [525, 371] width 26 height 58
click at [626, 377] on div "one" at bounding box center [648, 371] width 72 height 58
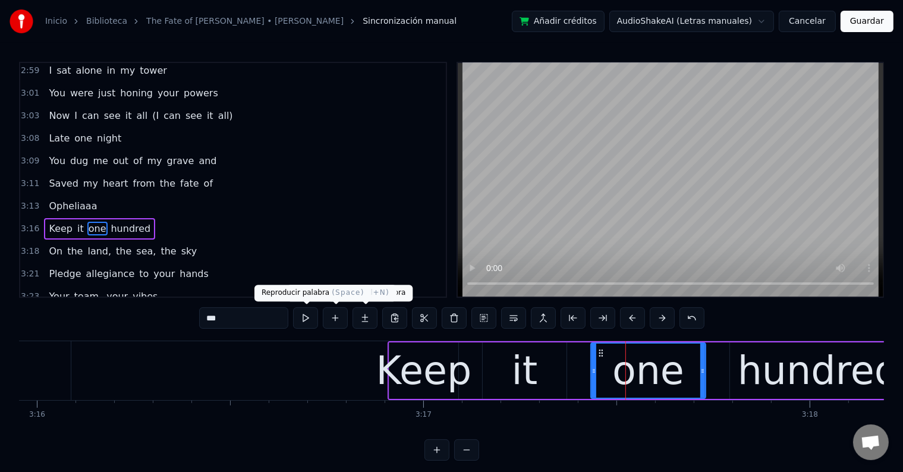
click at [307, 323] on button at bounding box center [305, 317] width 25 height 21
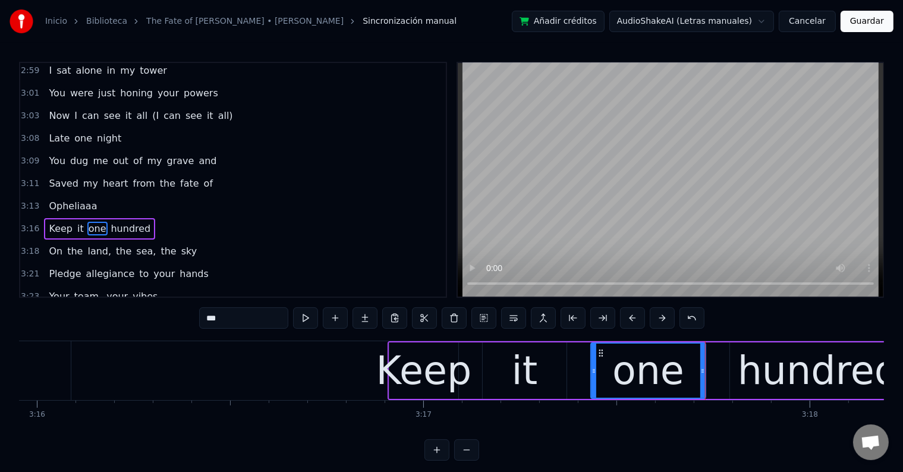
click at [508, 359] on div "it" at bounding box center [525, 371] width 84 height 56
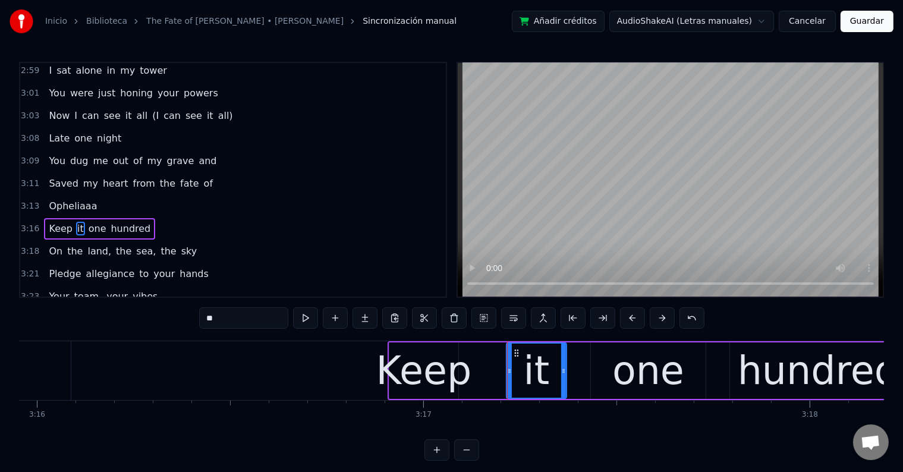
drag, startPoint x: 484, startPoint y: 363, endPoint x: 508, endPoint y: 366, distance: 24.0
click at [508, 366] on div at bounding box center [509, 371] width 5 height 54
drag, startPoint x: 514, startPoint y: 353, endPoint x: 533, endPoint y: 354, distance: 18.5
click at [533, 354] on icon at bounding box center [534, 353] width 10 height 10
click at [435, 371] on div "Keep" at bounding box center [424, 371] width 96 height 58
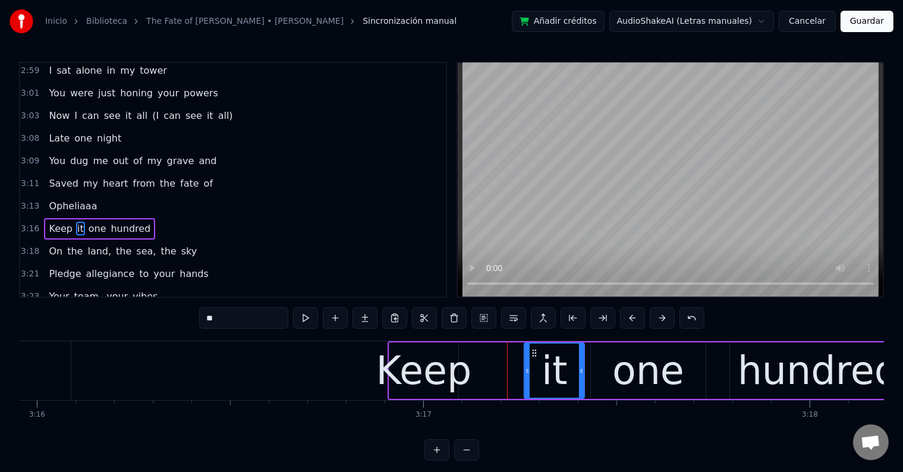
type input "****"
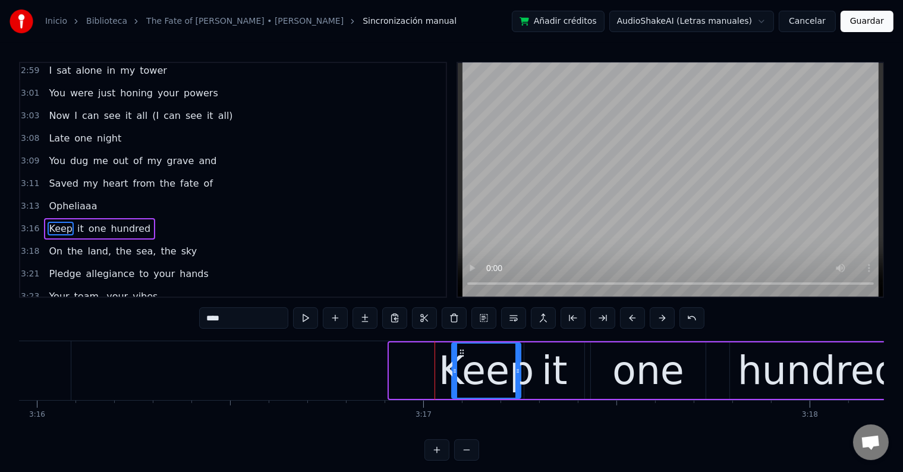
drag, startPoint x: 399, startPoint y: 350, endPoint x: 461, endPoint y: 356, distance: 62.7
click at [461, 356] on icon at bounding box center [462, 353] width 10 height 10
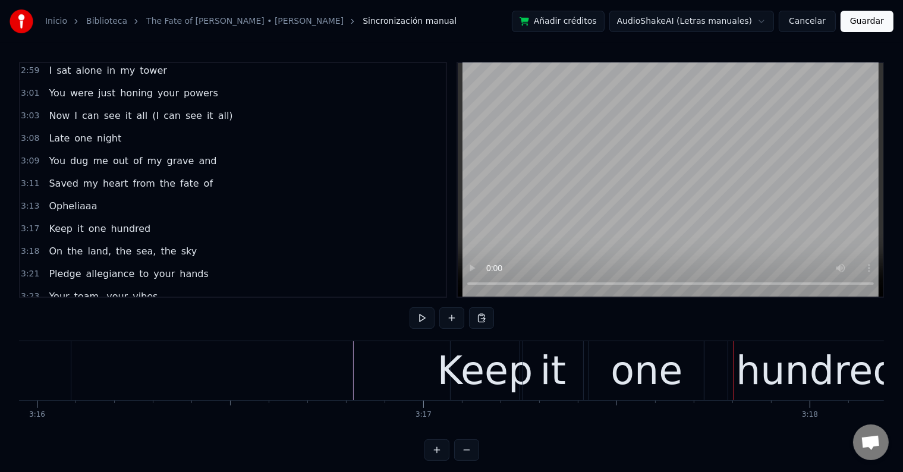
click at [461, 378] on div "Keep" at bounding box center [486, 371] width 96 height 58
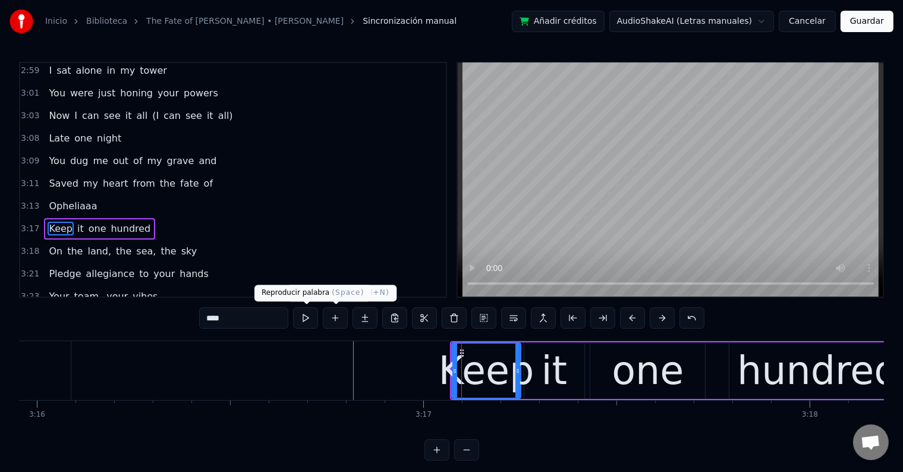
click at [313, 318] on button at bounding box center [305, 317] width 25 height 21
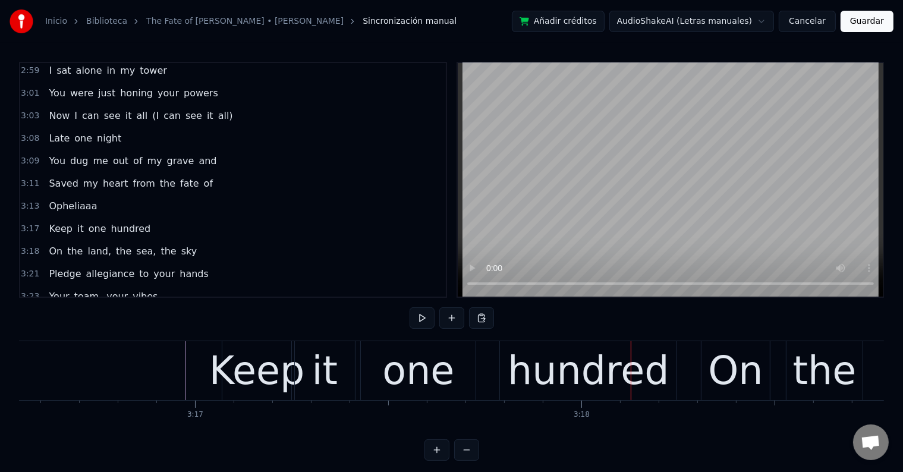
scroll to position [0, 75967]
click at [342, 375] on div "it" at bounding box center [325, 370] width 60 height 59
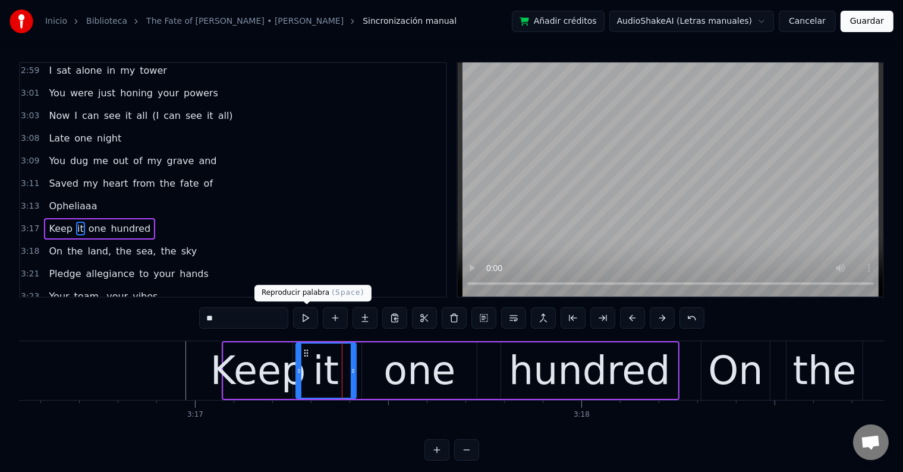
click at [306, 314] on button at bounding box center [305, 317] width 25 height 21
drag, startPoint x: 279, startPoint y: 371, endPoint x: 345, endPoint y: 345, distance: 70.8
click at [279, 372] on div "Keep" at bounding box center [259, 371] width 96 height 58
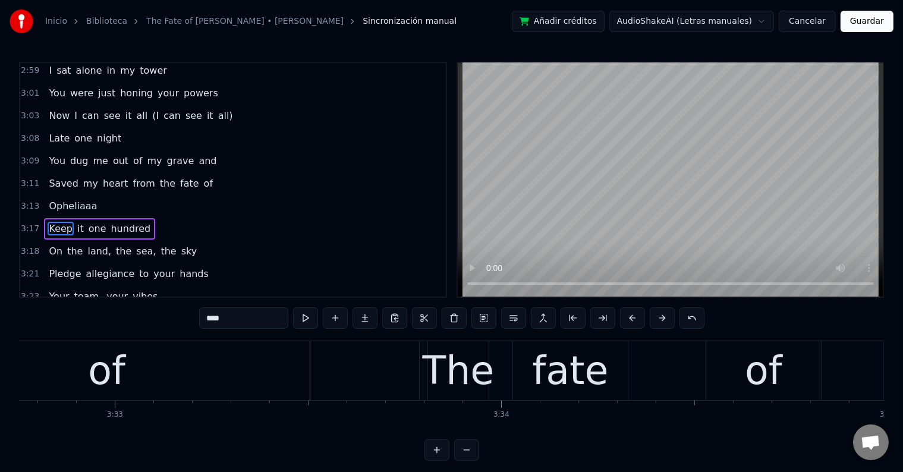
scroll to position [0, 82228]
click at [262, 373] on div "of" at bounding box center [110, 370] width 625 height 59
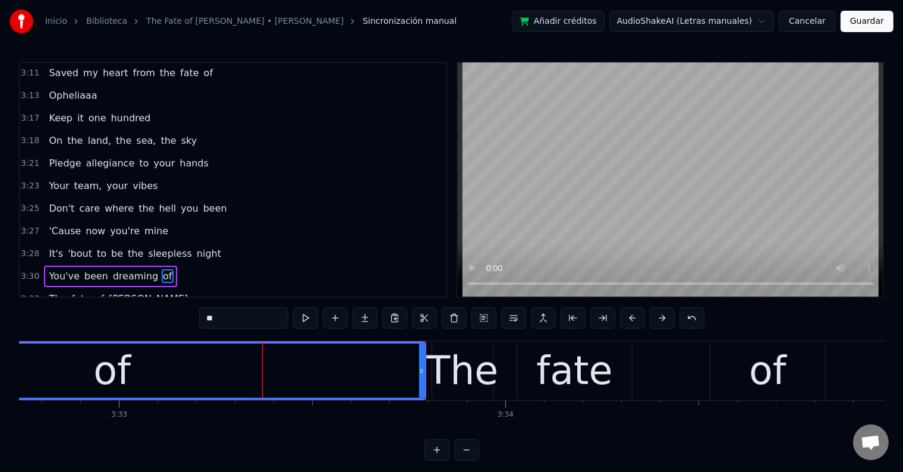
scroll to position [1494, 0]
click at [212, 319] on input "**" at bounding box center [243, 317] width 89 height 21
click at [209, 319] on input "***" at bounding box center [243, 317] width 89 height 21
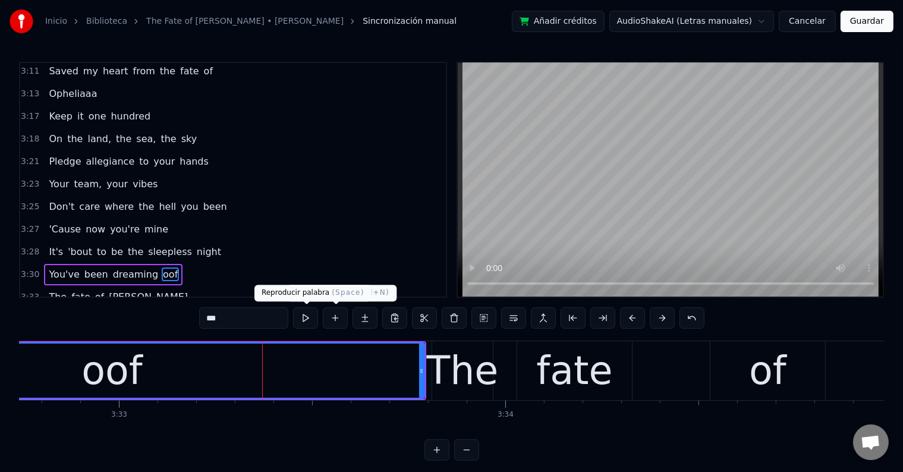
click at [304, 319] on button at bounding box center [305, 317] width 25 height 21
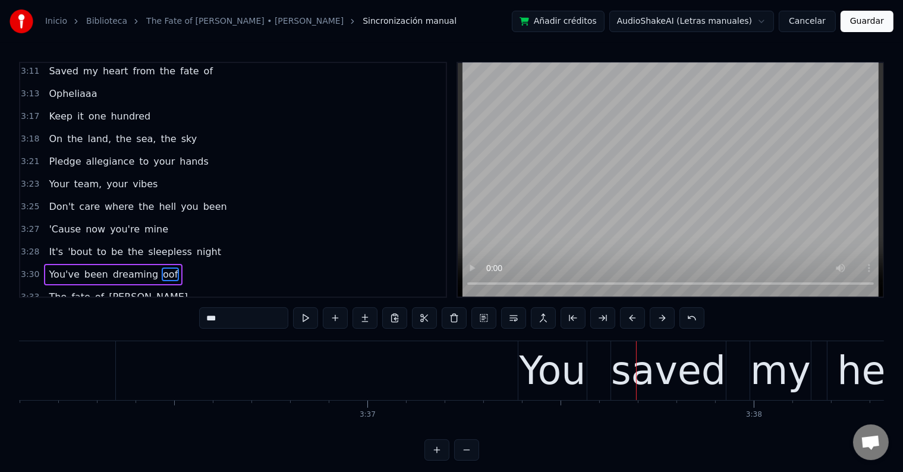
scroll to position [0, 83562]
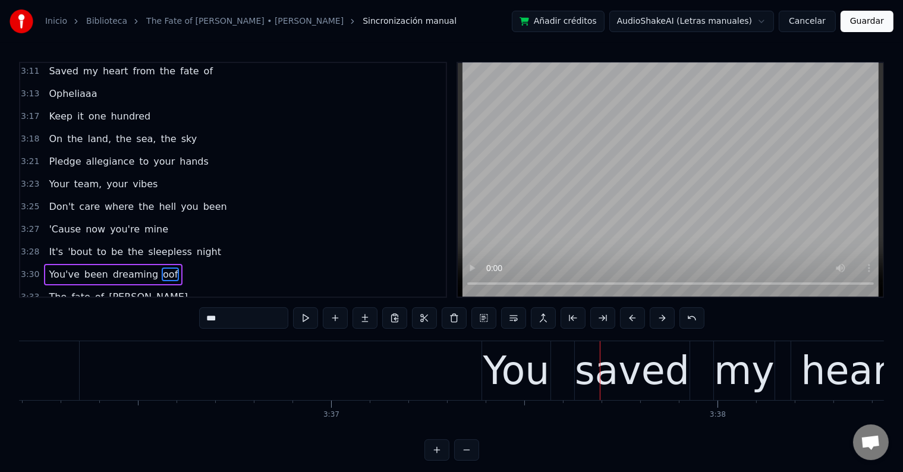
click at [495, 376] on div "You" at bounding box center [516, 371] width 67 height 58
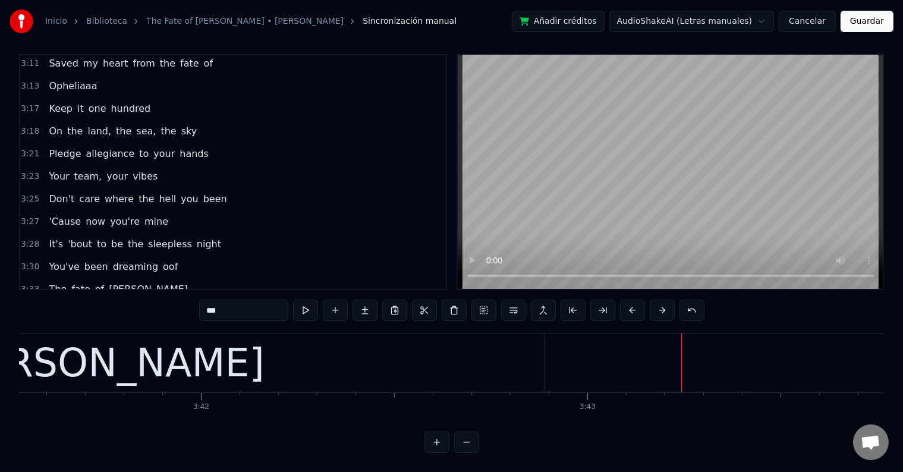
scroll to position [0, 85623]
click at [259, 362] on div "[PERSON_NAME]" at bounding box center [105, 363] width 880 height 59
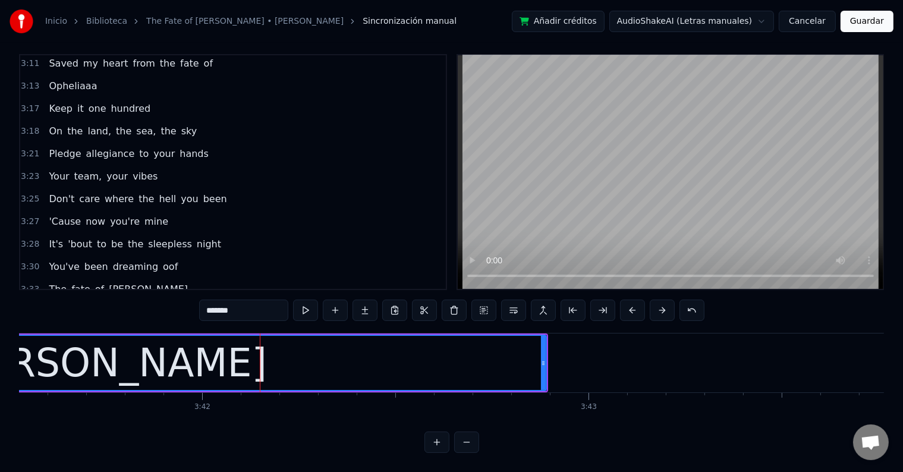
click at [253, 304] on input "*******" at bounding box center [243, 310] width 89 height 21
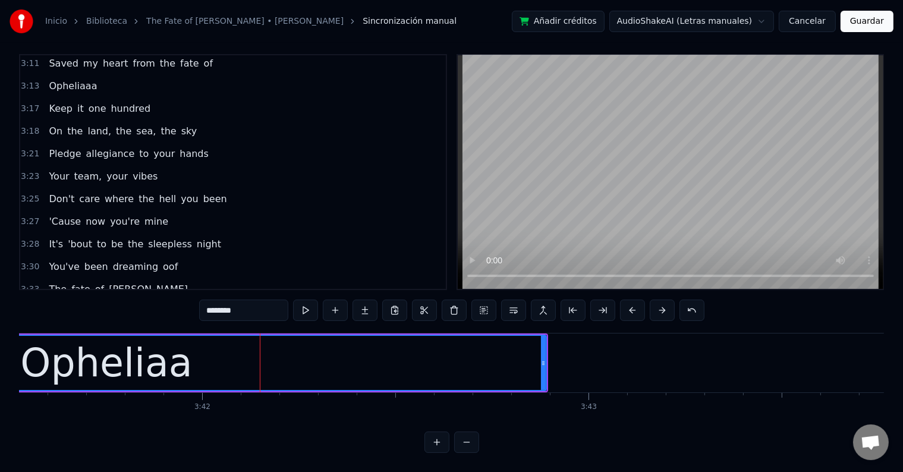
type input "********"
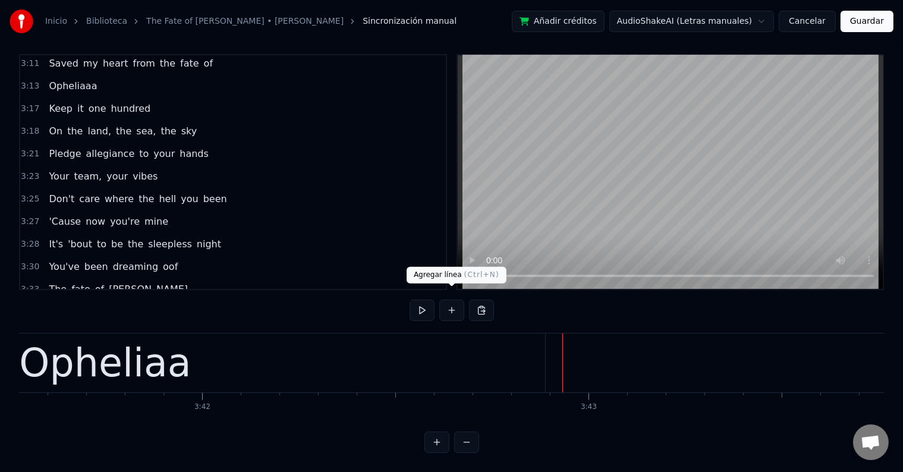
click at [449, 300] on button at bounding box center [451, 310] width 25 height 21
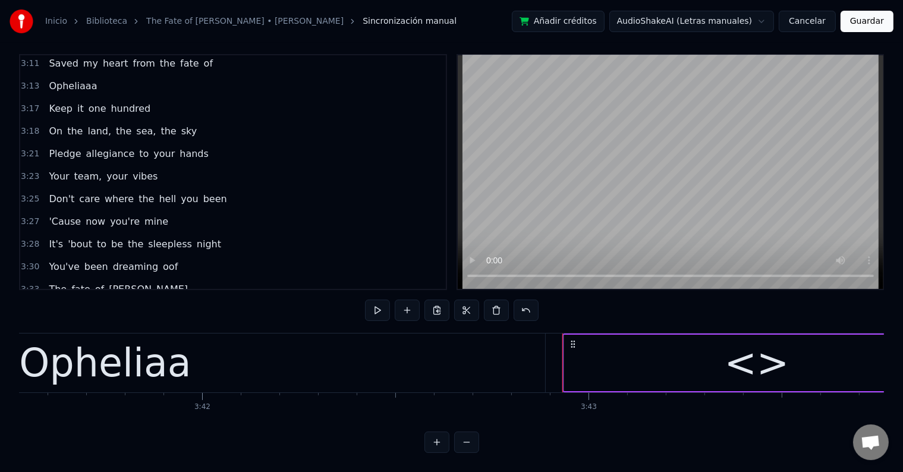
click at [674, 354] on div "<>" at bounding box center [756, 363] width 385 height 56
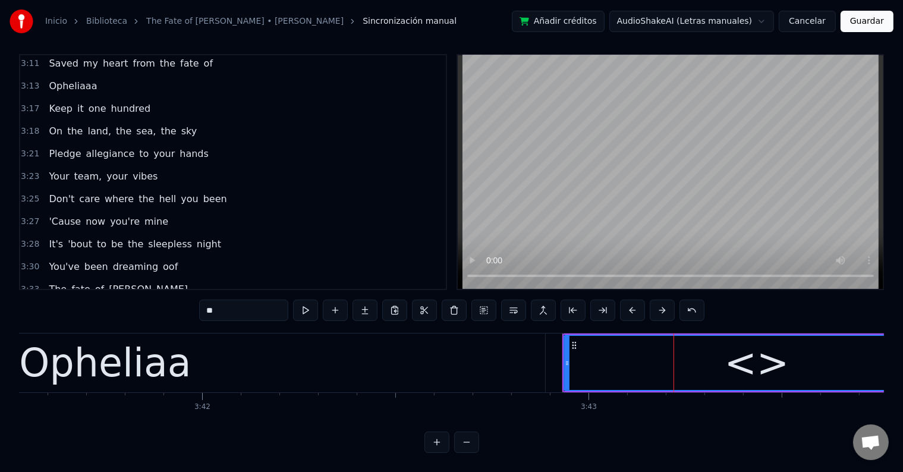
scroll to position [1516, 0]
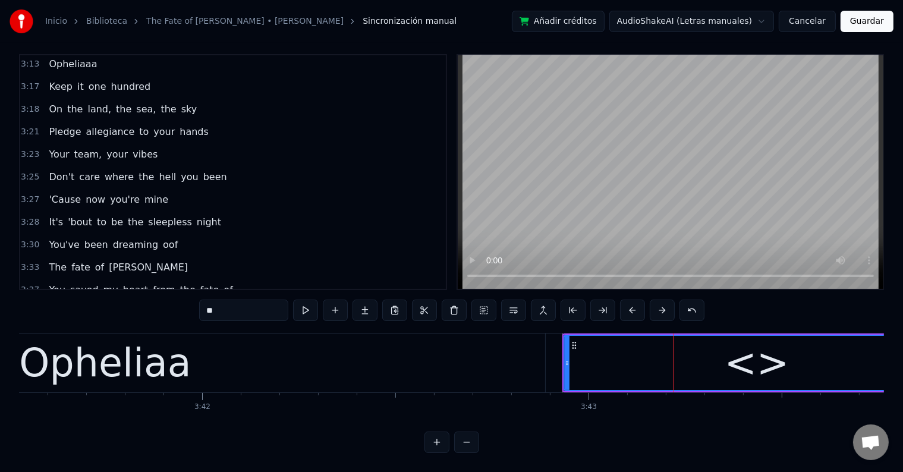
drag, startPoint x: 264, startPoint y: 304, endPoint x: 172, endPoint y: 304, distance: 91.6
click at [172, 304] on div "0:11 I heard you calling 0:13 On the megaphone 0:15 You wanna see me all alone …" at bounding box center [451, 253] width 865 height 399
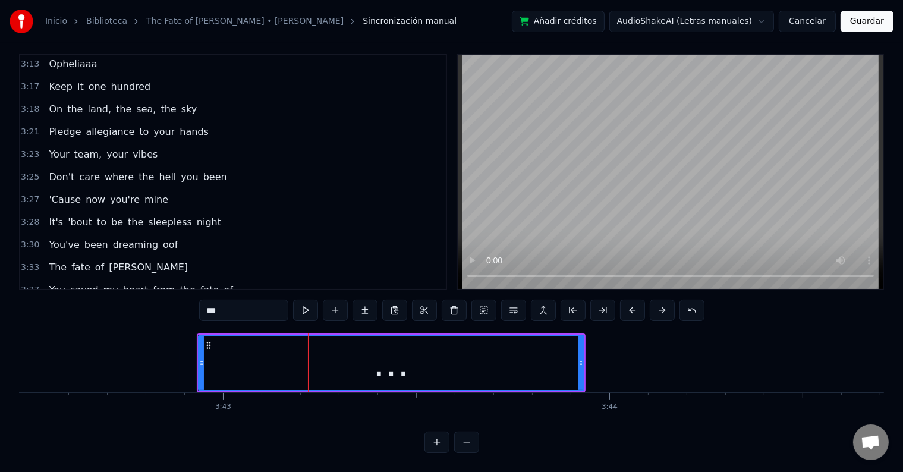
scroll to position [0, 85988]
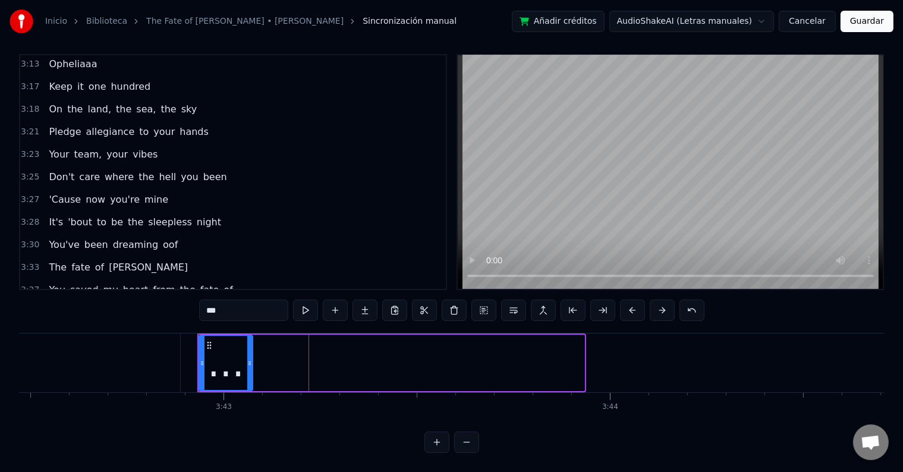
drag, startPoint x: 583, startPoint y: 342, endPoint x: 251, endPoint y: 350, distance: 331.9
click at [251, 350] on div at bounding box center [249, 363] width 5 height 54
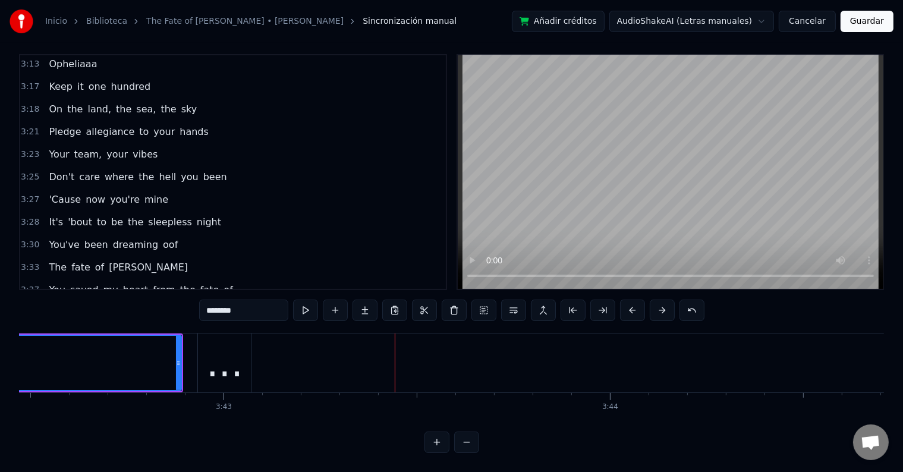
click at [225, 359] on div "..." at bounding box center [224, 363] width 37 height 58
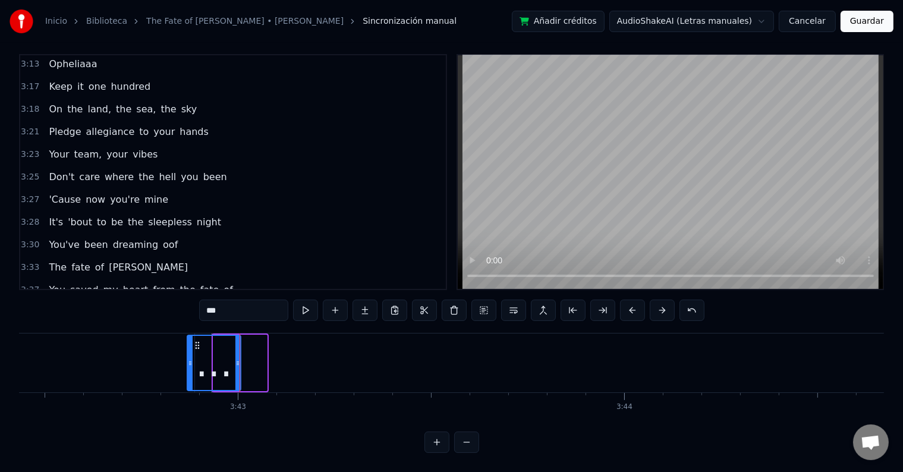
drag, startPoint x: 209, startPoint y: 335, endPoint x: 186, endPoint y: 335, distance: 23.2
click at [193, 341] on icon at bounding box center [198, 346] width 10 height 10
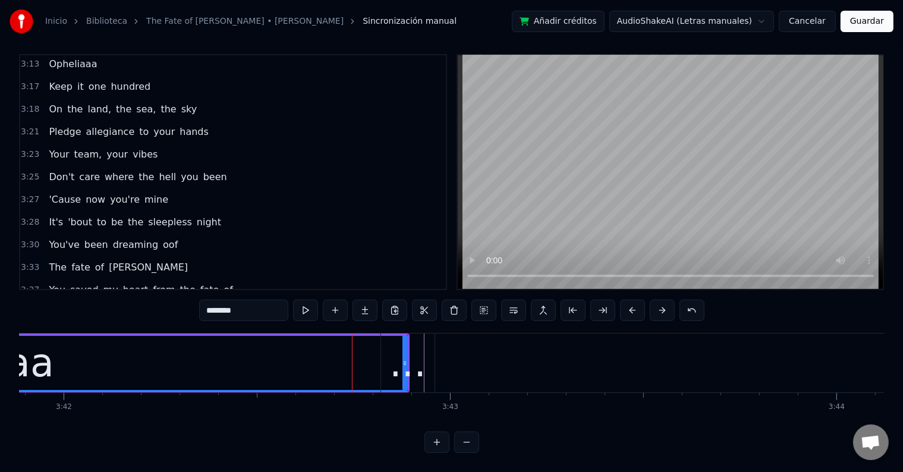
scroll to position [0, 85761]
click at [411, 352] on div "..." at bounding box center [408, 363] width 37 height 58
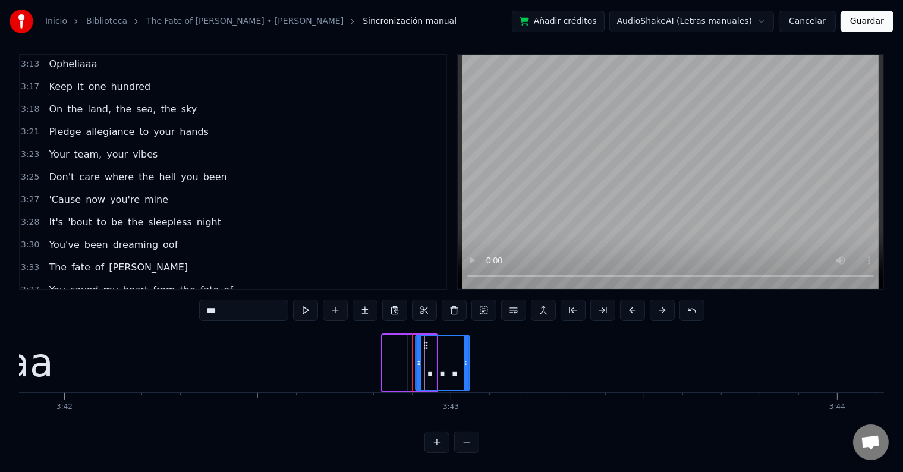
drag, startPoint x: 391, startPoint y: 334, endPoint x: 424, endPoint y: 335, distance: 32.8
click at [424, 341] on icon at bounding box center [426, 346] width 10 height 10
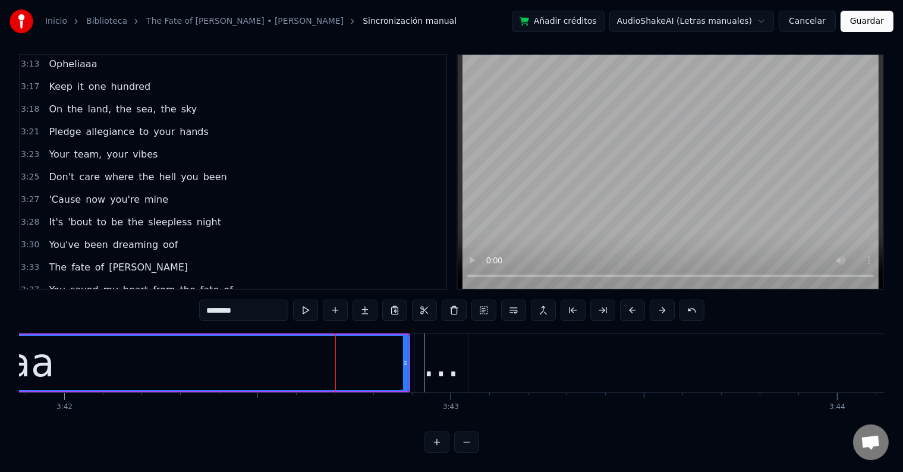
click at [438, 351] on div "..." at bounding box center [441, 363] width 37 height 58
type input "***"
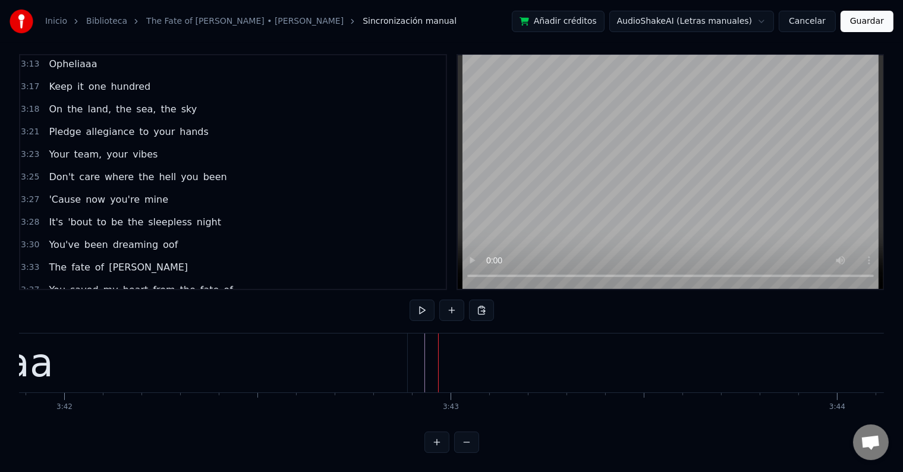
scroll to position [1494, 0]
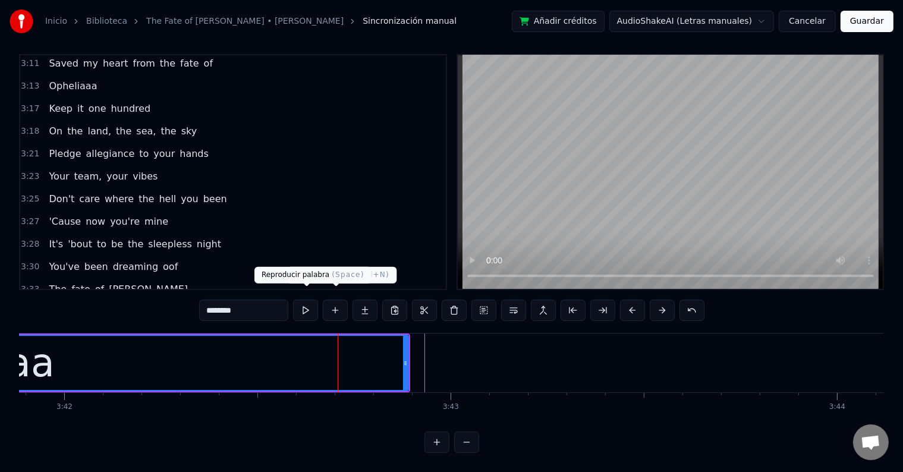
click at [314, 300] on button at bounding box center [305, 310] width 25 height 21
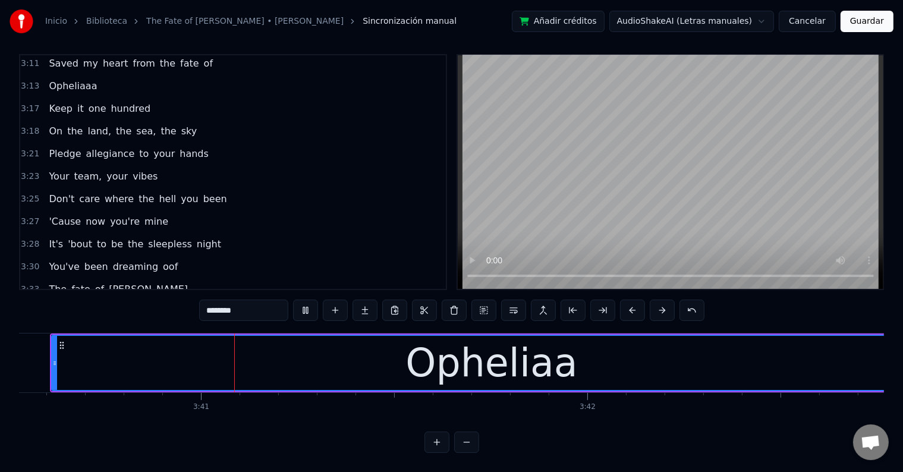
scroll to position [0, 85237]
click at [314, 300] on button at bounding box center [305, 310] width 25 height 21
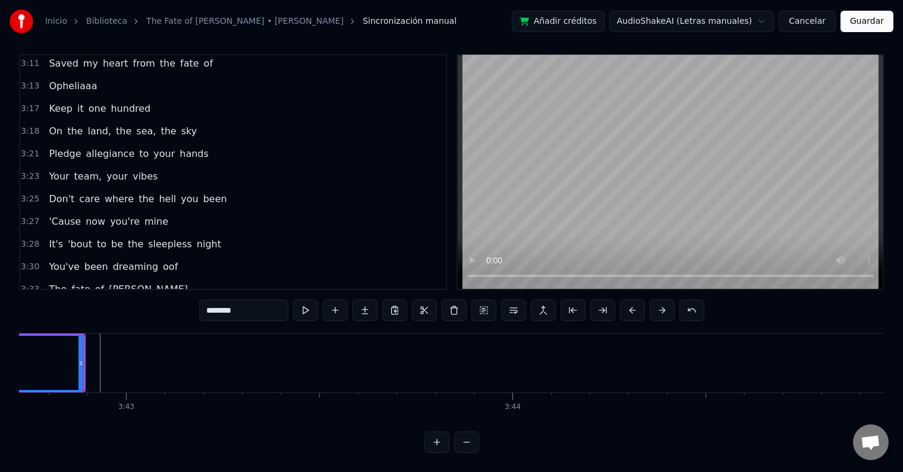
scroll to position [0, 86089]
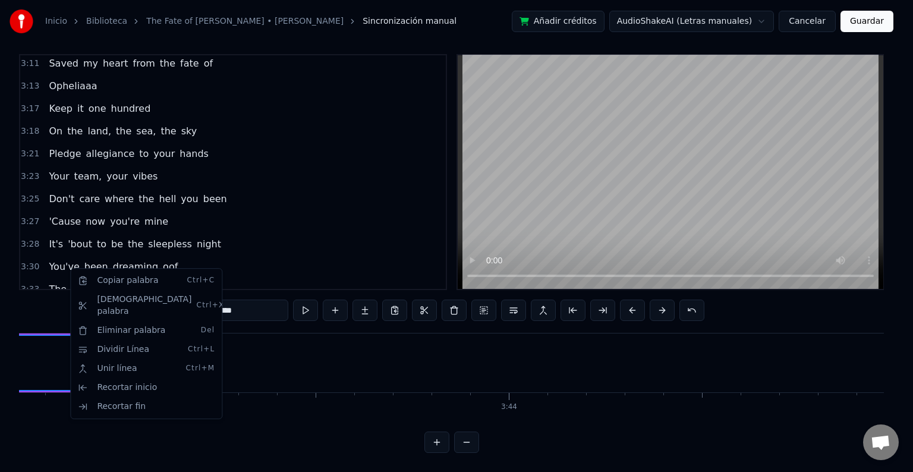
click at [271, 360] on html "Inicio Biblioteca The Fate of [PERSON_NAME] • [PERSON_NAME] Sincronización manu…" at bounding box center [456, 232] width 913 height 480
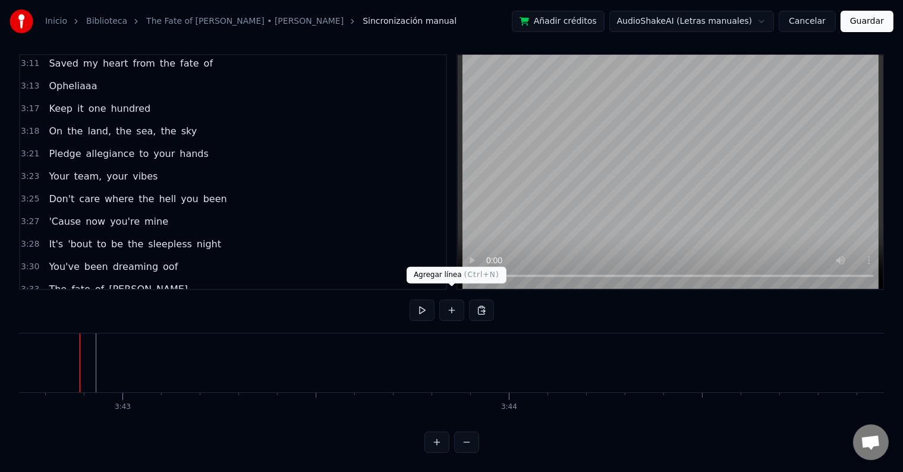
click at [447, 305] on button at bounding box center [451, 310] width 25 height 21
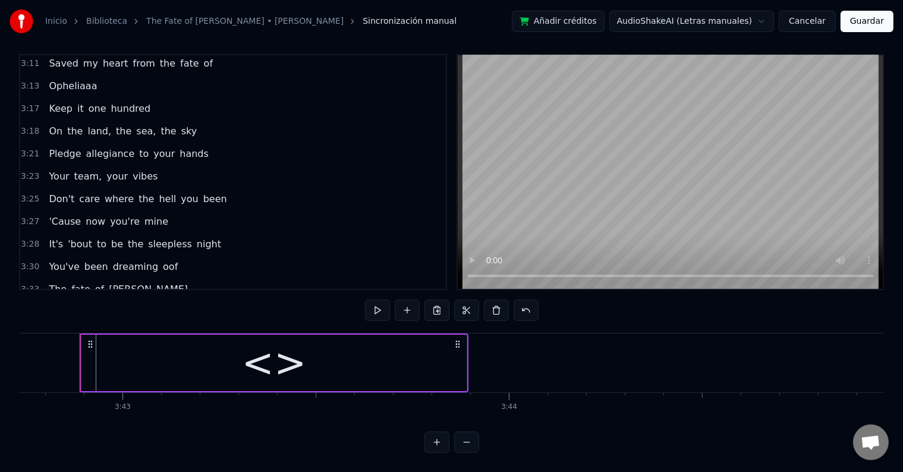
scroll to position [1516, 0]
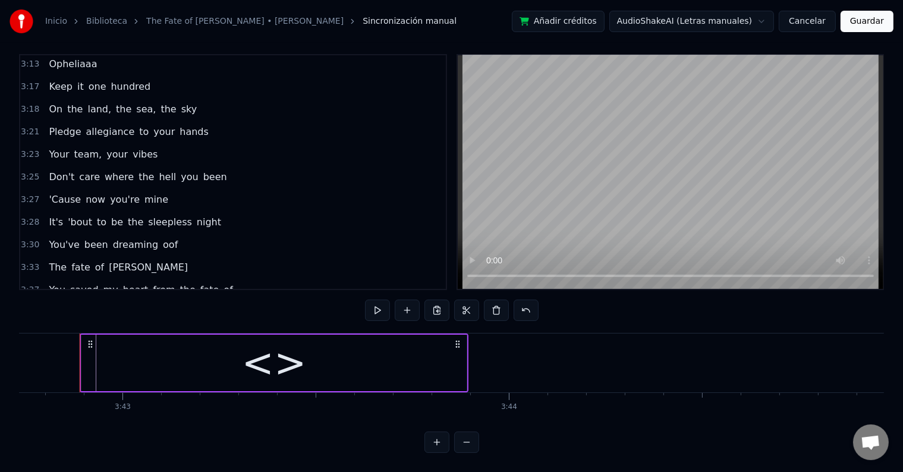
click at [221, 337] on div "<>" at bounding box center [273, 363] width 385 height 56
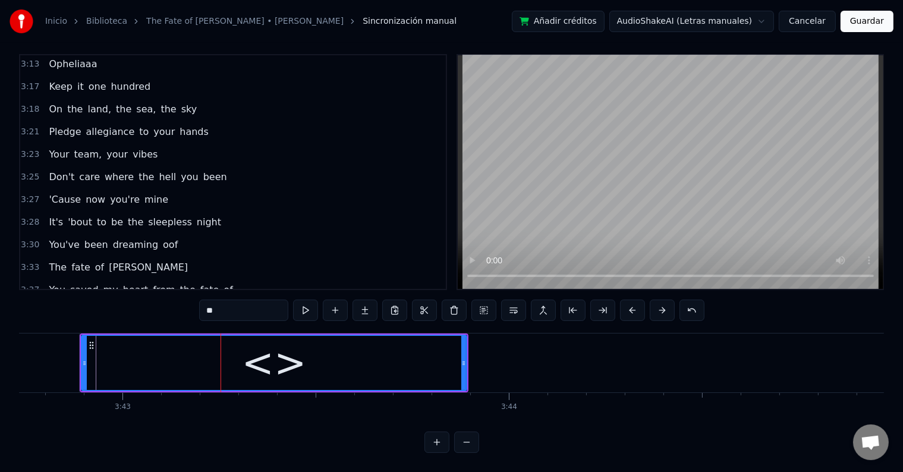
drag, startPoint x: 231, startPoint y: 308, endPoint x: 179, endPoint y: 302, distance: 52.1
click at [179, 302] on div "0:11 I heard you calling 0:13 On the megaphone 0:15 You wanna see me all alone …" at bounding box center [451, 253] width 865 height 399
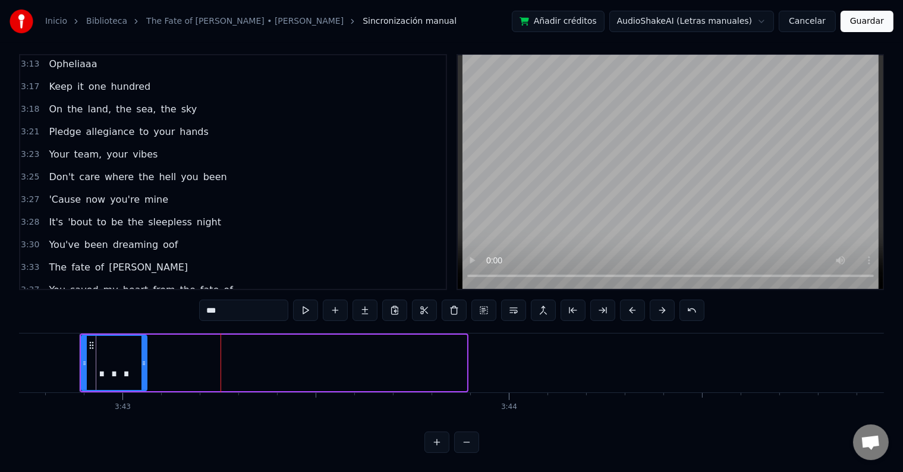
drag, startPoint x: 463, startPoint y: 351, endPoint x: 143, endPoint y: 342, distance: 320.0
click at [143, 342] on div at bounding box center [144, 363] width 5 height 54
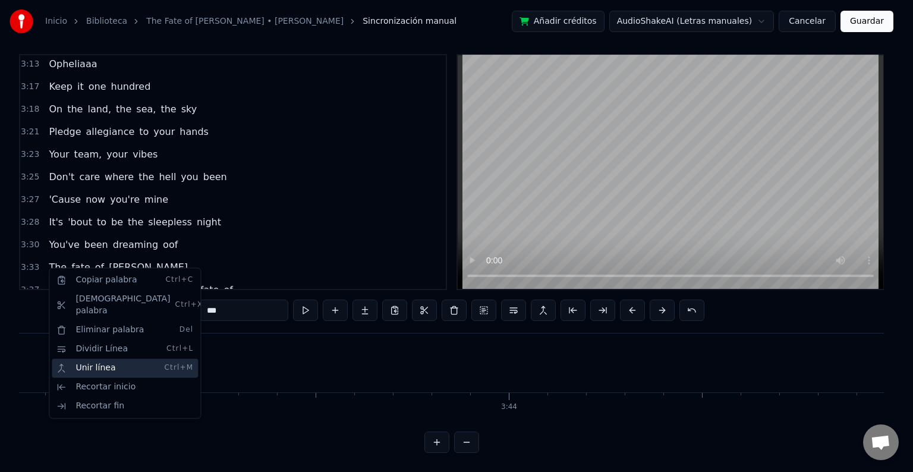
click at [101, 359] on div "Unir línea Ctrl+M" at bounding box center [125, 368] width 146 height 19
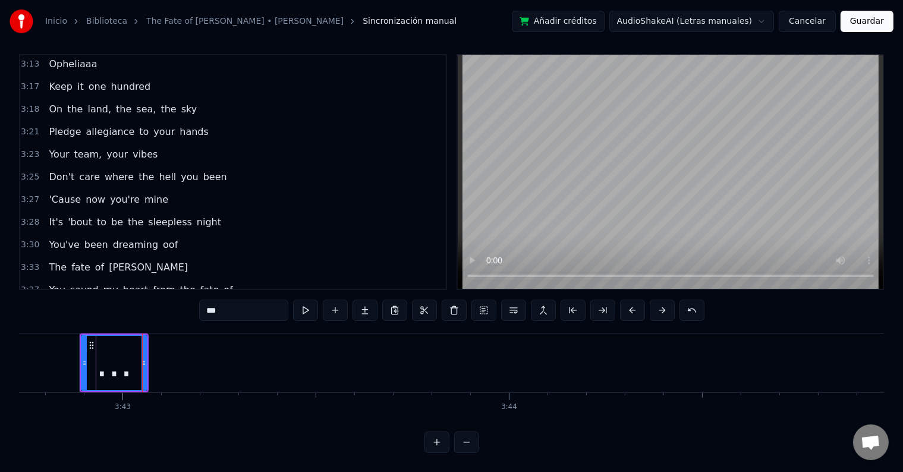
click at [60, 306] on span "Opheliaa" at bounding box center [70, 313] width 45 height 14
type input "********"
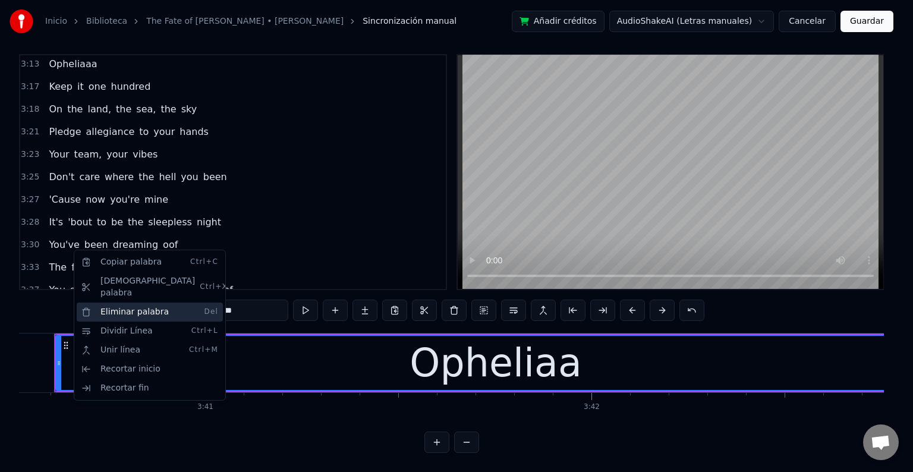
scroll to position [0, 85209]
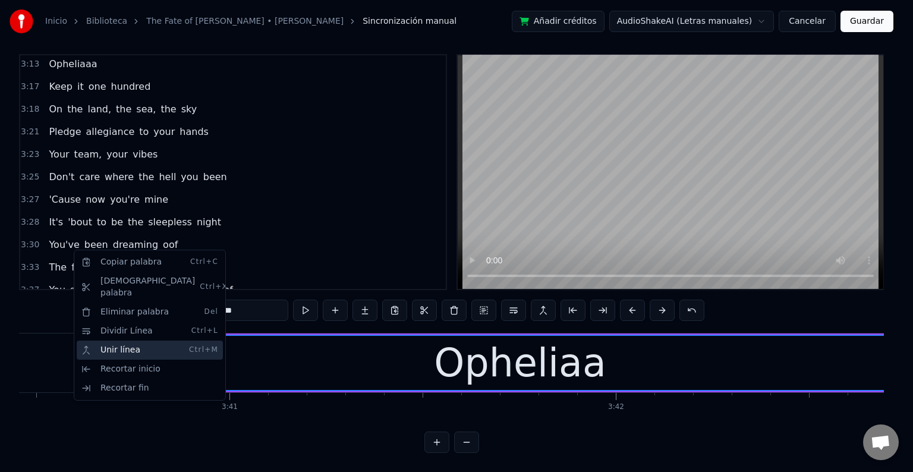
click at [136, 341] on div "Unir línea Ctrl+M" at bounding box center [150, 350] width 146 height 19
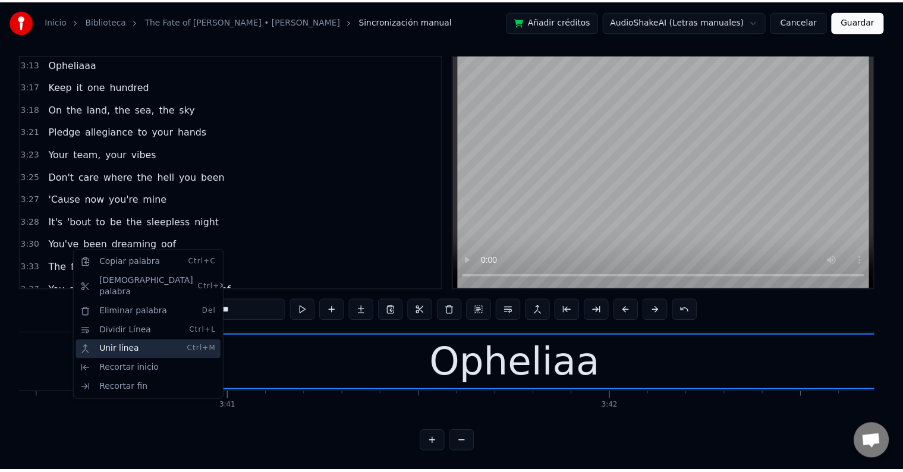
scroll to position [1494, 0]
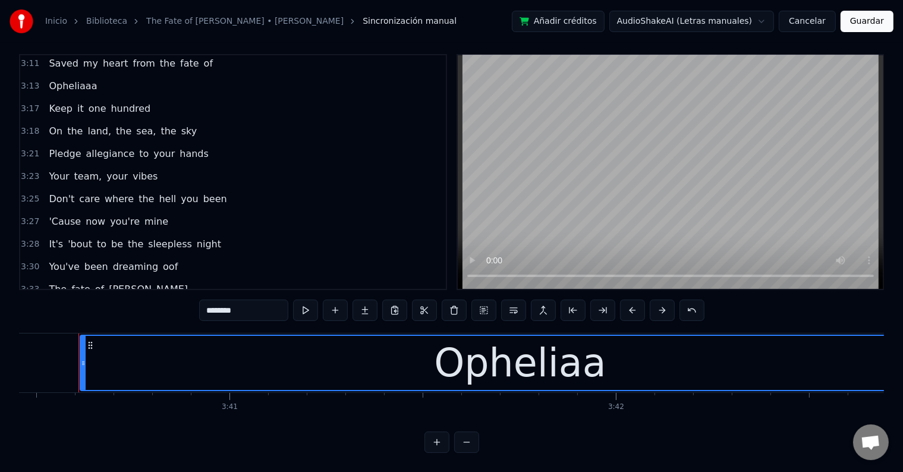
click at [396, 356] on div "Opheliaa" at bounding box center [520, 363] width 879 height 54
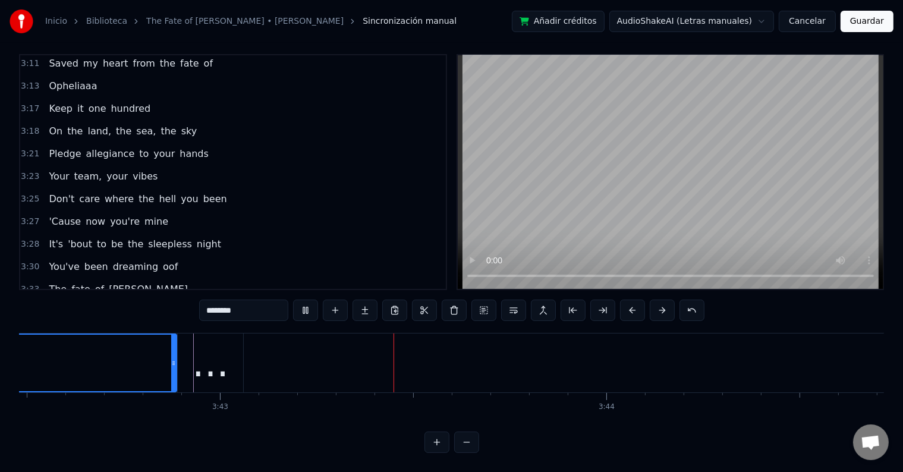
scroll to position [0, 86034]
click at [873, 14] on button "Guardar" at bounding box center [867, 21] width 53 height 21
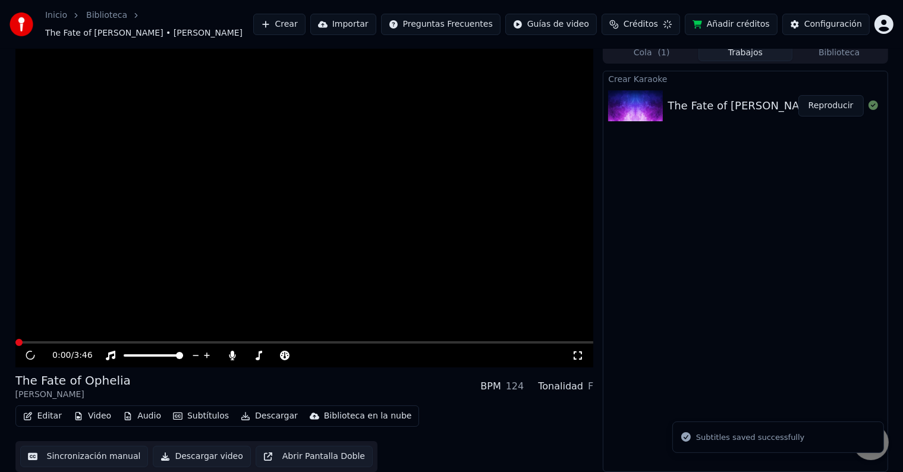
scroll to position [1, 0]
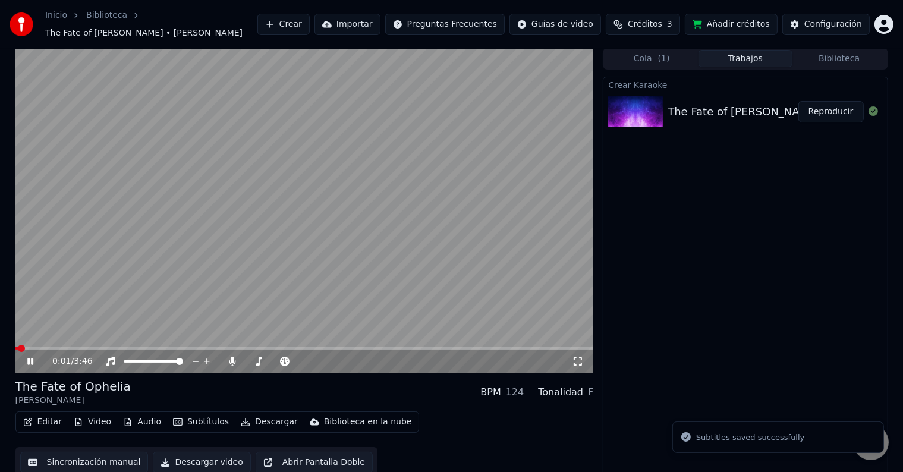
click at [30, 357] on icon at bounding box center [39, 362] width 28 height 10
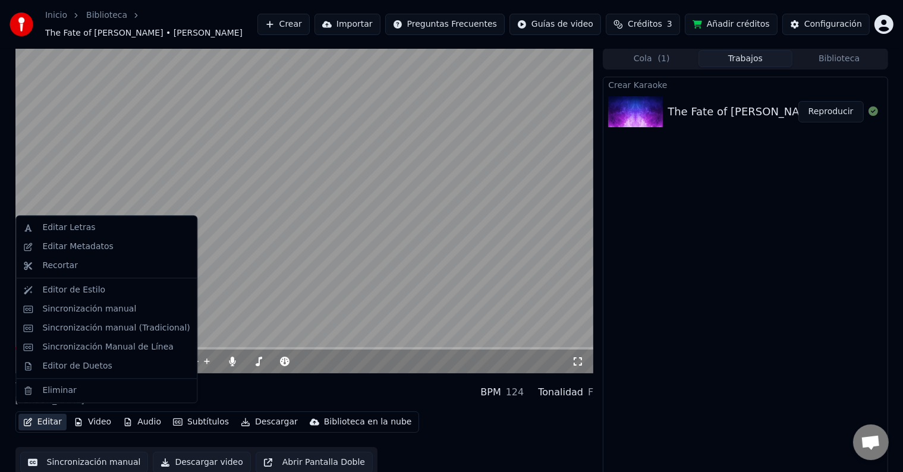
click at [46, 414] on button "Editar" at bounding box center [42, 422] width 48 height 17
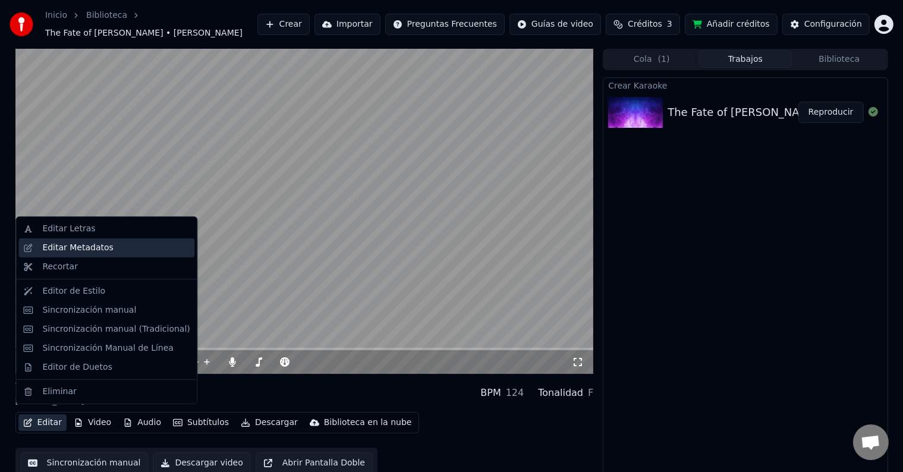
click at [79, 247] on div "Editar Metadatos" at bounding box center [77, 248] width 71 height 12
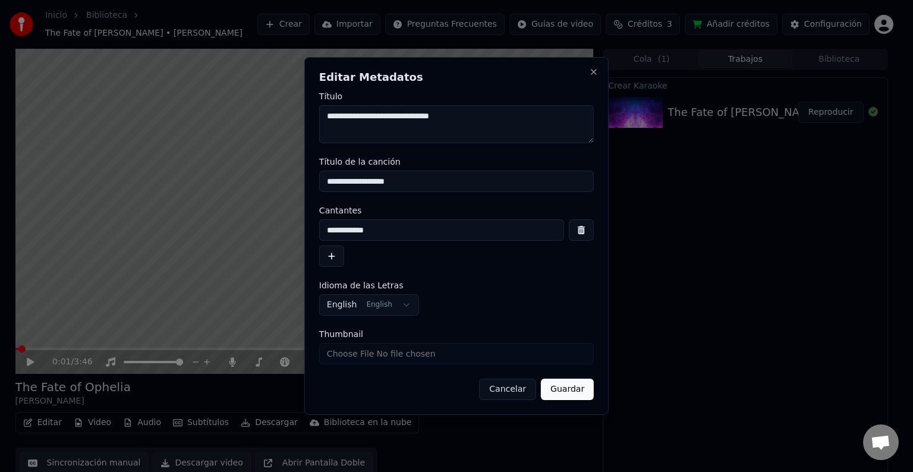
drag, startPoint x: 466, startPoint y: 131, endPoint x: 230, endPoint y: 122, distance: 236.9
click at [230, 122] on body "**********" at bounding box center [451, 236] width 903 height 472
drag, startPoint x: 411, startPoint y: 183, endPoint x: 230, endPoint y: 180, distance: 181.4
click at [231, 180] on body "**********" at bounding box center [451, 236] width 903 height 472
drag, startPoint x: 353, startPoint y: 234, endPoint x: 281, endPoint y: 235, distance: 72.0
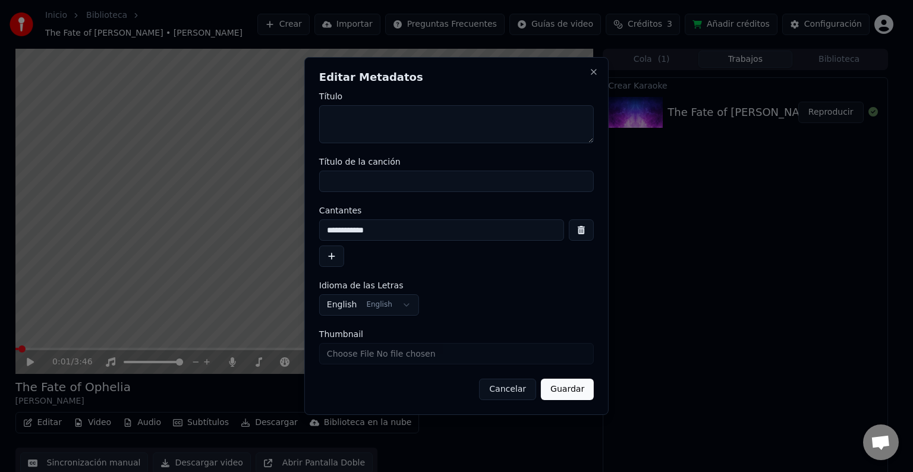
click at [281, 235] on body "**********" at bounding box center [451, 236] width 903 height 472
click at [566, 385] on button "Guardar" at bounding box center [567, 389] width 53 height 21
click at [568, 385] on button "Guardar" at bounding box center [567, 389] width 53 height 21
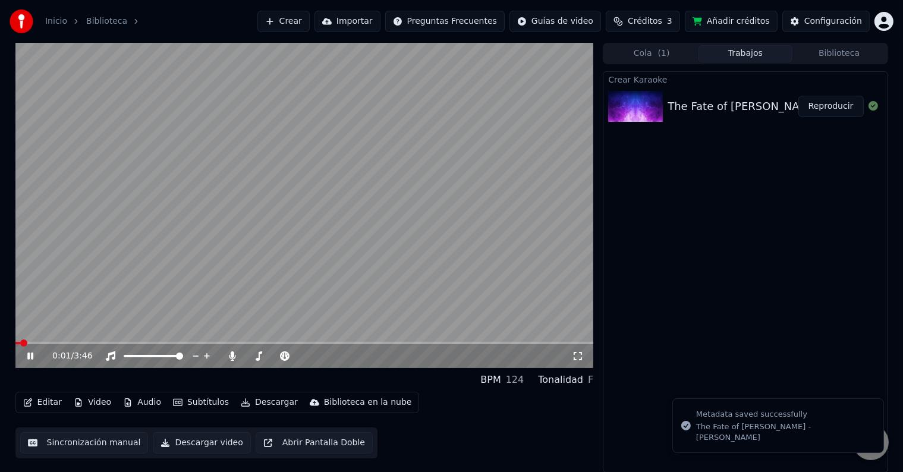
click at [33, 355] on icon at bounding box center [39, 356] width 28 height 10
click at [100, 406] on button "Video" at bounding box center [92, 402] width 47 height 17
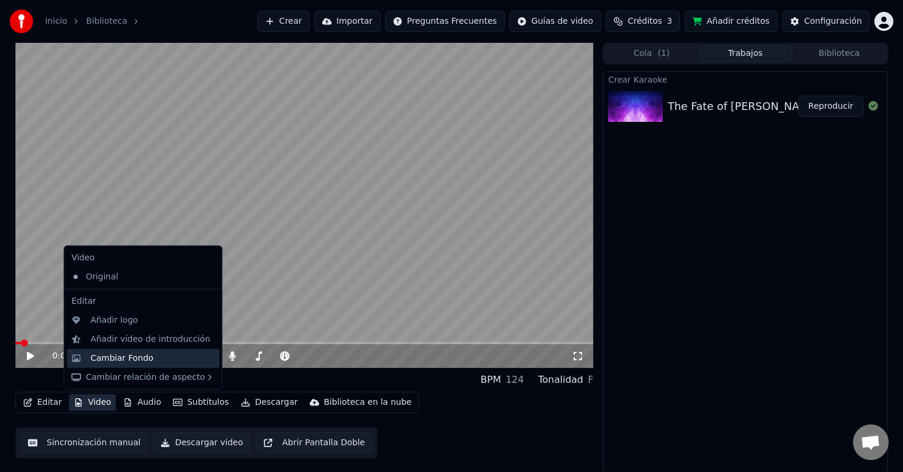
click at [122, 359] on div "Cambiar Fondo" at bounding box center [121, 359] width 63 height 12
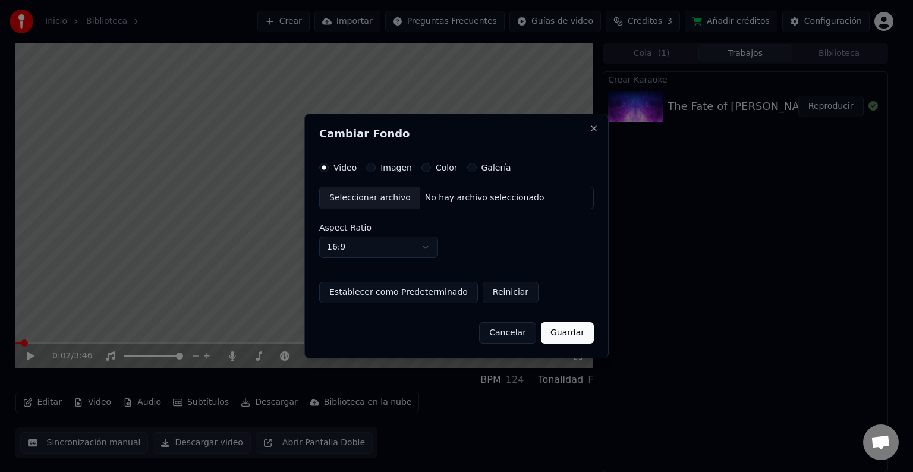
click at [372, 169] on button "Imagen" at bounding box center [371, 168] width 10 height 10
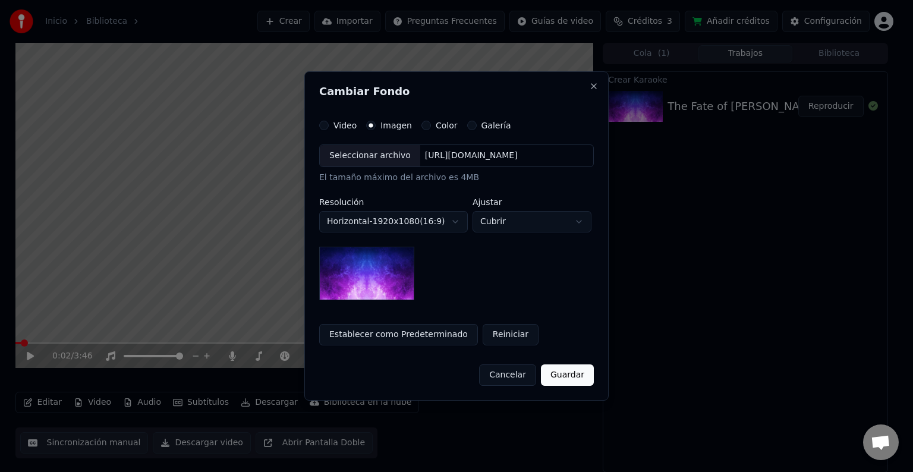
click at [368, 157] on div "Seleccionar archivo" at bounding box center [370, 155] width 100 height 21
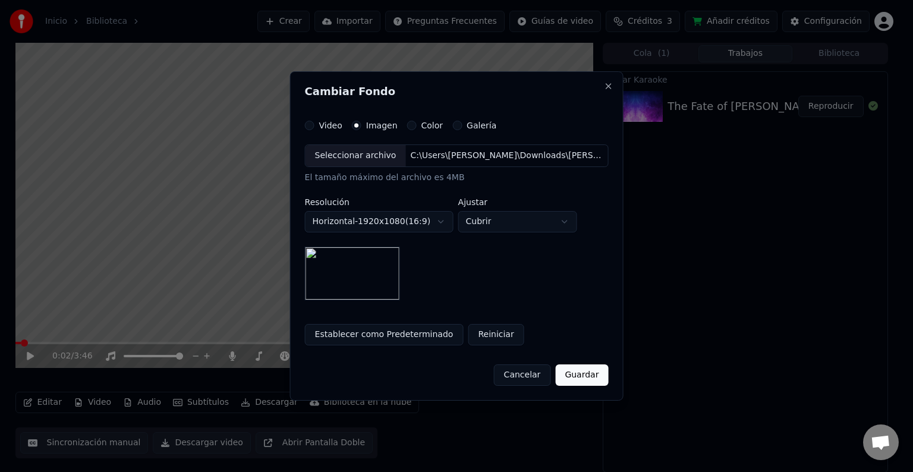
click at [589, 376] on button "Guardar" at bounding box center [581, 375] width 53 height 21
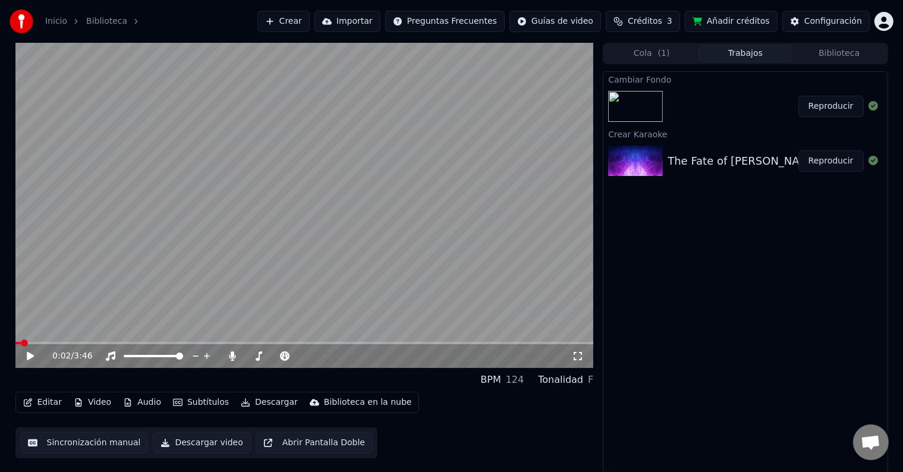
click at [831, 98] on button "Reproducir" at bounding box center [831, 106] width 65 height 21
click at [831, 111] on button "Reproducir" at bounding box center [831, 106] width 65 height 21
click at [30, 358] on icon at bounding box center [30, 356] width 7 height 8
click at [423, 191] on video at bounding box center [304, 205] width 579 height 325
click at [385, 208] on video at bounding box center [304, 205] width 579 height 325
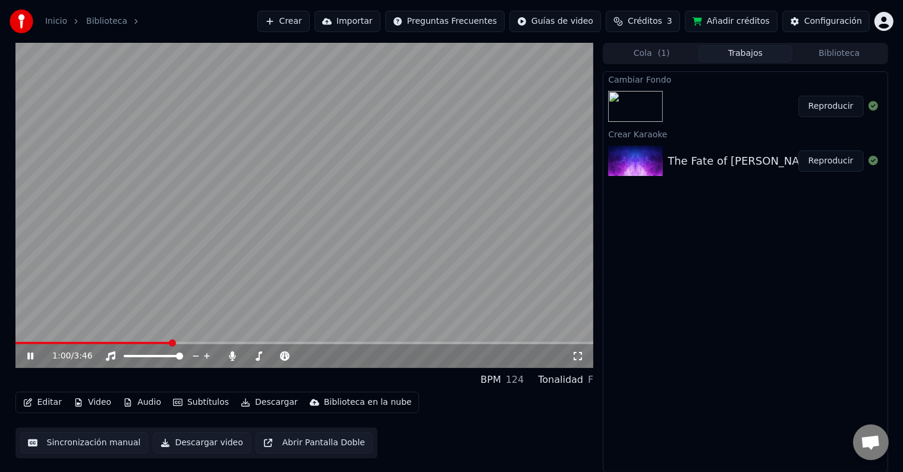
click at [30, 350] on div "1:00 / 3:46" at bounding box center [304, 356] width 569 height 12
click at [33, 357] on icon at bounding box center [30, 356] width 6 height 7
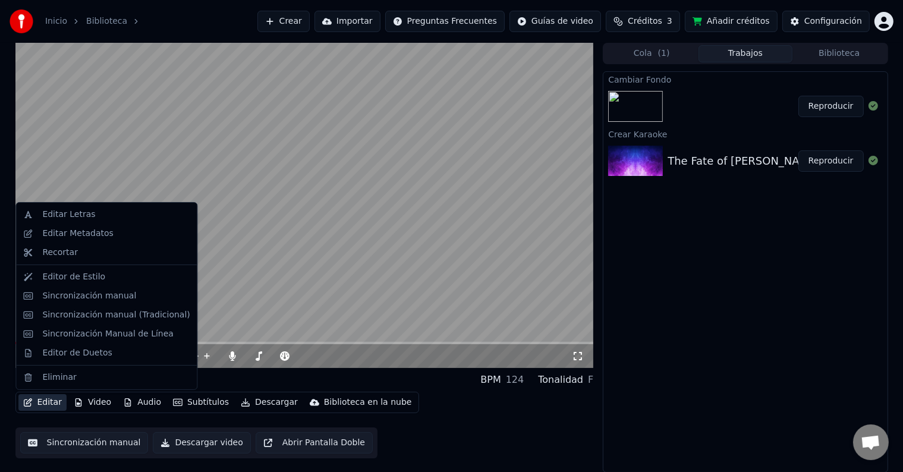
click at [38, 402] on button "Editar" at bounding box center [42, 402] width 48 height 17
click at [84, 292] on div "Sincronización manual" at bounding box center [89, 296] width 94 height 12
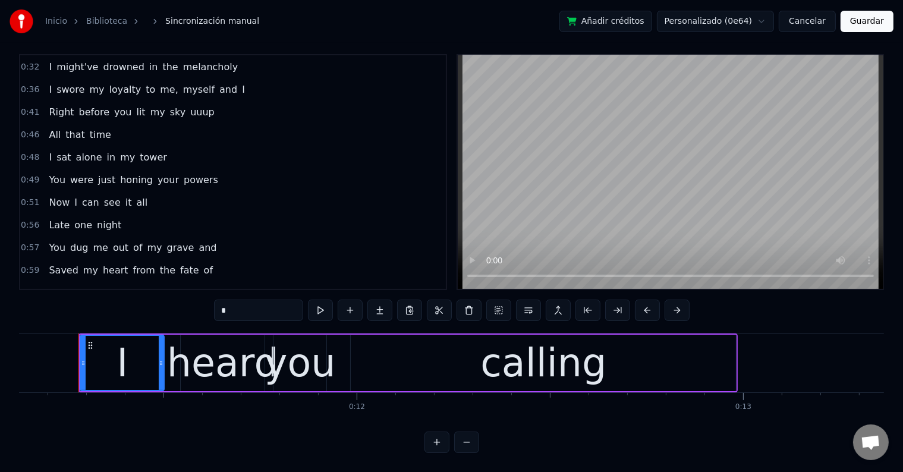
scroll to position [178, 0]
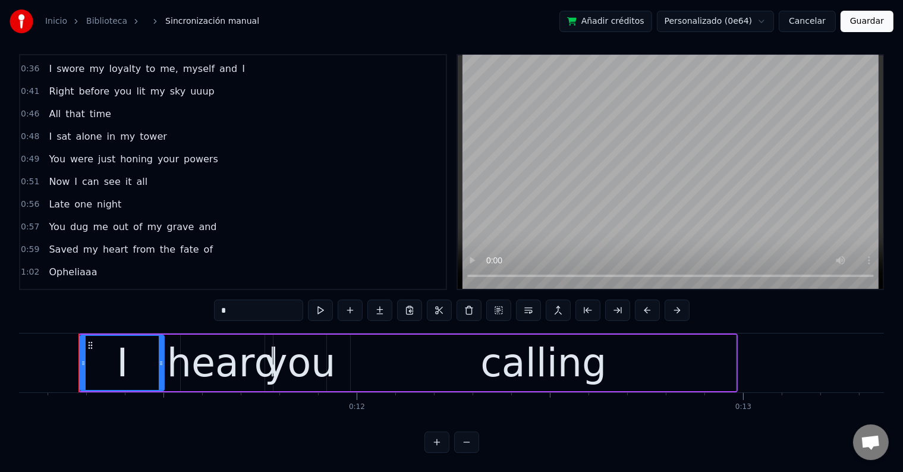
click at [55, 197] on span "Late" at bounding box center [59, 204] width 23 height 14
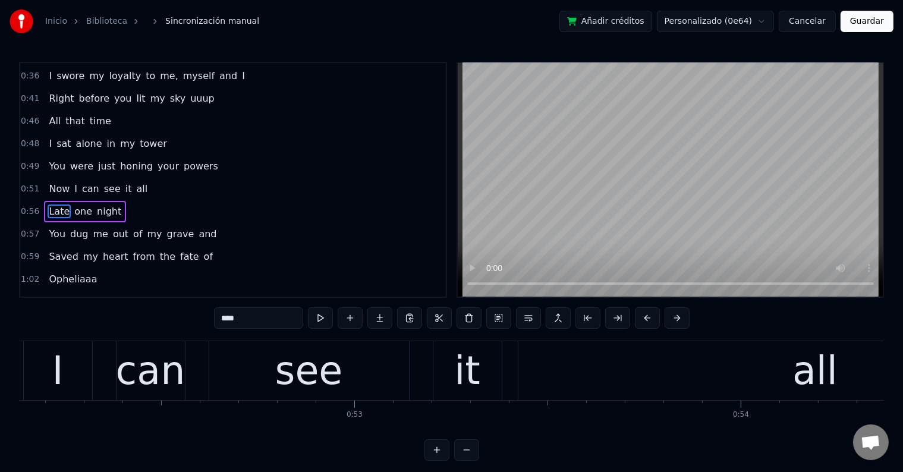
scroll to position [0, 21787]
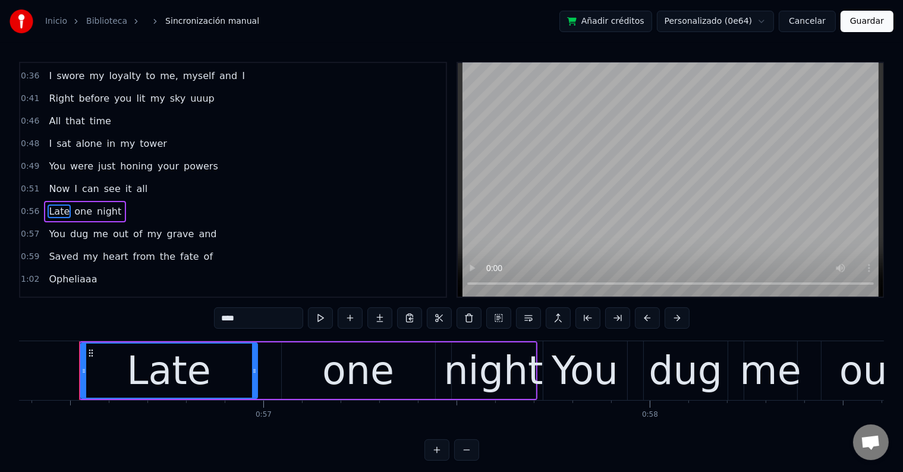
click at [165, 362] on div "Late" at bounding box center [169, 371] width 84 height 58
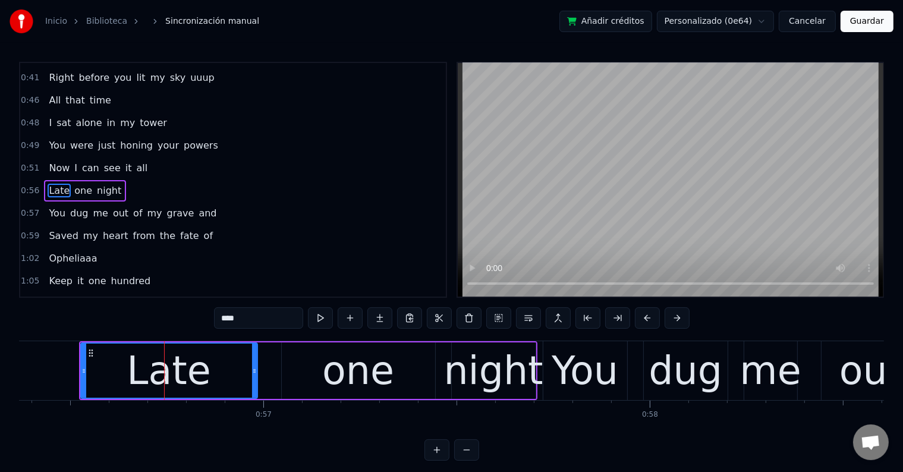
click at [309, 319] on div "****" at bounding box center [452, 317] width 476 height 21
click at [104, 366] on div "Late" at bounding box center [168, 371] width 175 height 54
click at [507, 376] on div "night" at bounding box center [493, 371] width 99 height 58
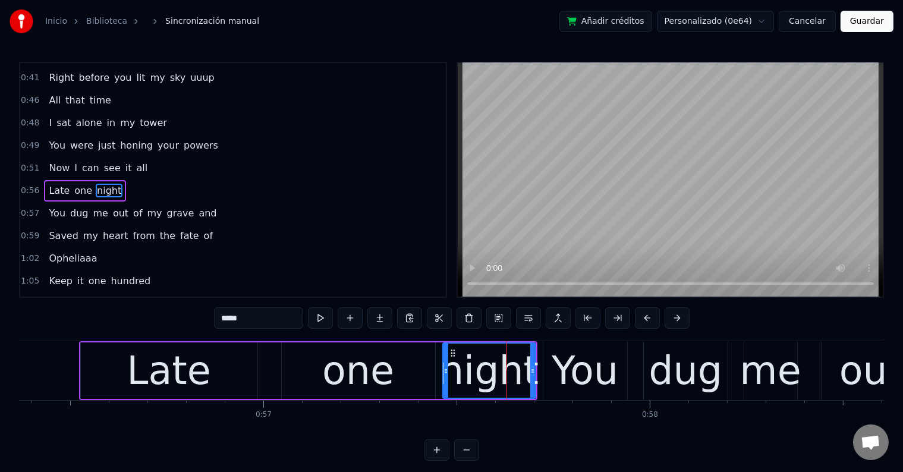
drag, startPoint x: 453, startPoint y: 373, endPoint x: 444, endPoint y: 373, distance: 8.9
click at [444, 373] on icon at bounding box center [446, 371] width 5 height 10
click at [312, 357] on div "one" at bounding box center [358, 371] width 153 height 56
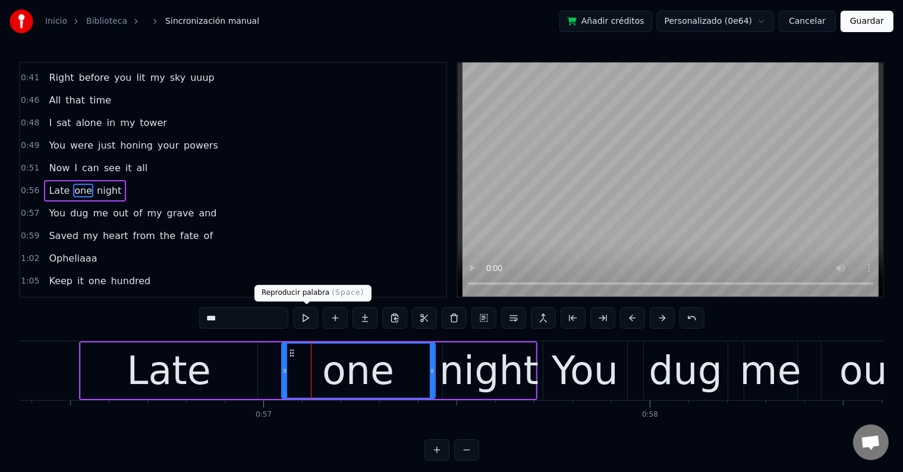
click at [309, 323] on button at bounding box center [305, 317] width 25 height 21
click at [458, 362] on div "night" at bounding box center [488, 371] width 99 height 58
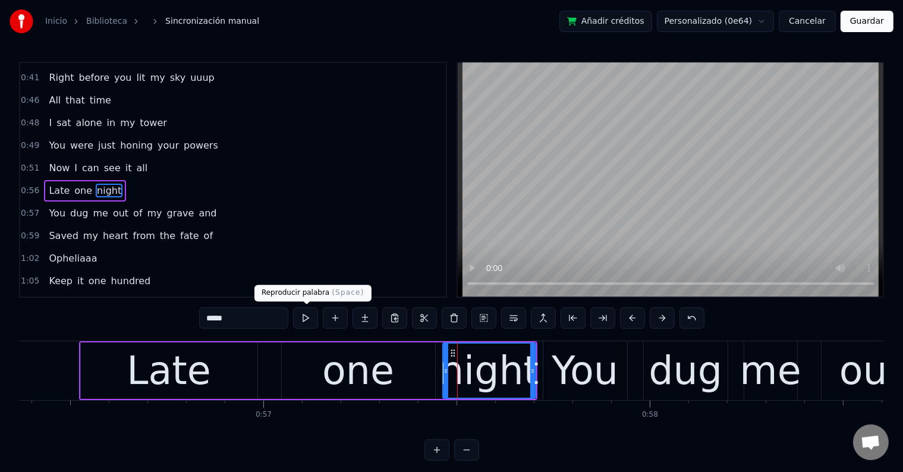
click at [304, 318] on button at bounding box center [305, 317] width 25 height 21
click at [171, 388] on div "Late" at bounding box center [169, 371] width 84 height 58
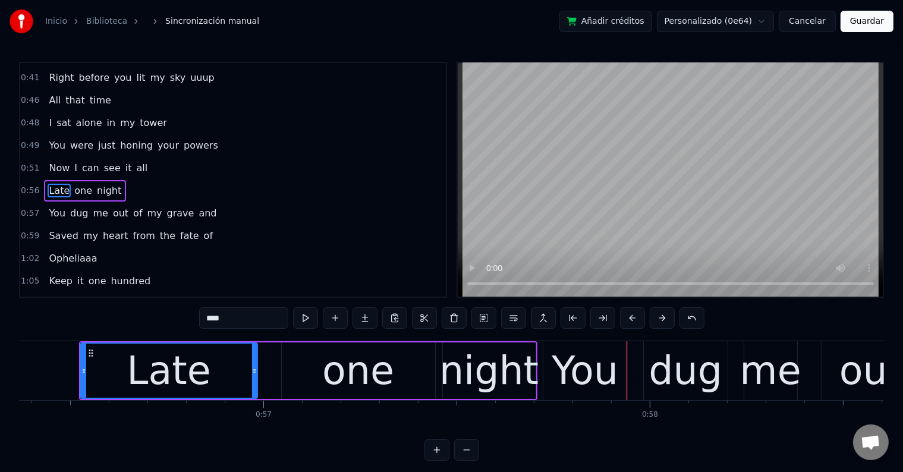
click at [345, 373] on div "one" at bounding box center [358, 371] width 72 height 58
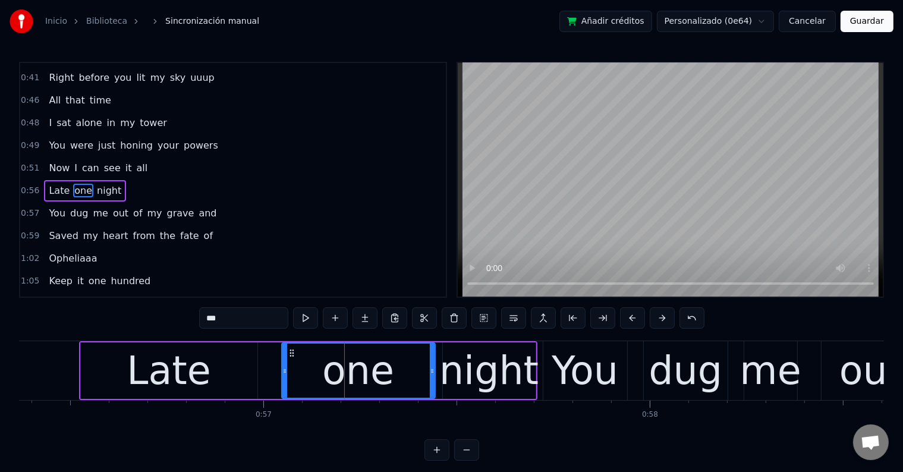
click at [461, 367] on div "night" at bounding box center [488, 371] width 99 height 58
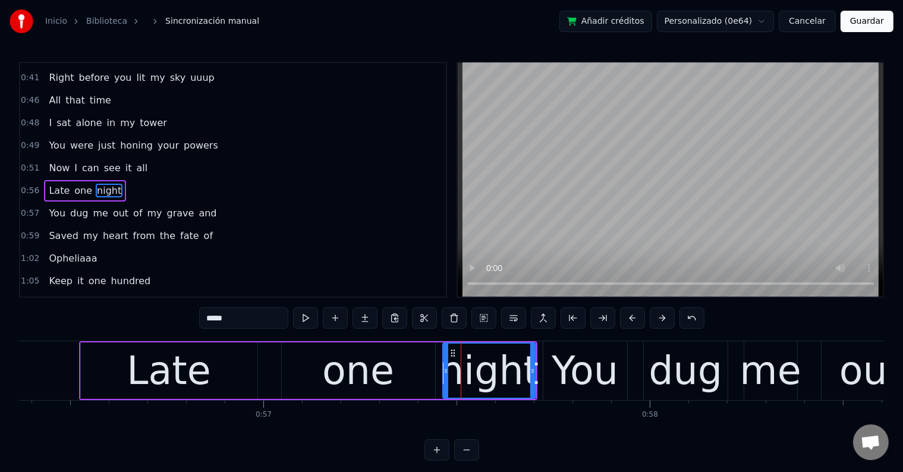
click at [397, 365] on div "one" at bounding box center [358, 371] width 153 height 56
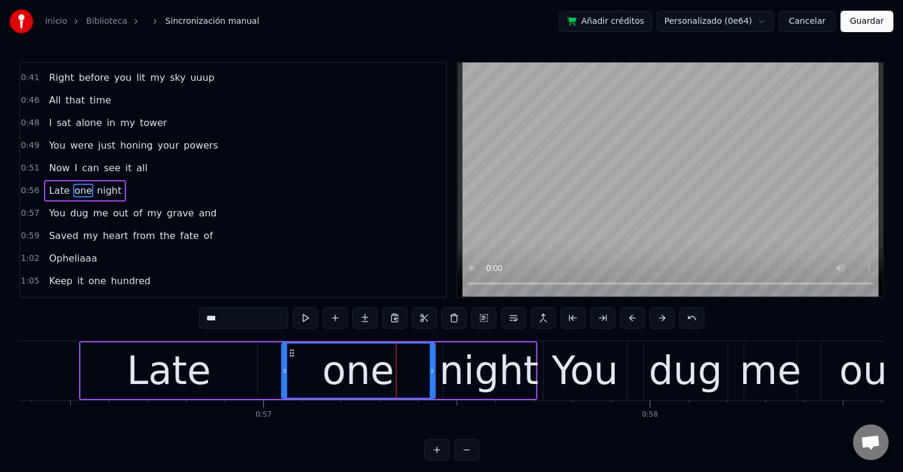
click at [345, 374] on div "one" at bounding box center [358, 371] width 72 height 58
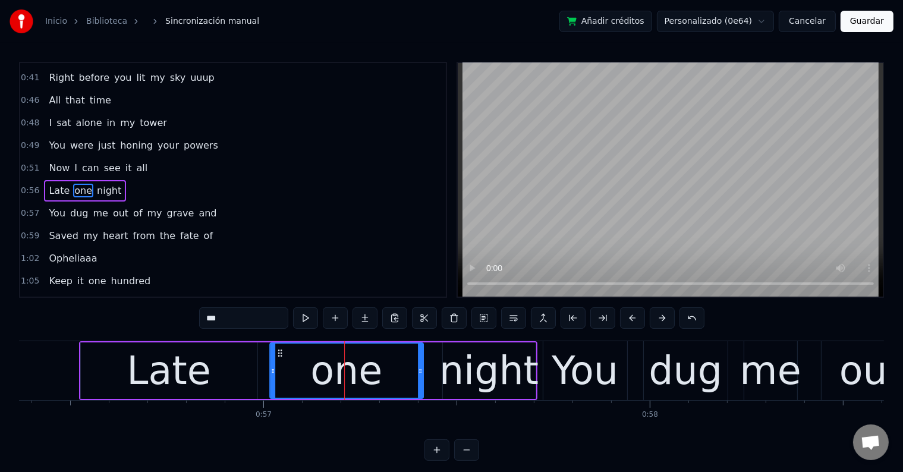
click at [278, 353] on circle at bounding box center [278, 353] width 1 height 1
click at [464, 374] on div "night" at bounding box center [488, 371] width 99 height 58
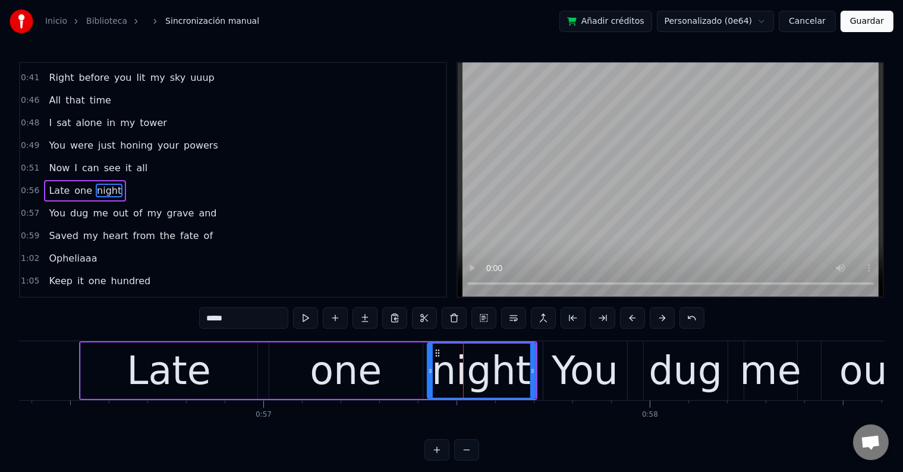
drag, startPoint x: 444, startPoint y: 370, endPoint x: 429, endPoint y: 370, distance: 15.5
click at [429, 370] on icon at bounding box center [430, 371] width 5 height 10
click at [341, 372] on div "one" at bounding box center [346, 371] width 72 height 58
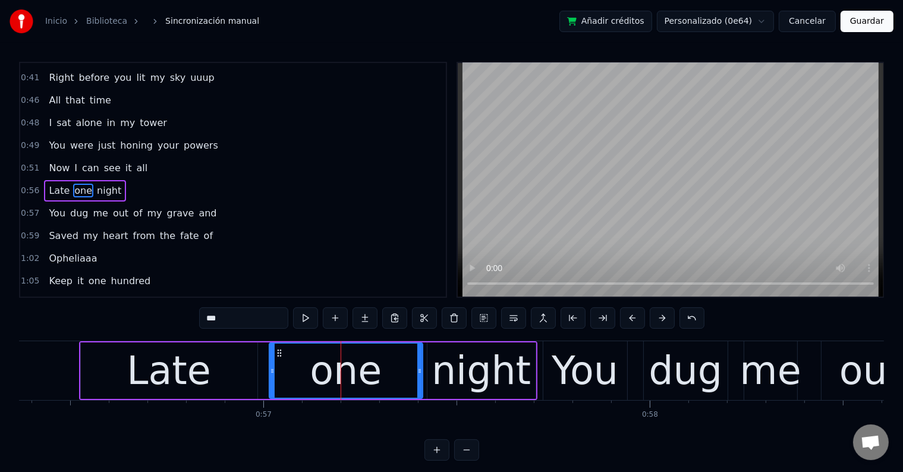
click at [193, 373] on div "Late" at bounding box center [169, 371] width 84 height 58
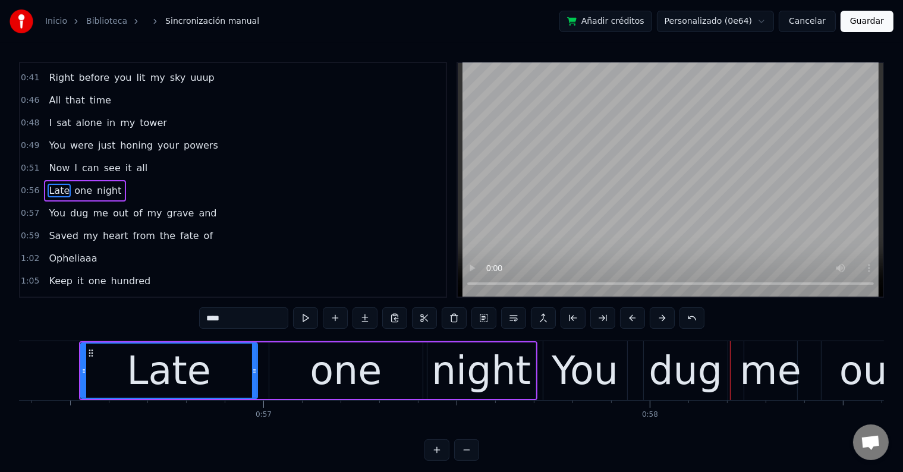
click at [499, 366] on div "night" at bounding box center [481, 371] width 99 height 58
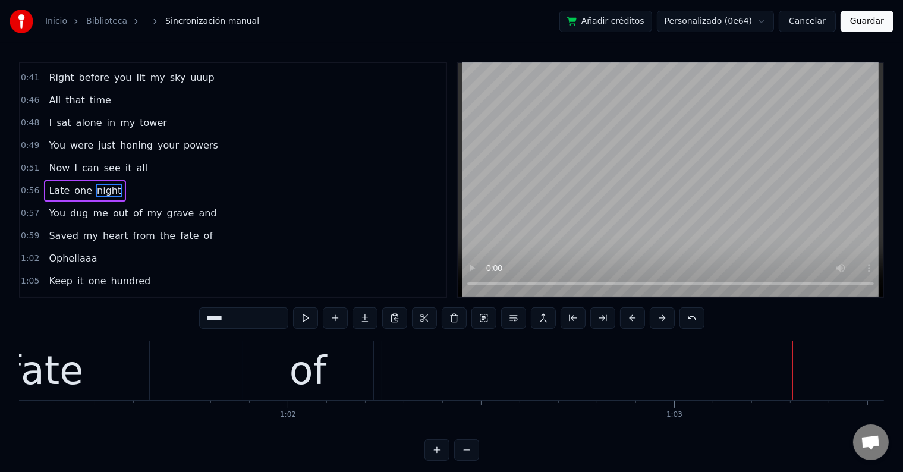
scroll to position [0, 23695]
click at [279, 373] on div "of" at bounding box center [309, 370] width 130 height 59
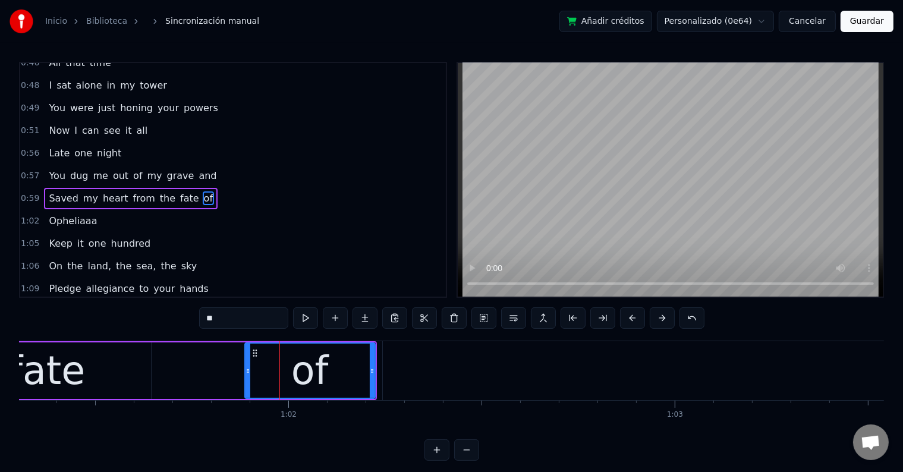
scroll to position [244, 0]
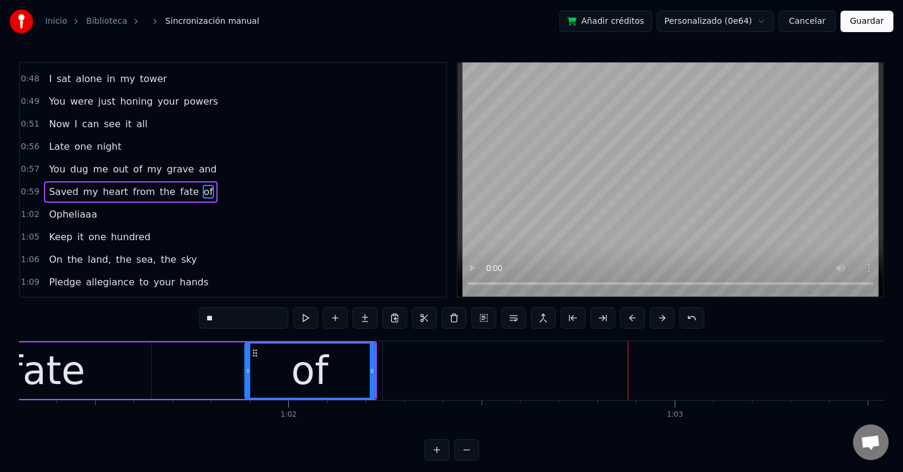
type input "*********"
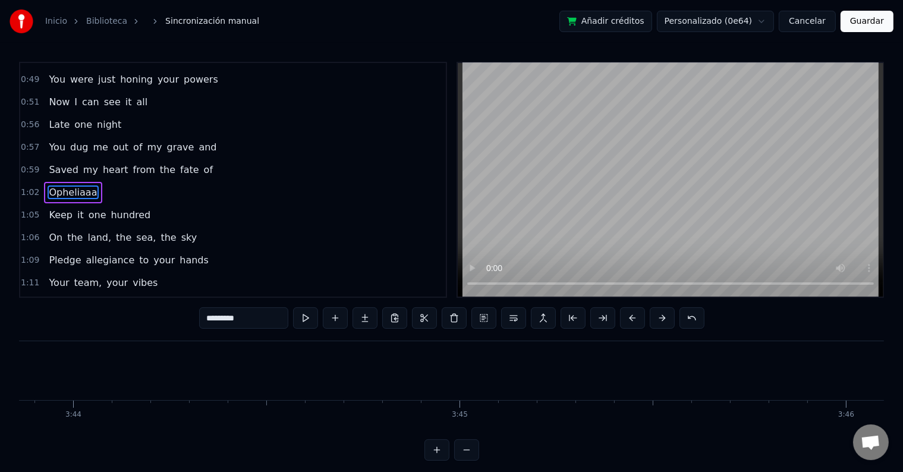
scroll to position [0, 86526]
click at [863, 27] on button "Guardar" at bounding box center [867, 21] width 53 height 21
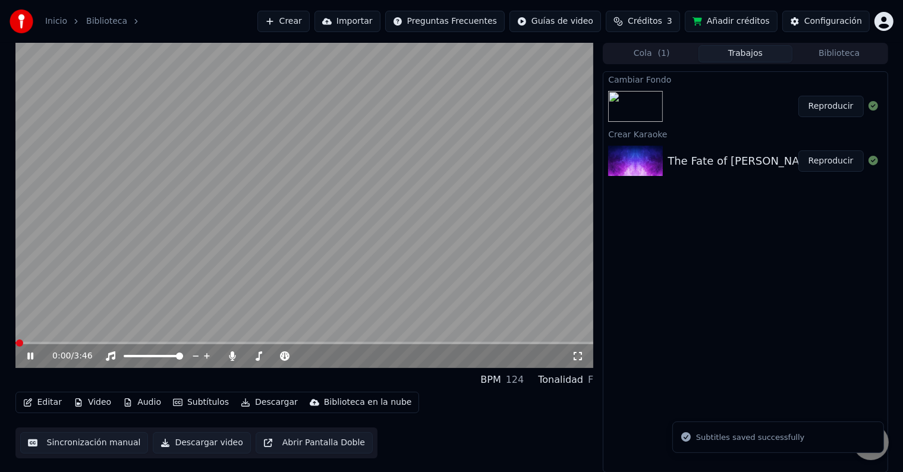
click at [33, 356] on icon at bounding box center [39, 356] width 28 height 10
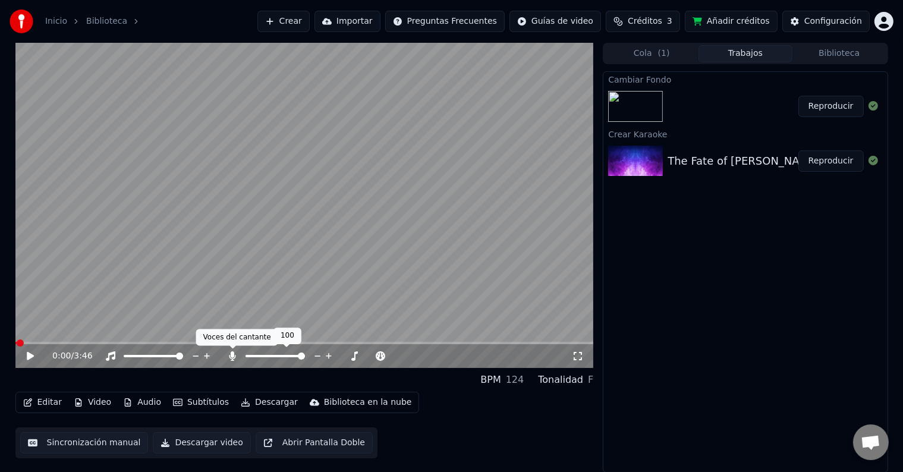
click at [234, 353] on icon at bounding box center [233, 356] width 7 height 10
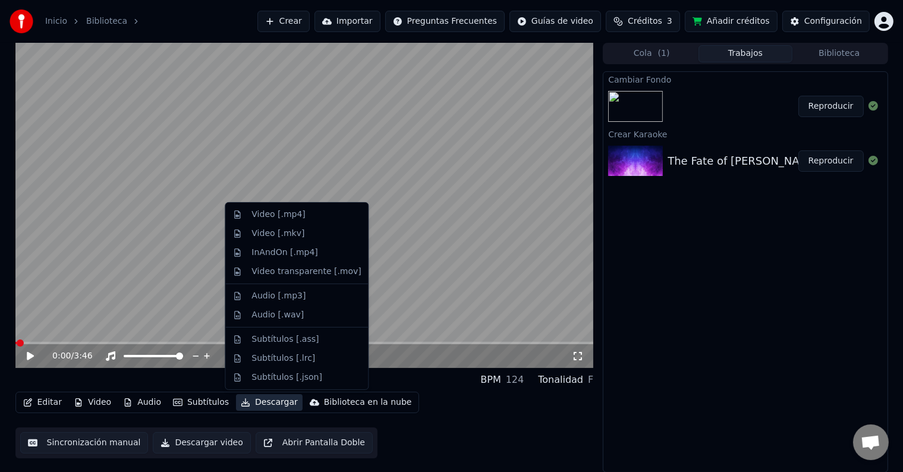
click at [260, 408] on button "Descargar" at bounding box center [269, 402] width 67 height 17
click at [264, 216] on div "Video [.mp4]" at bounding box center [279, 215] width 54 height 12
